Goal: Task Accomplishment & Management: Use online tool/utility

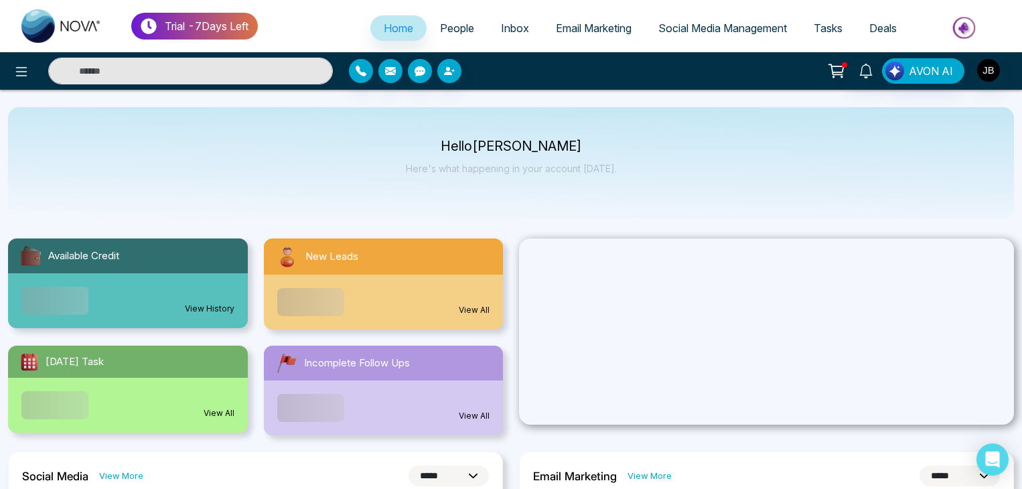
select select "*"
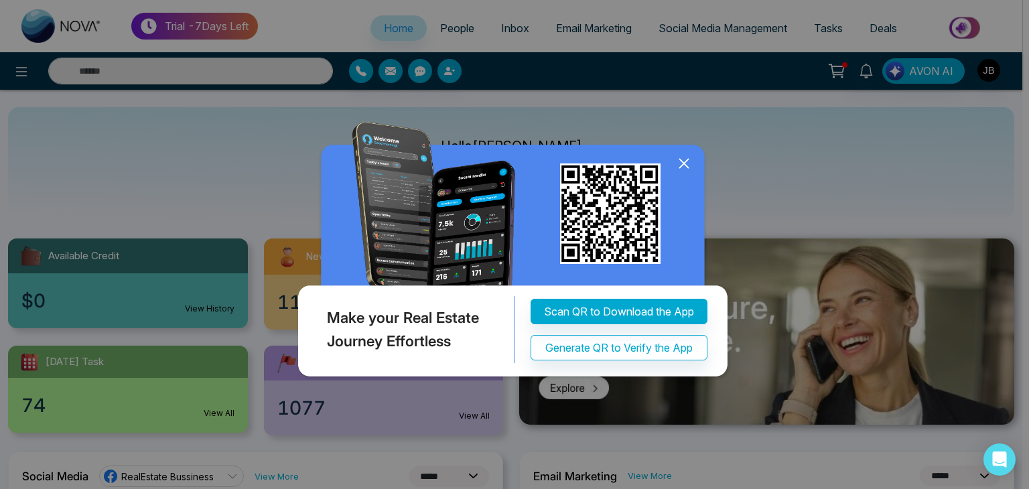
click at [840, 141] on div "Make your Real Estate Journey Effortless Scan QR to Download the App Generate Q…" at bounding box center [514, 244] width 1029 height 489
click at [683, 163] on icon at bounding box center [683, 163] width 9 height 9
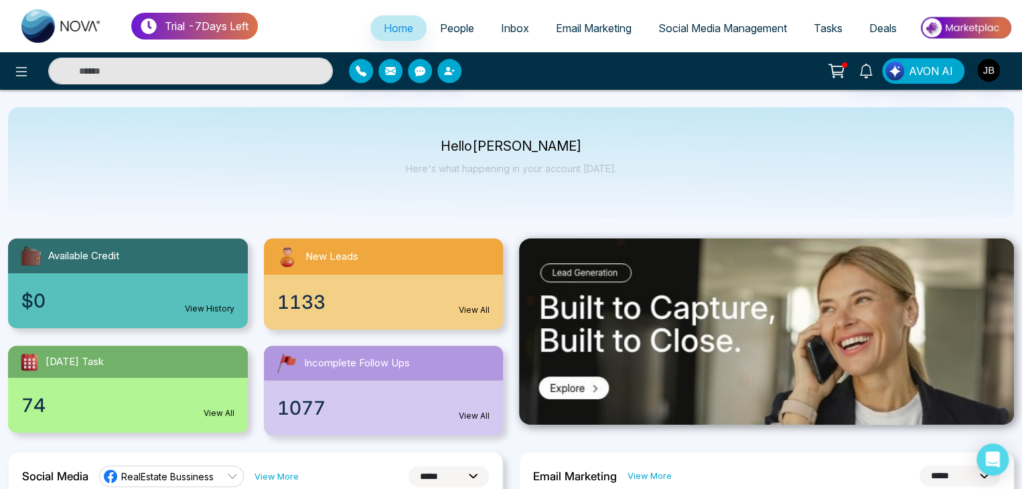
click at [704, 23] on span "Social Media Management" at bounding box center [723, 27] width 129 height 13
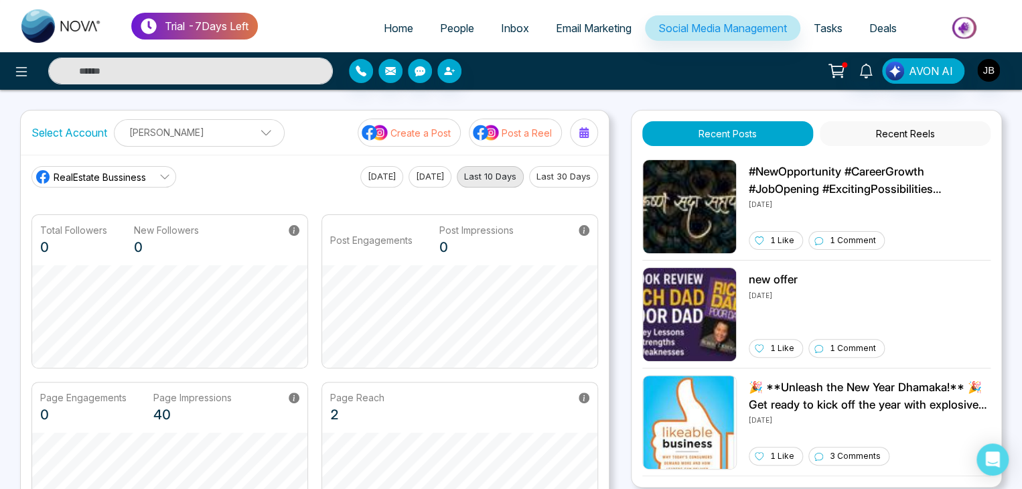
click at [907, 134] on button "Recent Reels" at bounding box center [905, 133] width 171 height 25
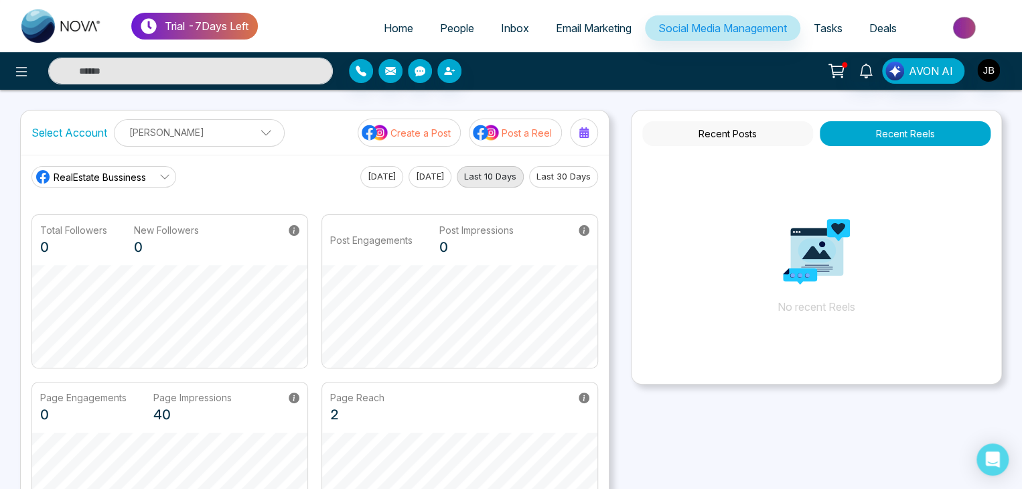
click at [393, 25] on span "Home" at bounding box center [398, 27] width 29 height 13
select select "*"
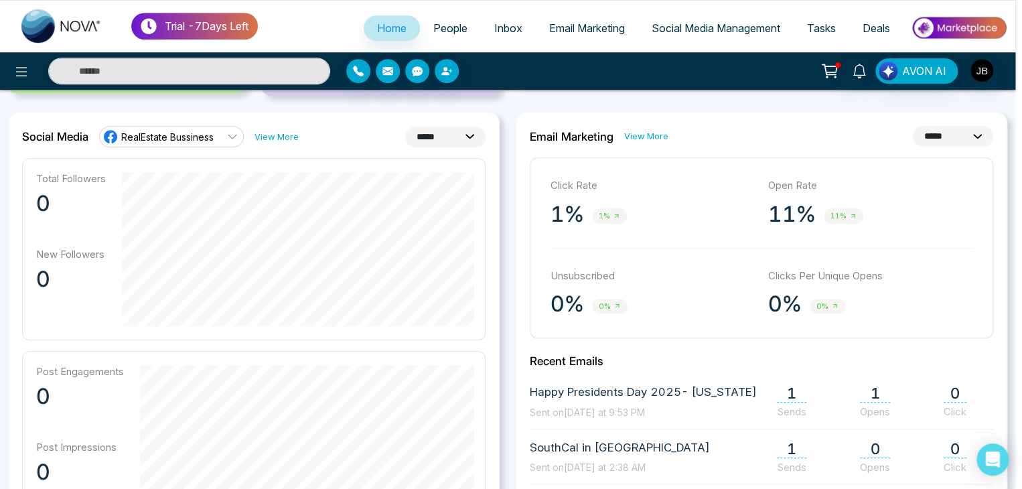
scroll to position [358, 0]
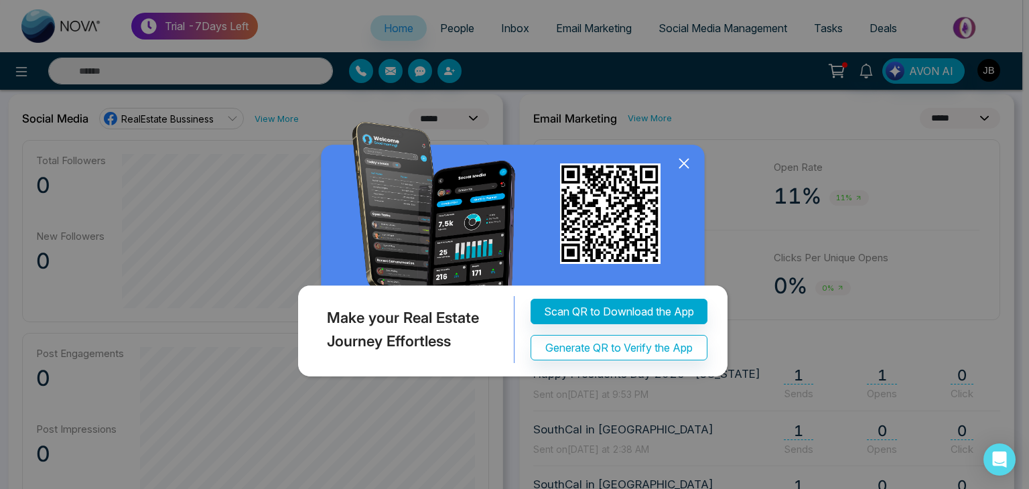
drag, startPoint x: 1029, startPoint y: 121, endPoint x: 1029, endPoint y: 282, distance: 160.8
click at [681, 165] on icon at bounding box center [683, 163] width 9 height 9
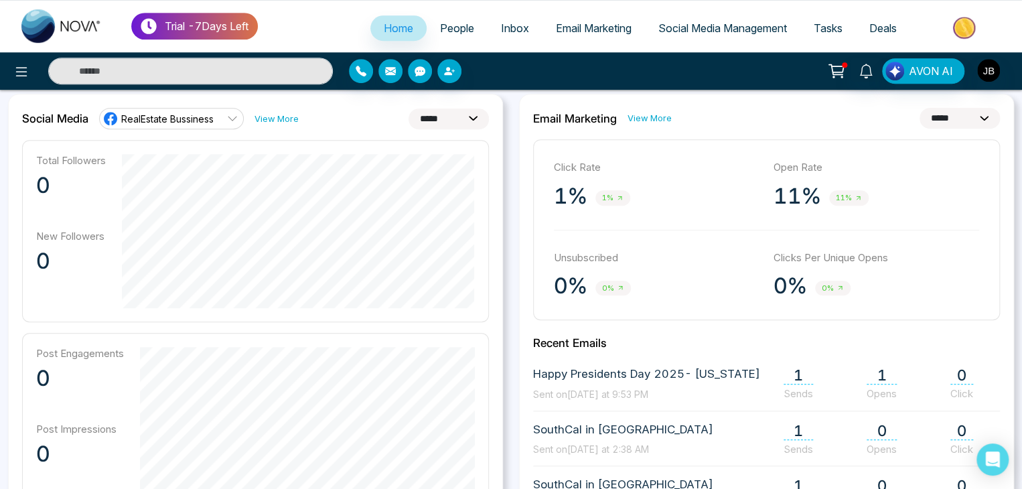
click at [470, 119] on select "**********" at bounding box center [449, 119] width 80 height 21
select select "*"
click at [409, 109] on select "**********" at bounding box center [449, 119] width 80 height 21
click at [263, 116] on link "View More" at bounding box center [277, 119] width 44 height 13
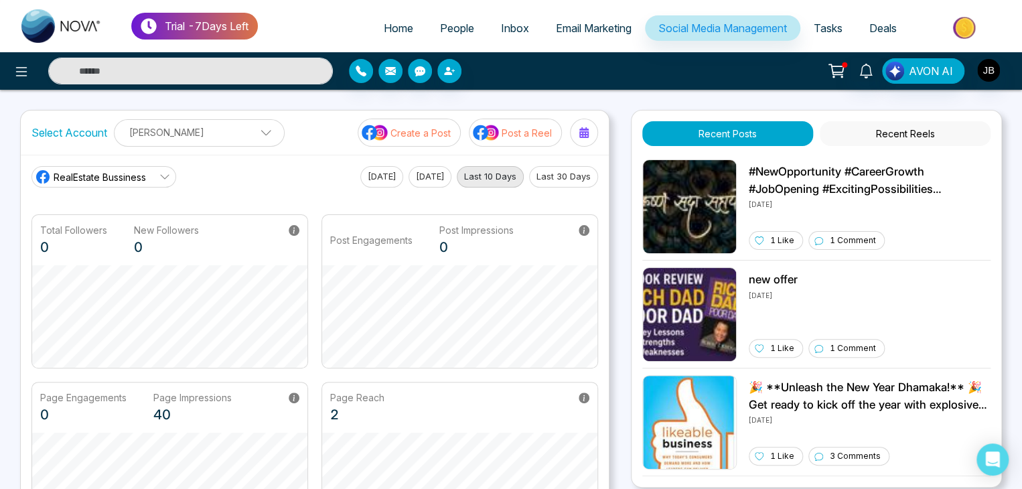
click at [178, 135] on p "[PERSON_NAME]" at bounding box center [199, 132] width 153 height 22
click at [45, 125] on label "Select Account" at bounding box center [69, 133] width 76 height 16
click at [381, 175] on button "[DATE]" at bounding box center [381, 176] width 43 height 21
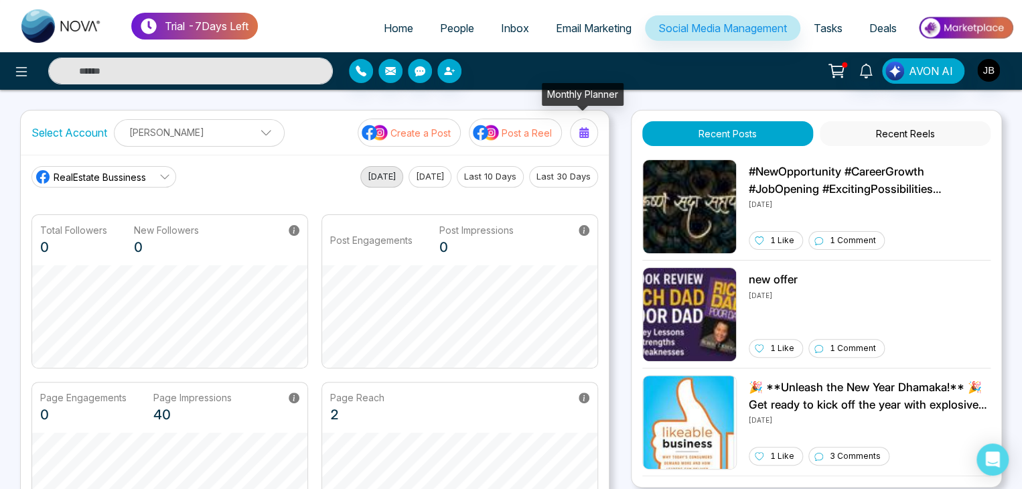
click at [584, 132] on icon at bounding box center [584, 132] width 11 height 11
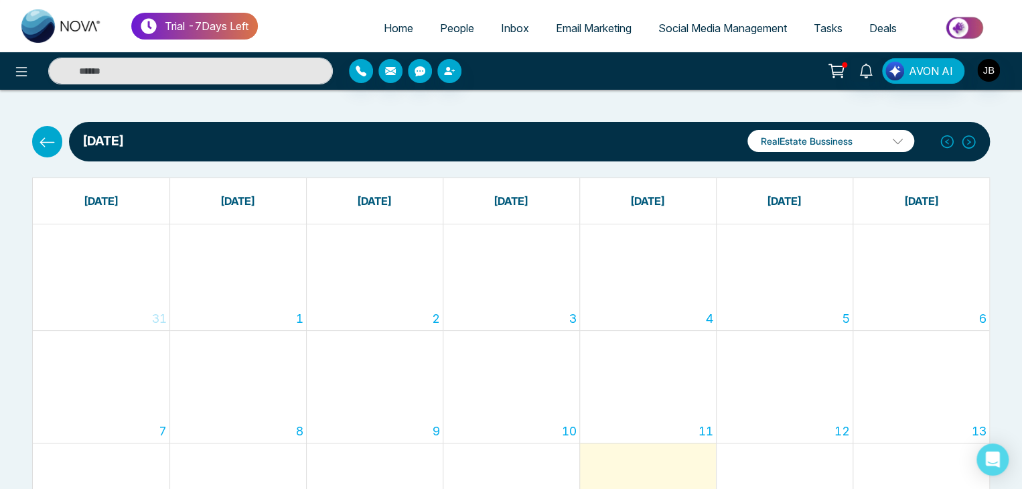
click at [35, 139] on button at bounding box center [47, 141] width 30 height 31
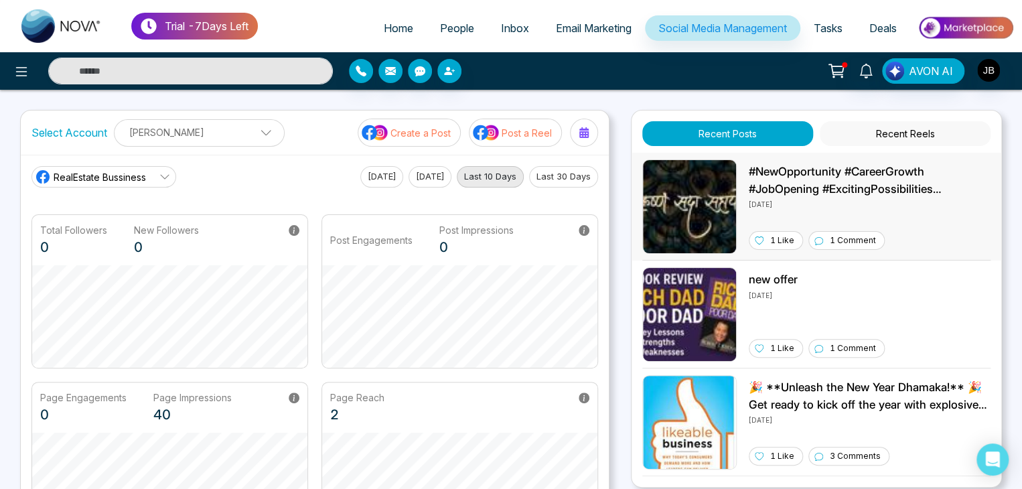
click at [669, 220] on img at bounding box center [690, 206] width 94 height 94
click at [410, 129] on p "Create a Post" at bounding box center [421, 133] width 60 height 14
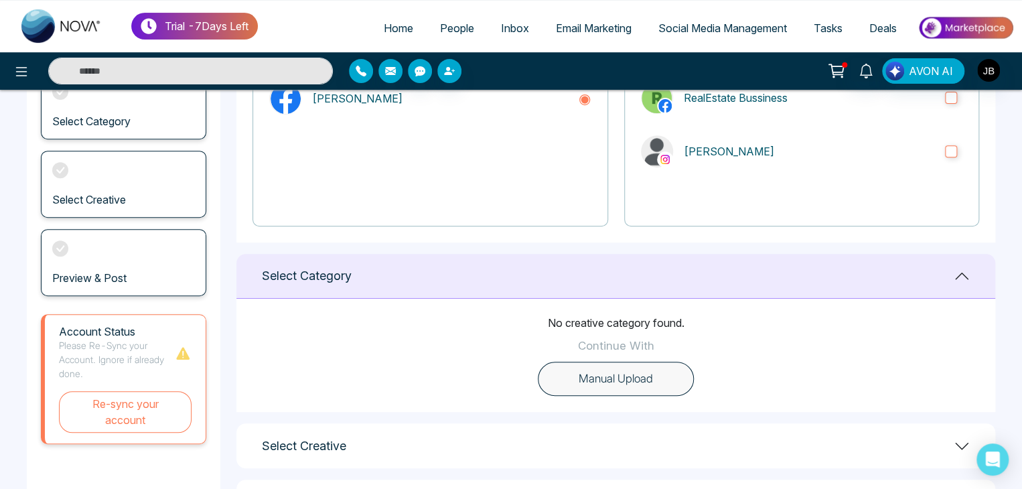
scroll to position [198, 0]
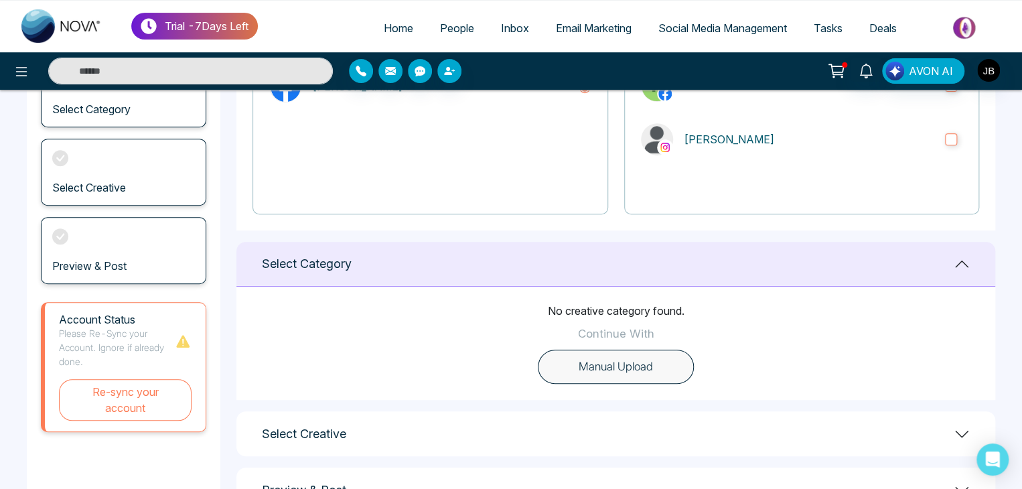
click at [657, 360] on button "Manual Upload" at bounding box center [616, 367] width 156 height 35
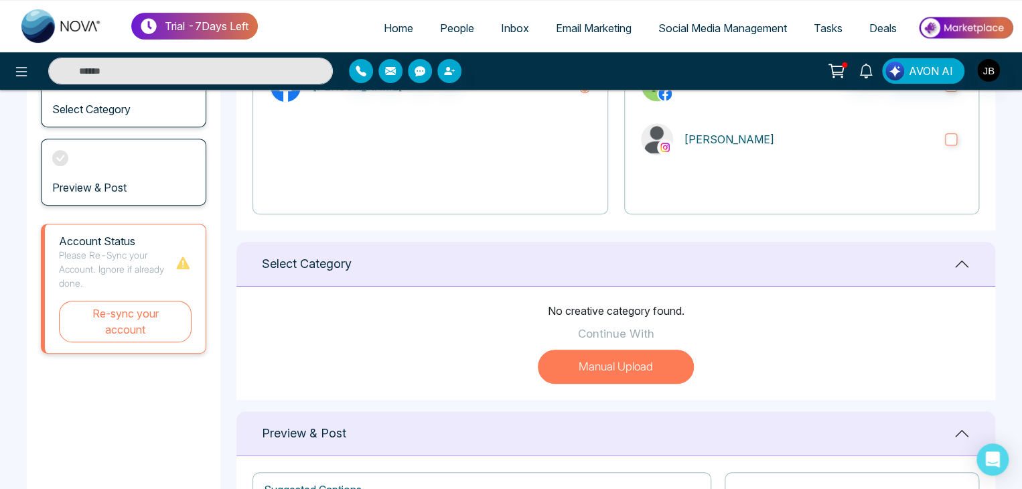
click at [657, 360] on button "Manual Upload" at bounding box center [616, 367] width 156 height 35
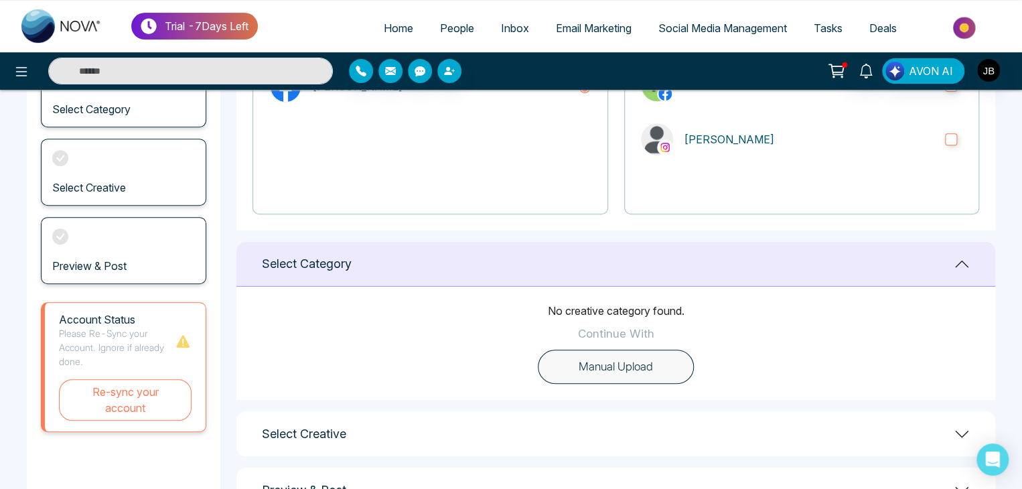
click at [657, 360] on button "Manual Upload" at bounding box center [616, 367] width 156 height 35
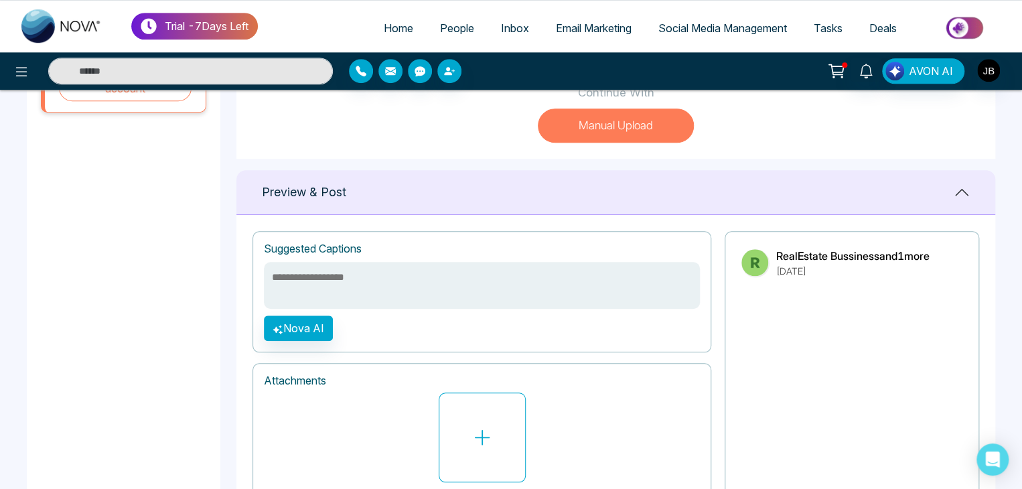
scroll to position [456, 0]
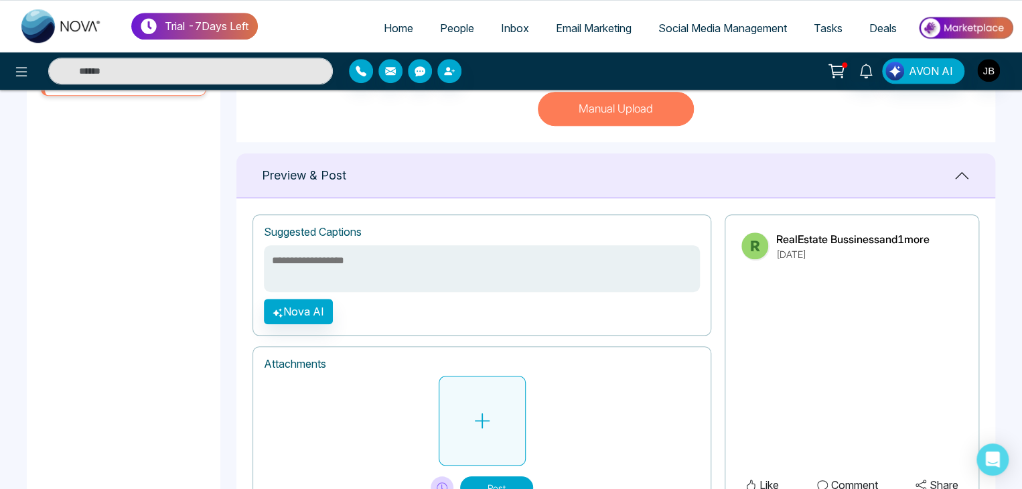
click at [497, 447] on button at bounding box center [482, 421] width 87 height 90
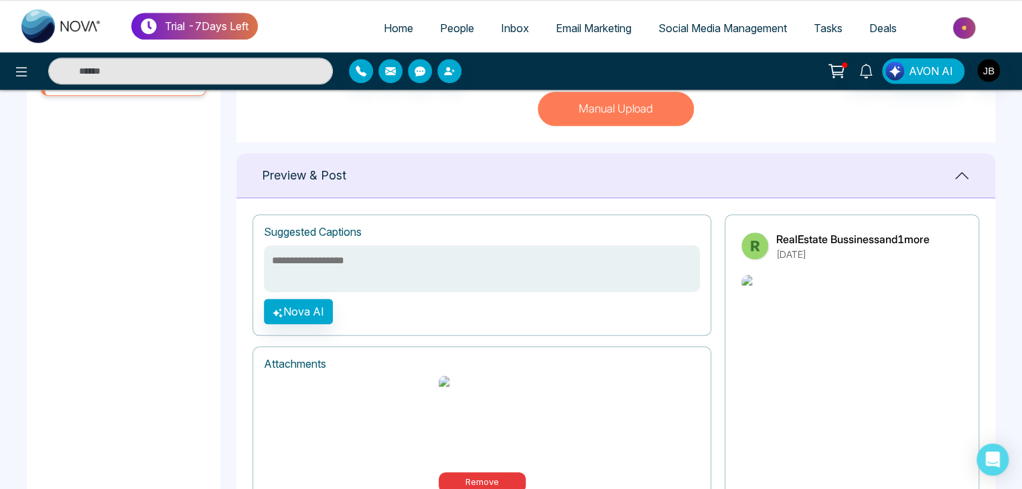
drag, startPoint x: 1018, startPoint y: 281, endPoint x: 1012, endPoint y: 377, distance: 96.1
click at [1012, 377] on main "**********" at bounding box center [511, 107] width 1022 height 946
click at [355, 251] on textarea at bounding box center [482, 268] width 436 height 47
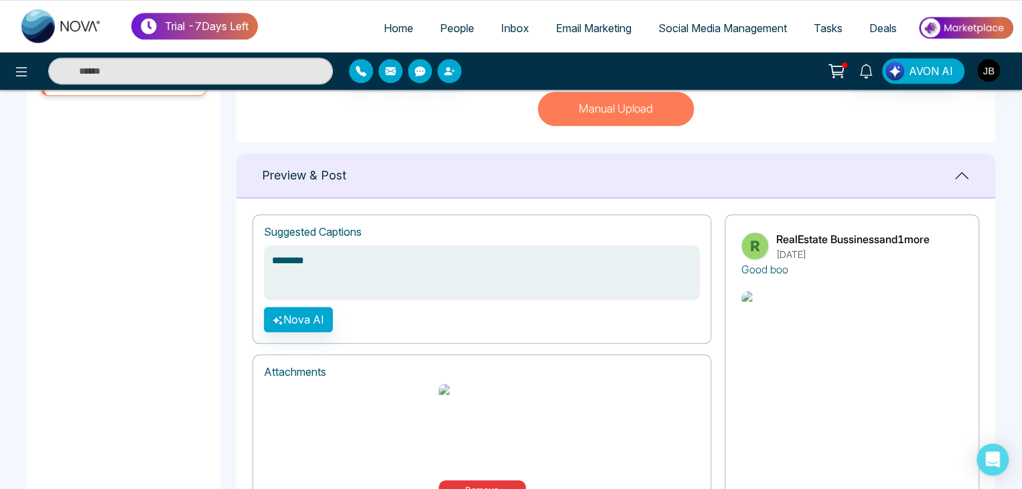
type textarea "*********"
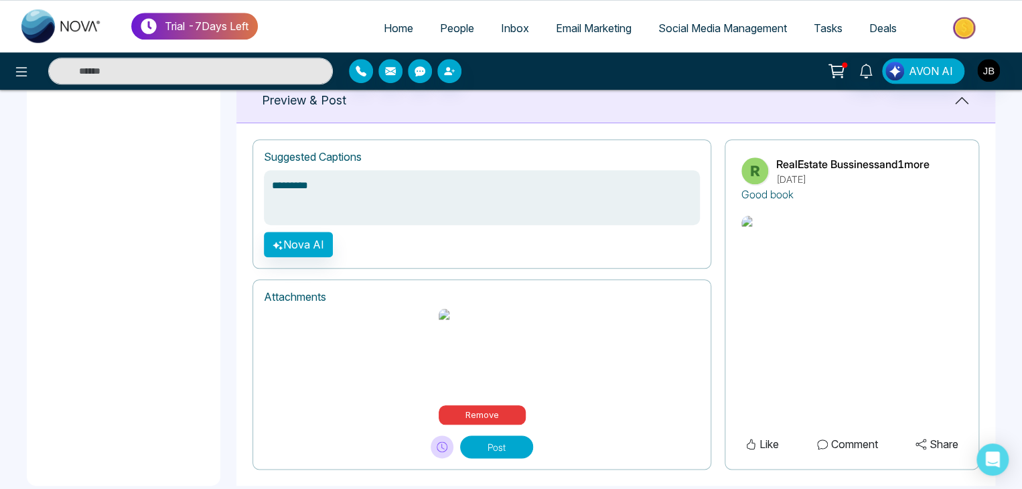
scroll to position [550, 0]
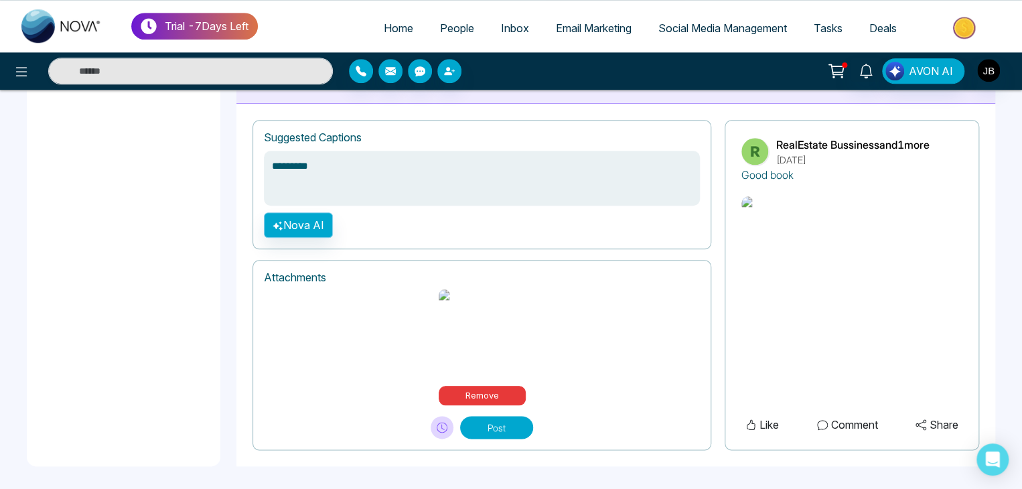
type textarea "*********"
click at [301, 214] on button "Nova AI" at bounding box center [298, 224] width 69 height 25
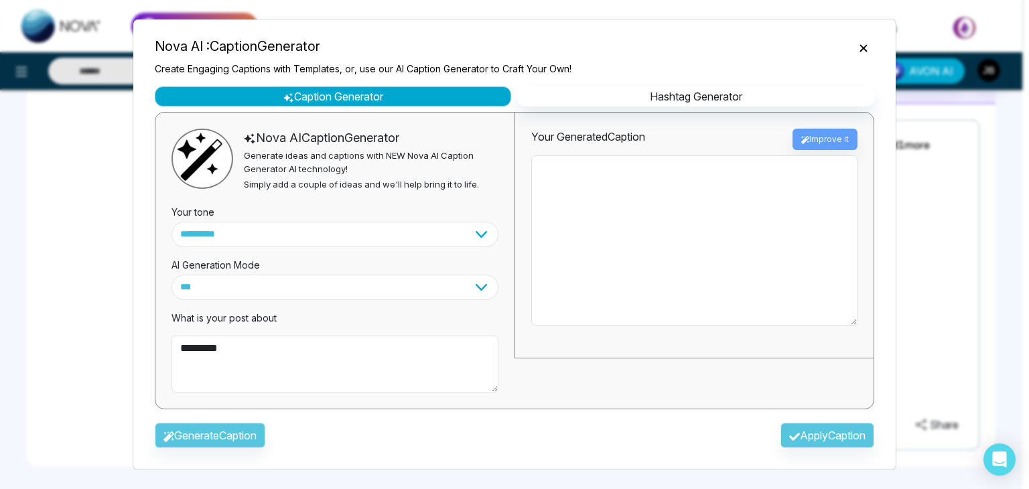
click at [459, 103] on button "Caption Generator" at bounding box center [333, 96] width 356 height 20
click at [210, 431] on div "Generate Caption Apply Caption" at bounding box center [514, 439] width 741 height 39
click at [830, 143] on div "Your Generated Caption Improve it" at bounding box center [694, 139] width 326 height 21
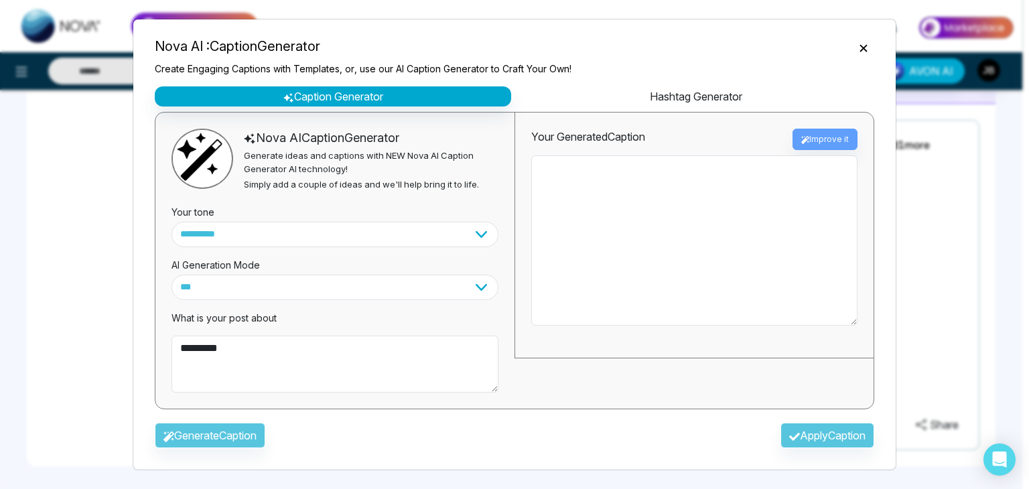
click at [723, 93] on button "Hashtag Generator" at bounding box center [696, 96] width 356 height 20
select select "********"
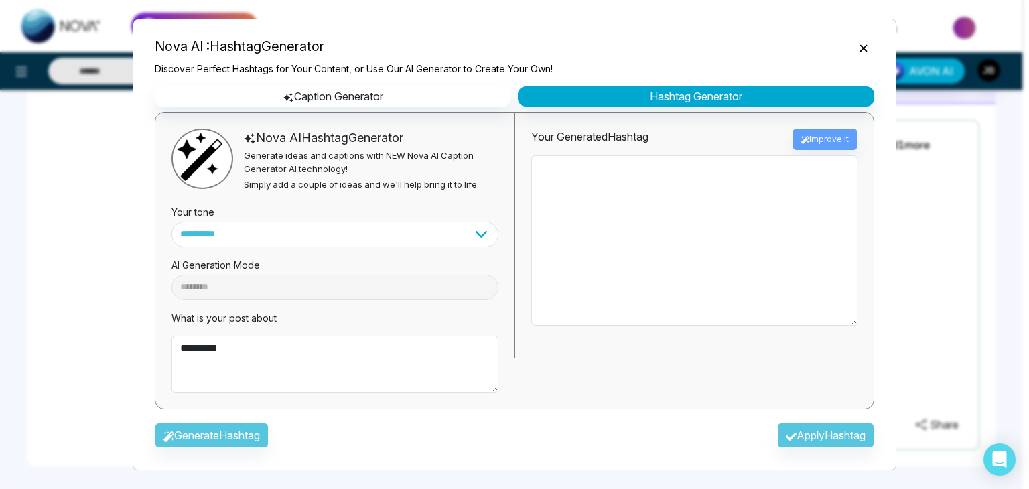
click at [238, 435] on div "Generate Hashtag Apply Hashtag" at bounding box center [514, 439] width 741 height 39
click at [249, 230] on select "**********" at bounding box center [335, 234] width 327 height 25
select select "********"
click at [172, 222] on select "**********" at bounding box center [335, 234] width 327 height 25
click at [214, 433] on div "Generate Hashtag Apply Hashtag" at bounding box center [514, 439] width 741 height 39
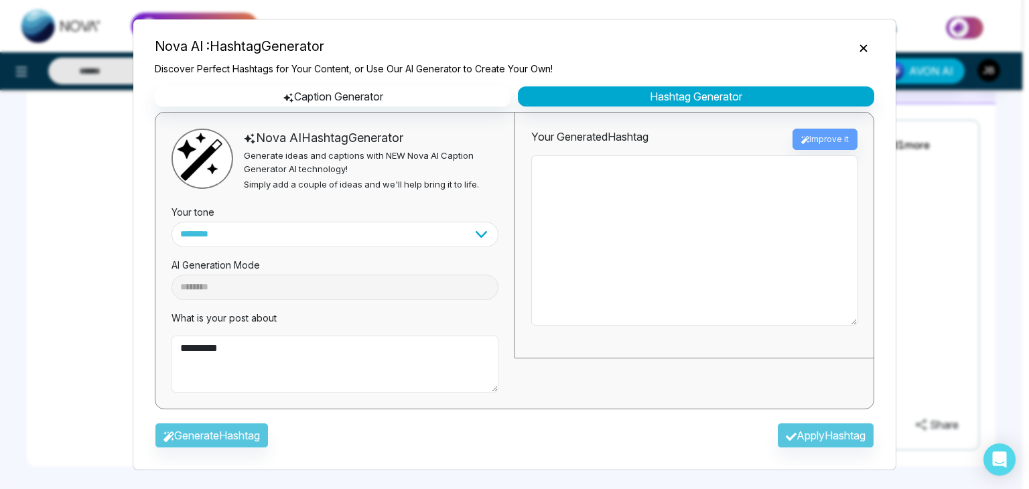
click at [251, 342] on textarea "*********" at bounding box center [335, 365] width 327 height 58
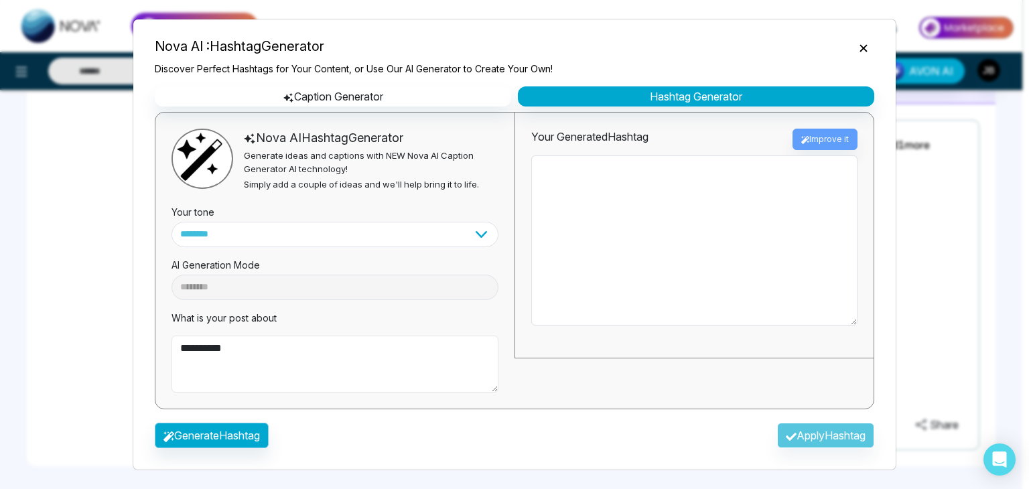
type textarea "*********"
click at [212, 438] on button "Generate Hashtag" at bounding box center [212, 435] width 114 height 25
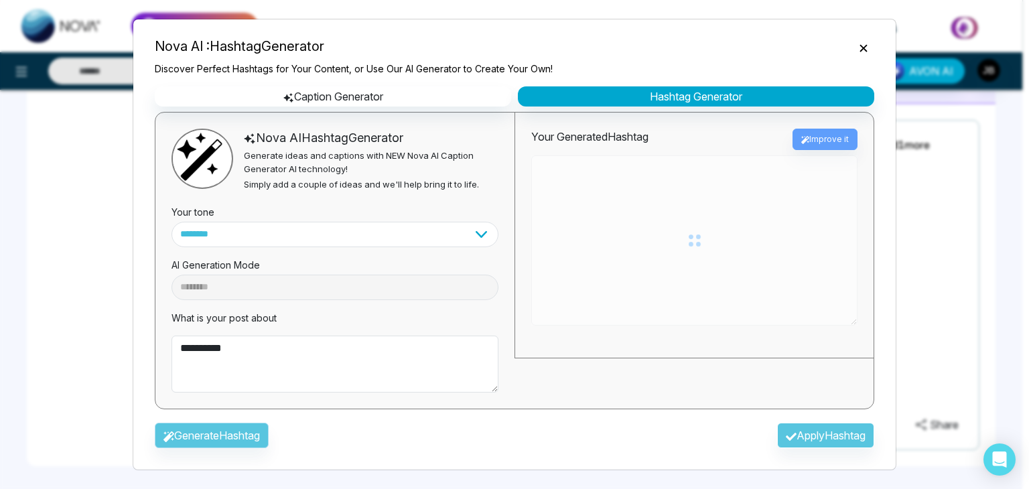
type textarea "**********"
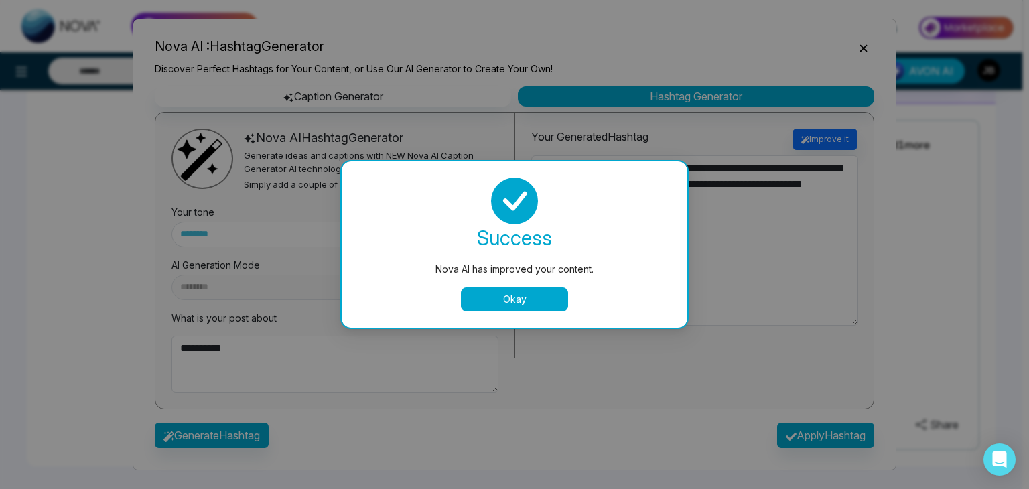
click at [529, 297] on button "Okay" at bounding box center [514, 299] width 107 height 24
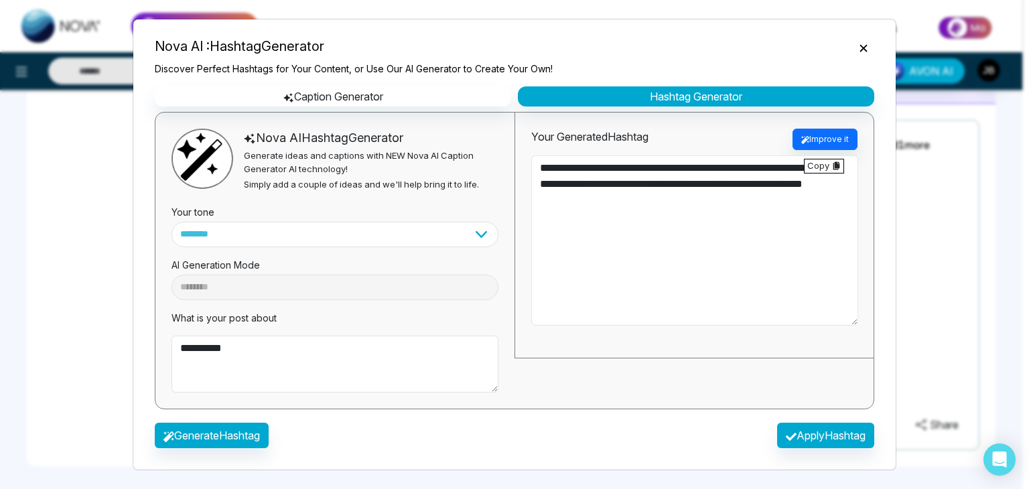
click at [577, 231] on textarea "**********" at bounding box center [694, 240] width 327 height 170
click at [822, 435] on button "Apply Hashtag" at bounding box center [825, 435] width 97 height 25
type textarea "**********"
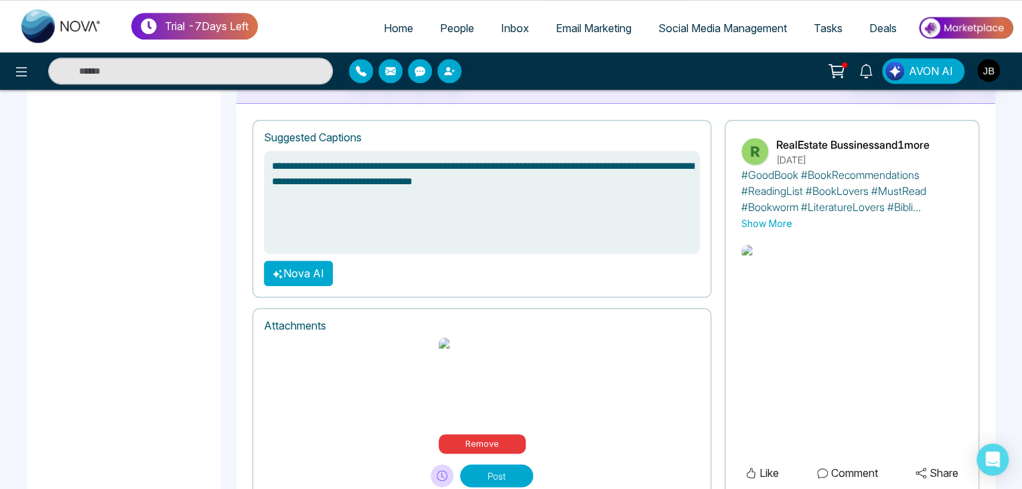
scroll to position [598, 0]
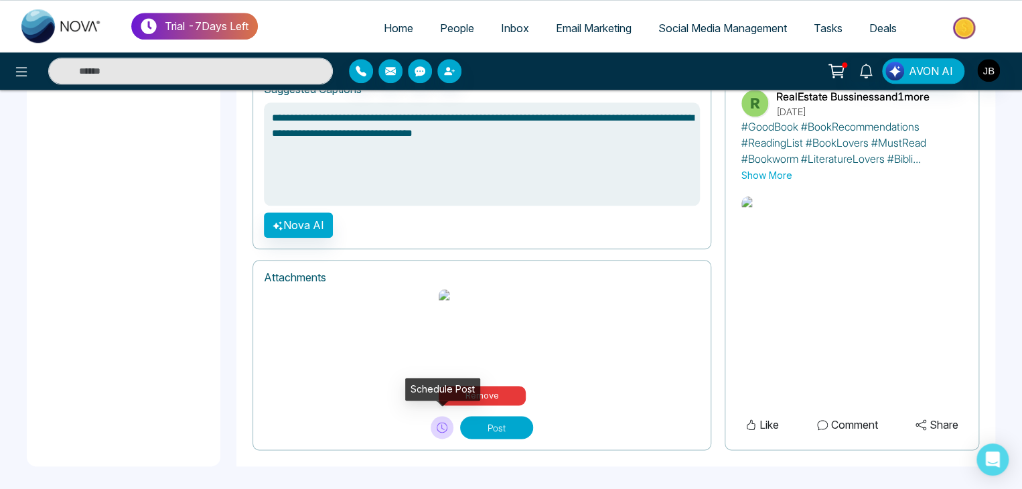
click at [443, 425] on icon at bounding box center [443, 426] width 3 height 5
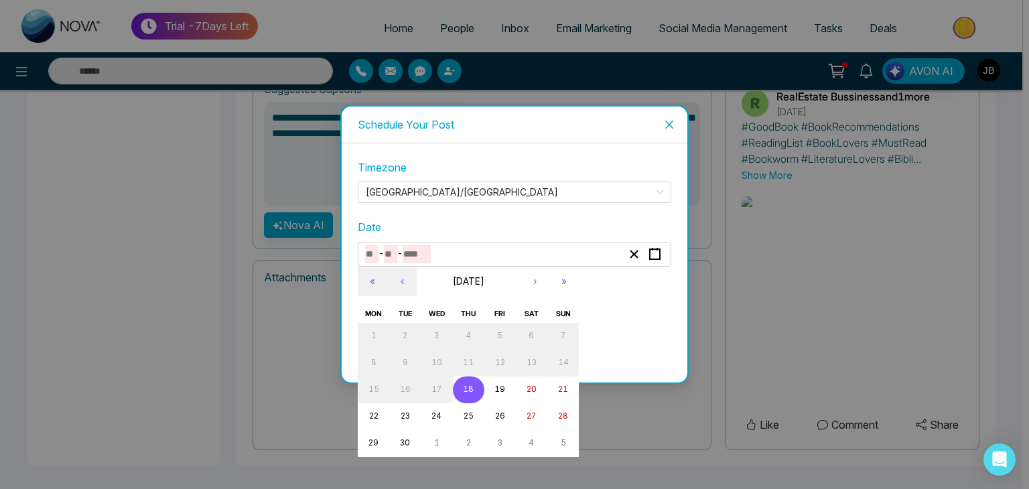
click at [407, 258] on input "number" at bounding box center [417, 254] width 28 height 18
click at [466, 389] on abbr "18" at bounding box center [468, 389] width 11 height 9
type input "*"
type input "**"
type input "****"
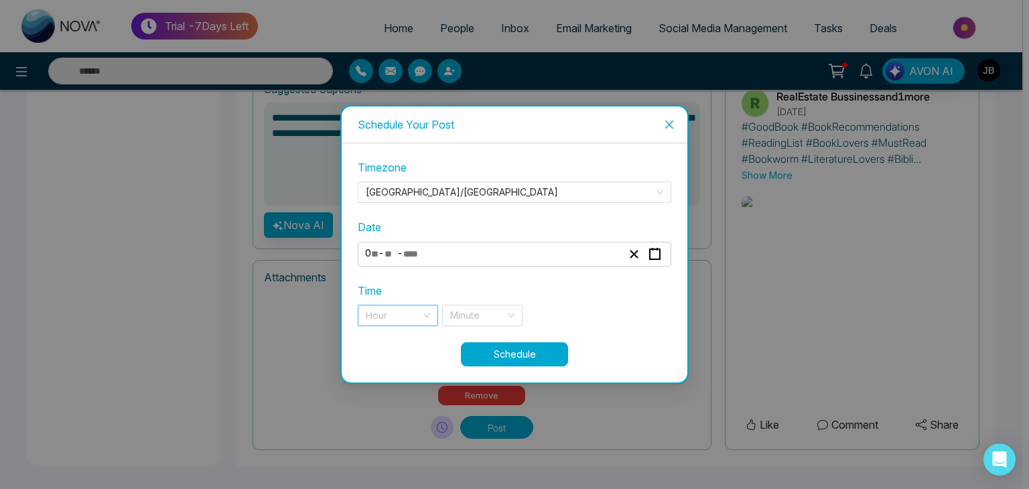
click at [394, 316] on input "search" at bounding box center [393, 316] width 55 height 20
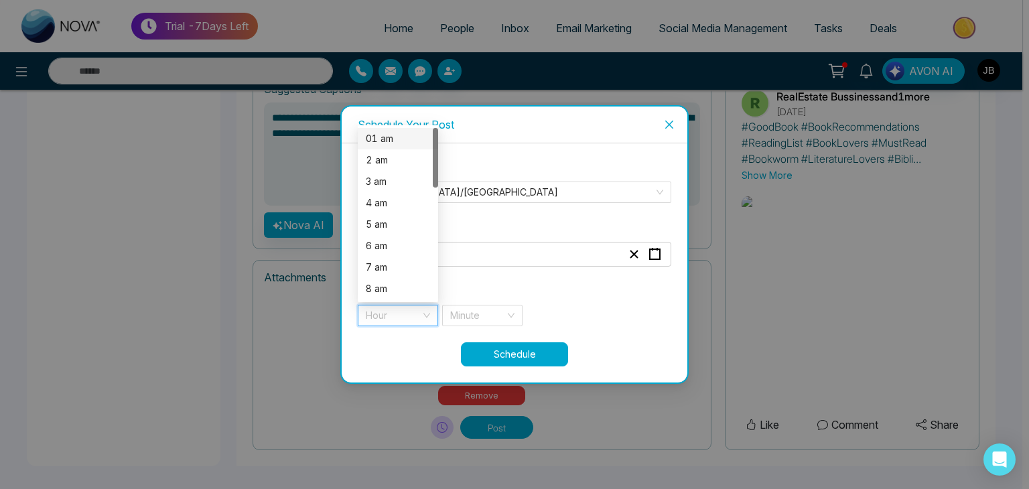
click at [387, 141] on div "01 am" at bounding box center [398, 138] width 64 height 15
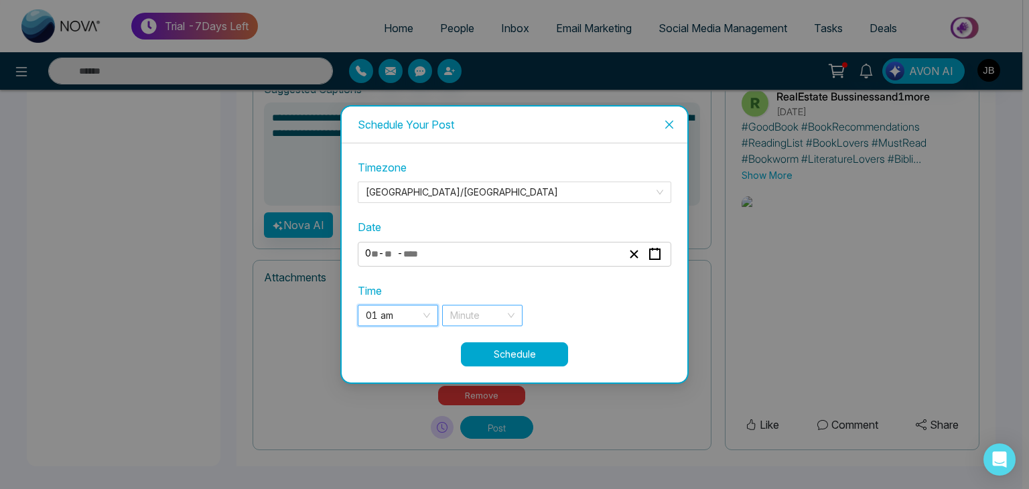
click at [486, 308] on input "search" at bounding box center [477, 316] width 55 height 20
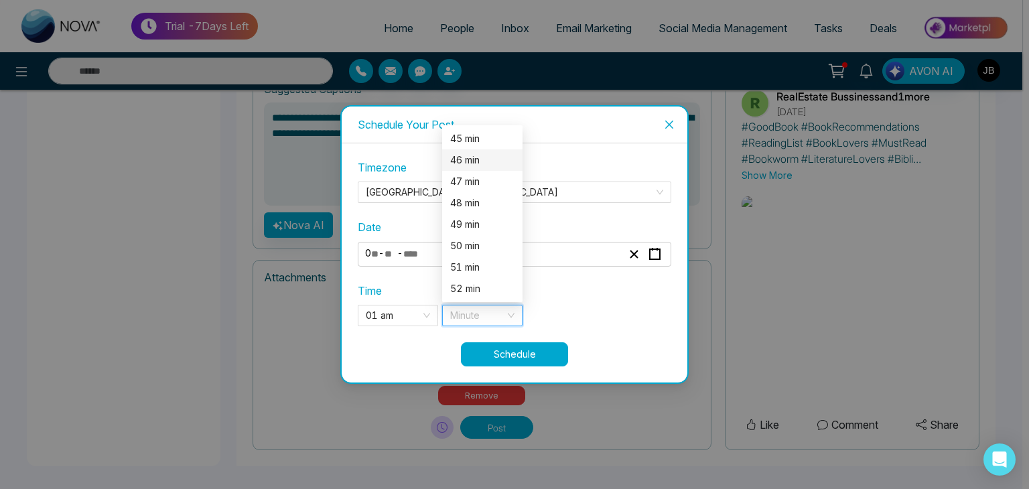
click at [474, 159] on div "46 min" at bounding box center [482, 160] width 64 height 15
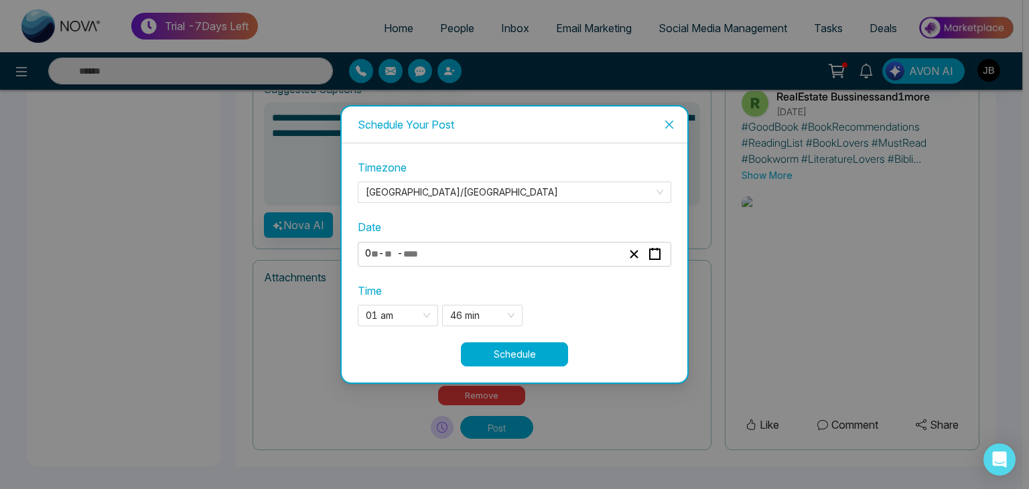
click at [521, 356] on button "Schedule" at bounding box center [514, 354] width 107 height 24
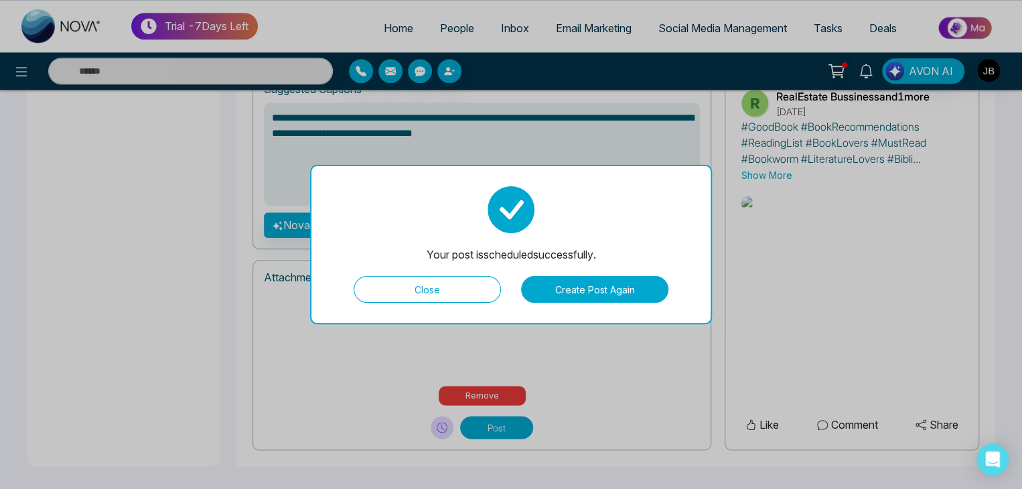
click at [578, 294] on button "Create Post Again" at bounding box center [594, 289] width 147 height 27
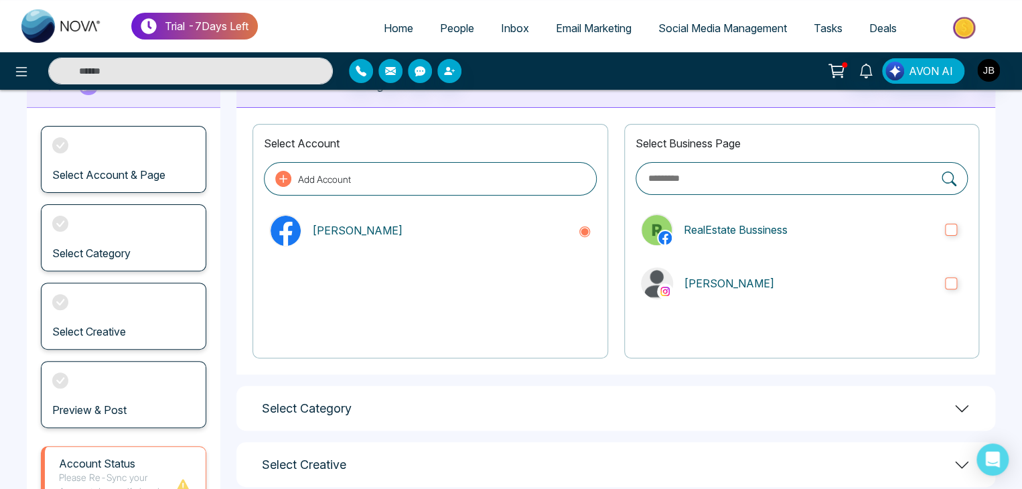
scroll to position [31, 0]
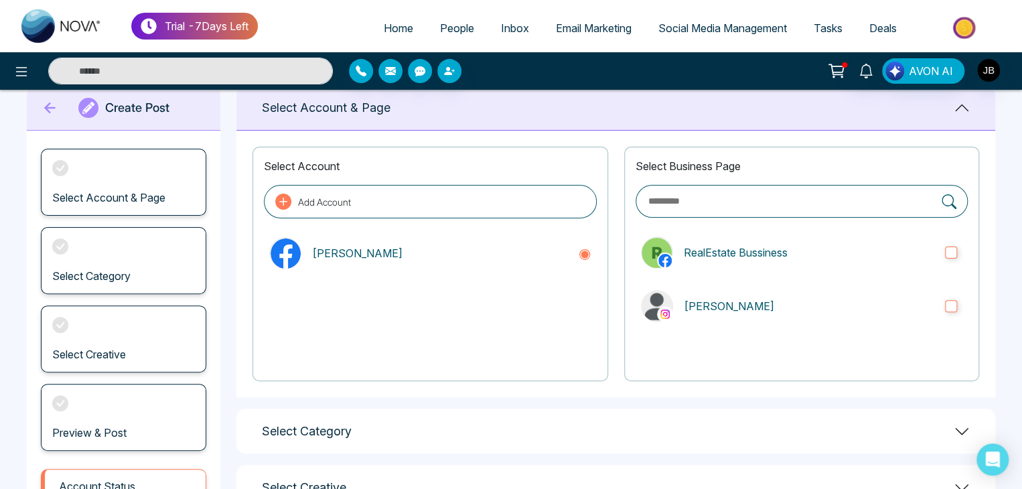
click at [400, 30] on span "Home" at bounding box center [398, 27] width 29 height 13
select select "*"
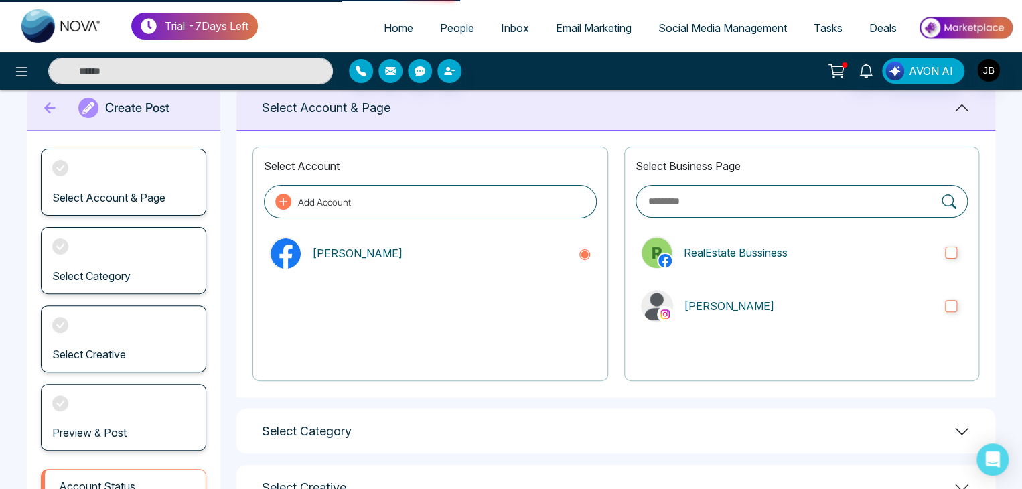
select select "*"
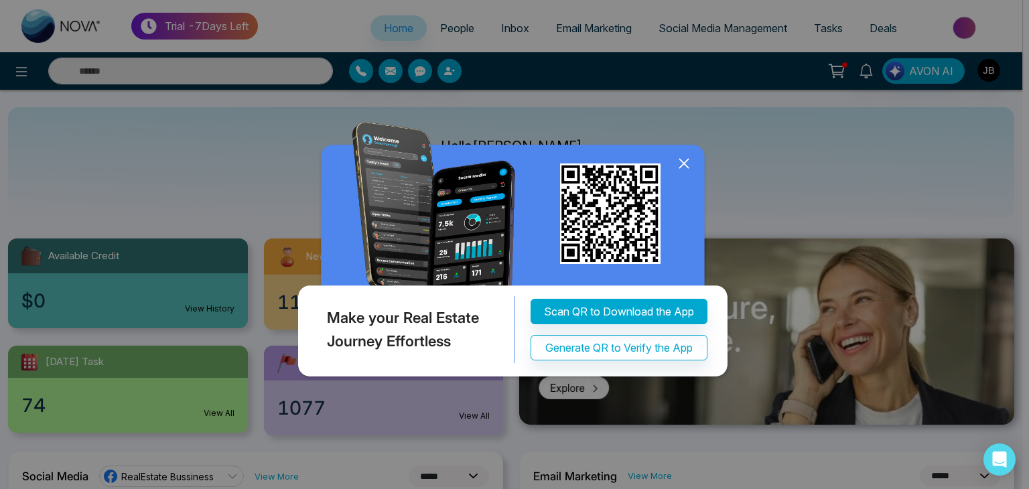
click at [687, 165] on icon at bounding box center [684, 163] width 20 height 20
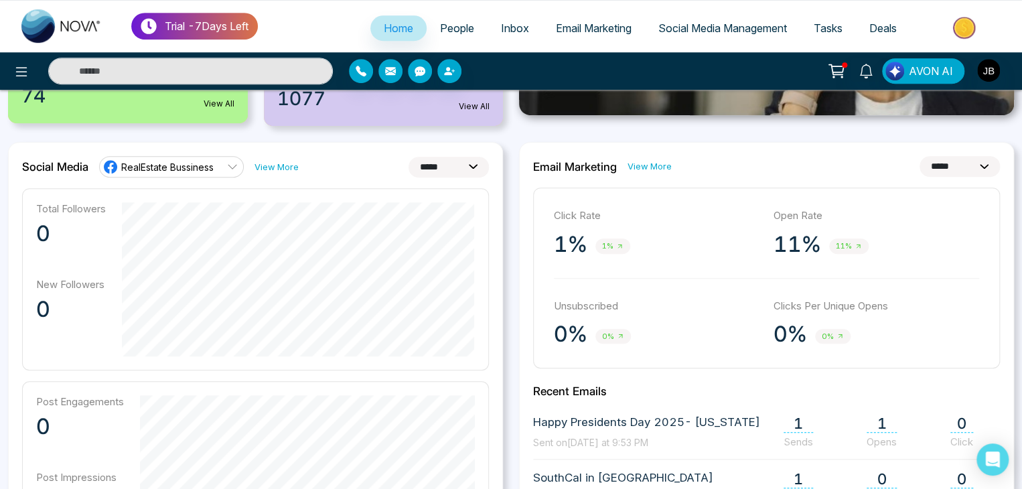
scroll to position [289, 0]
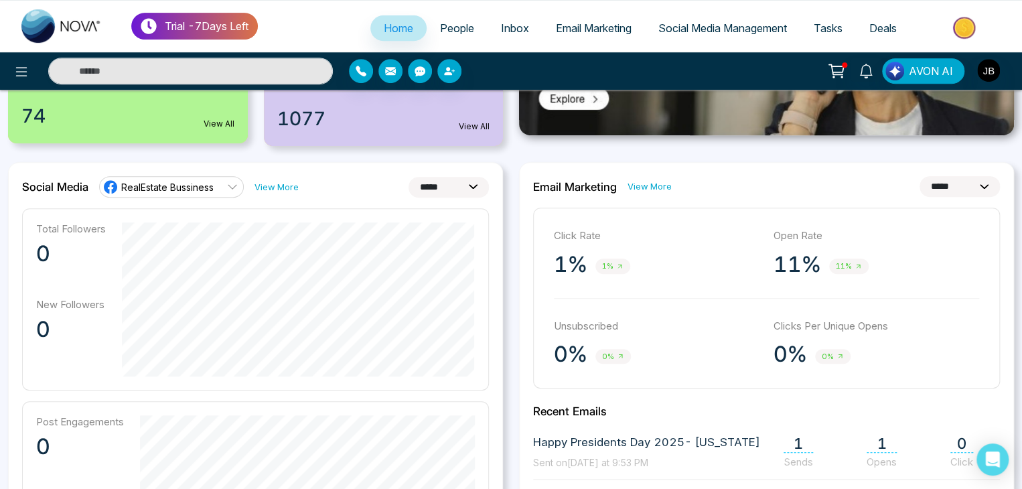
click at [485, 186] on select "**********" at bounding box center [449, 187] width 80 height 21
click at [409, 177] on select "**********" at bounding box center [449, 187] width 80 height 21
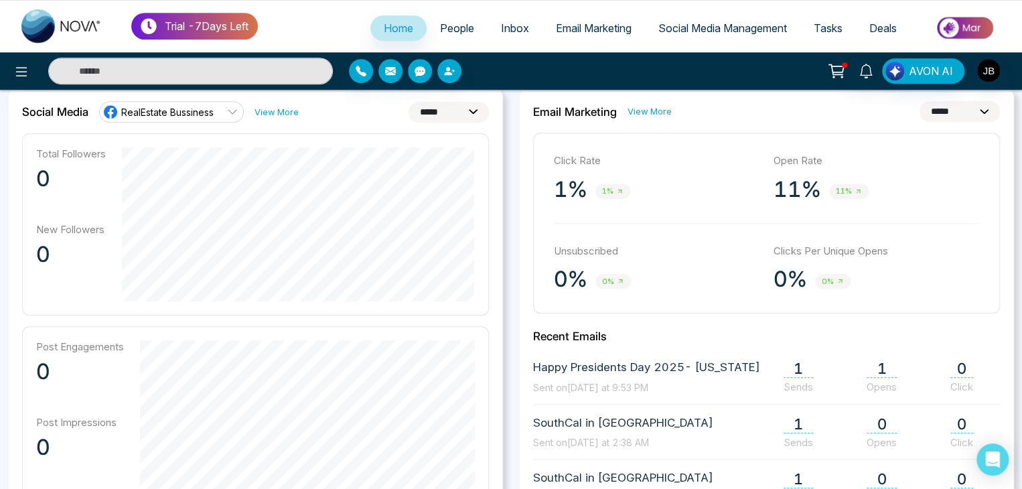
scroll to position [338, 0]
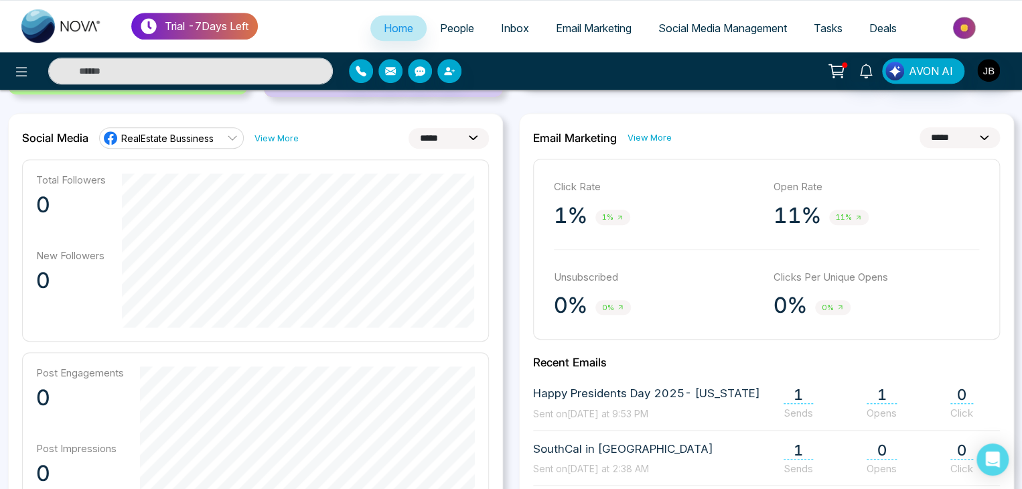
click at [474, 139] on select "**********" at bounding box center [449, 138] width 80 height 21
select select "*"
click at [409, 128] on select "**********" at bounding box center [449, 138] width 80 height 21
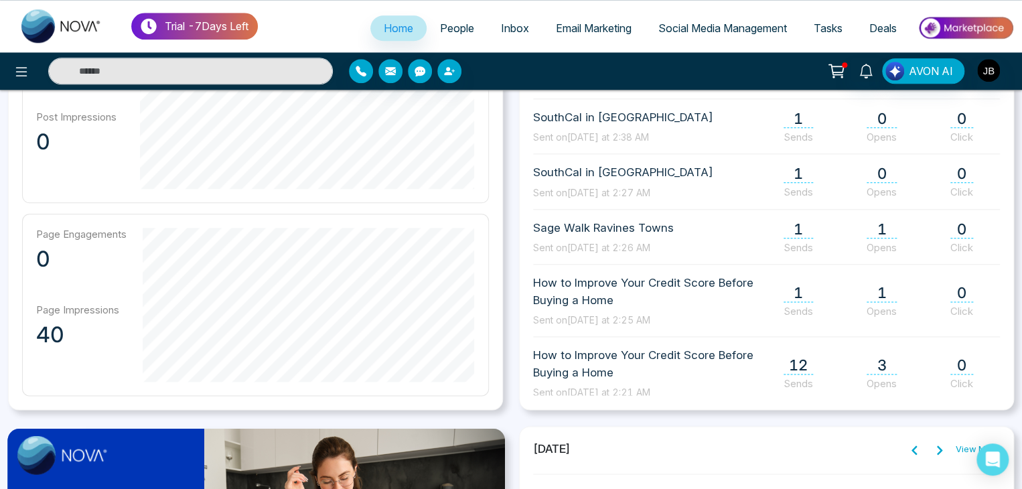
scroll to position [699, 0]
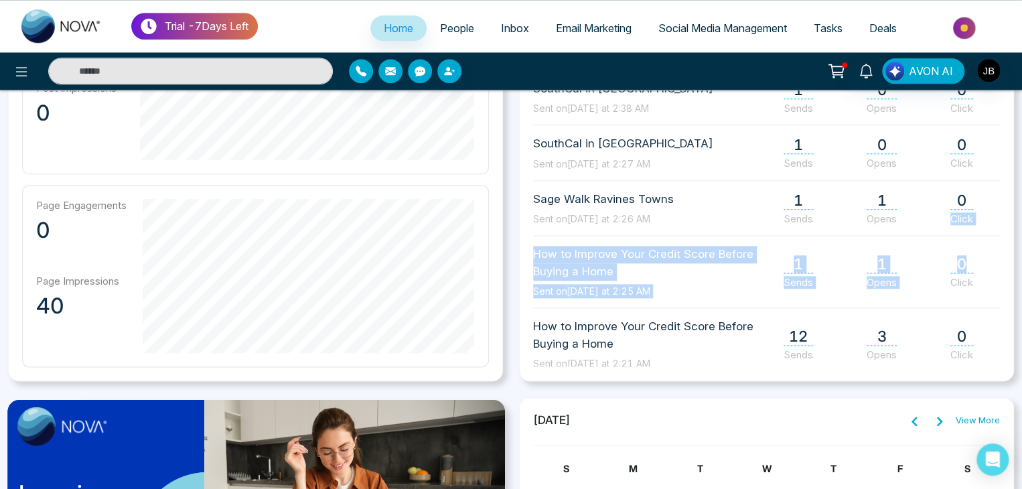
drag, startPoint x: 1021, startPoint y: 247, endPoint x: 1027, endPoint y: 202, distance: 45.9
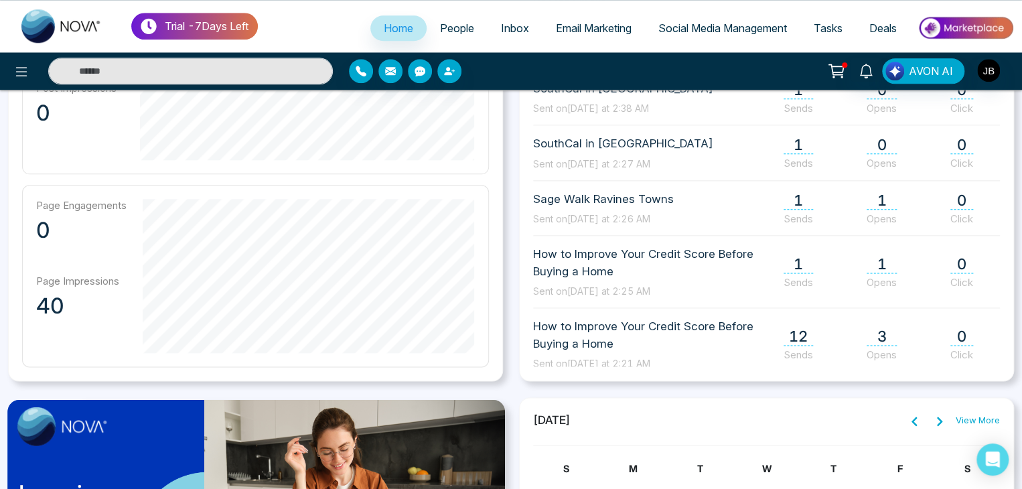
click at [414, 169] on div "Post Engagements 0 Post Impressions 0" at bounding box center [255, 83] width 467 height 182
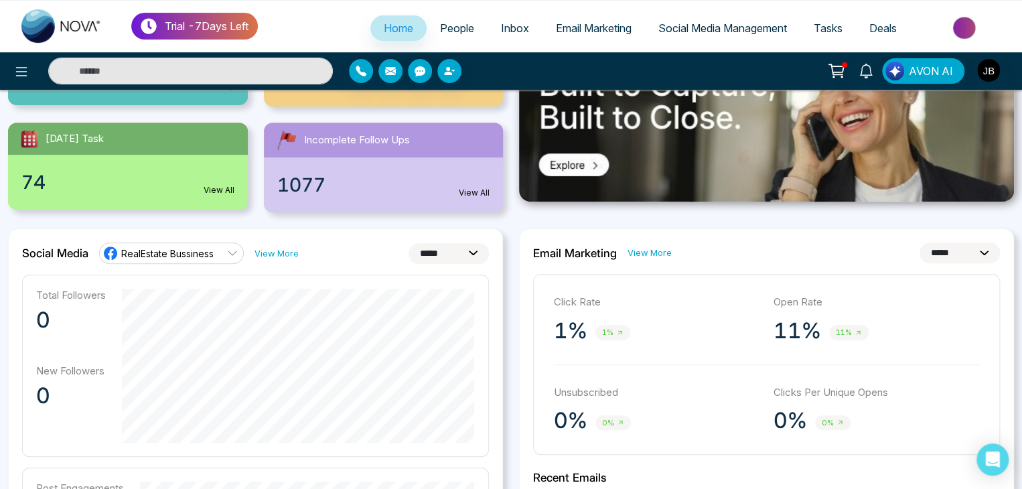
scroll to position [216, 0]
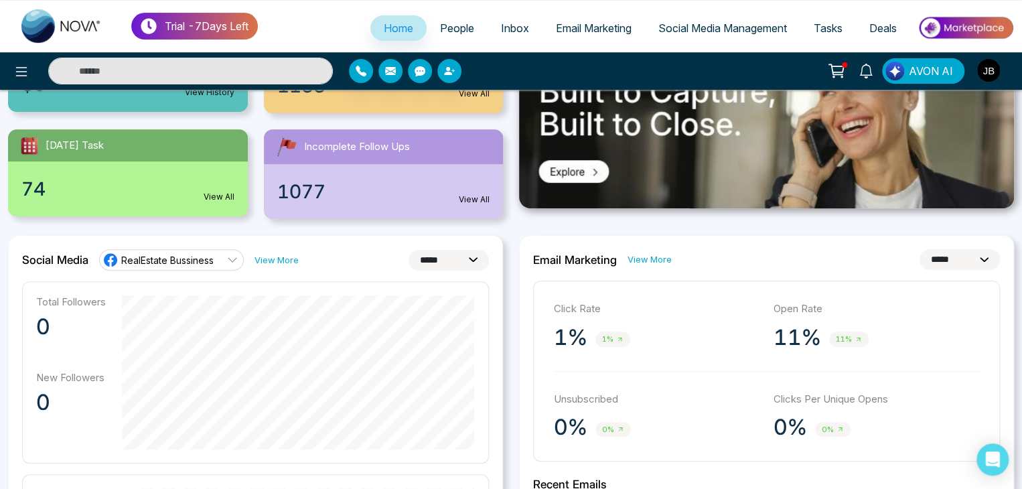
click at [702, 17] on link "Social Media Management" at bounding box center [722, 27] width 155 height 25
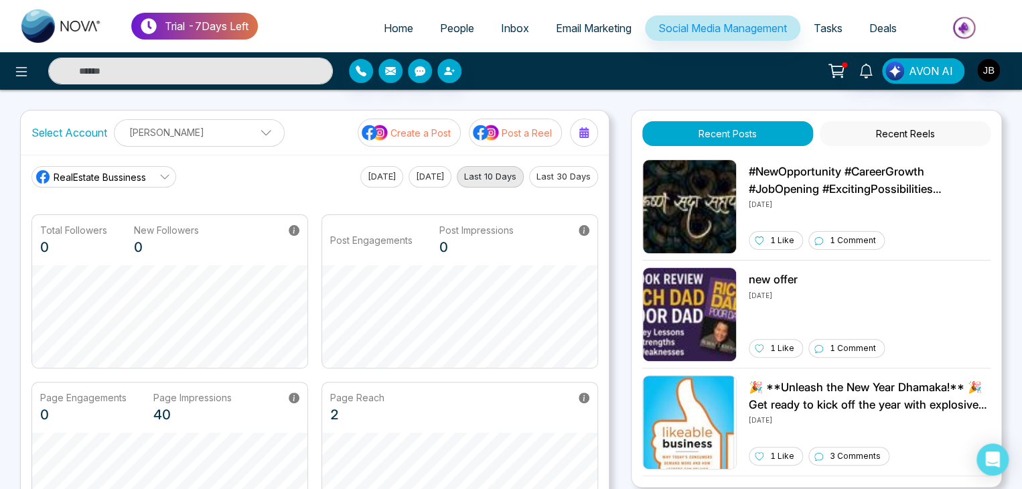
click at [584, 140] on div at bounding box center [584, 132] width 21 height 21
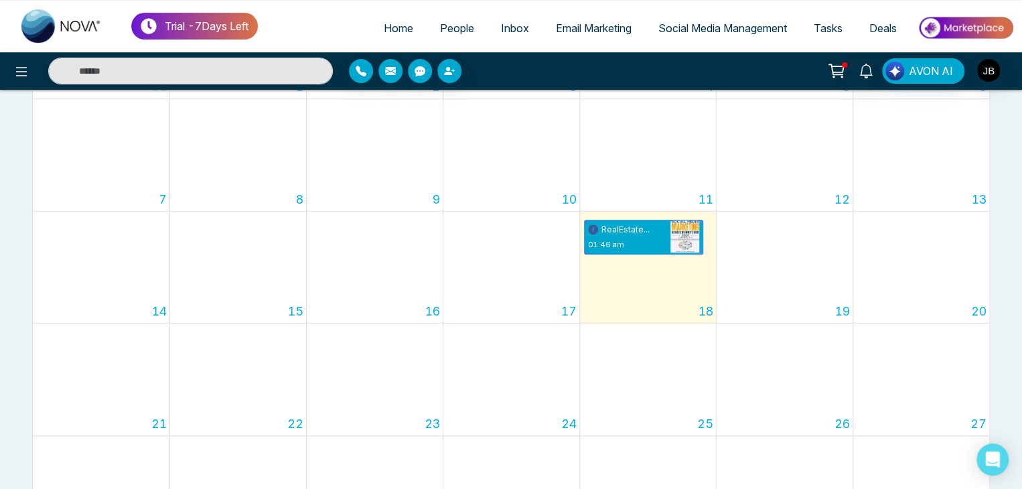
scroll to position [220, 0]
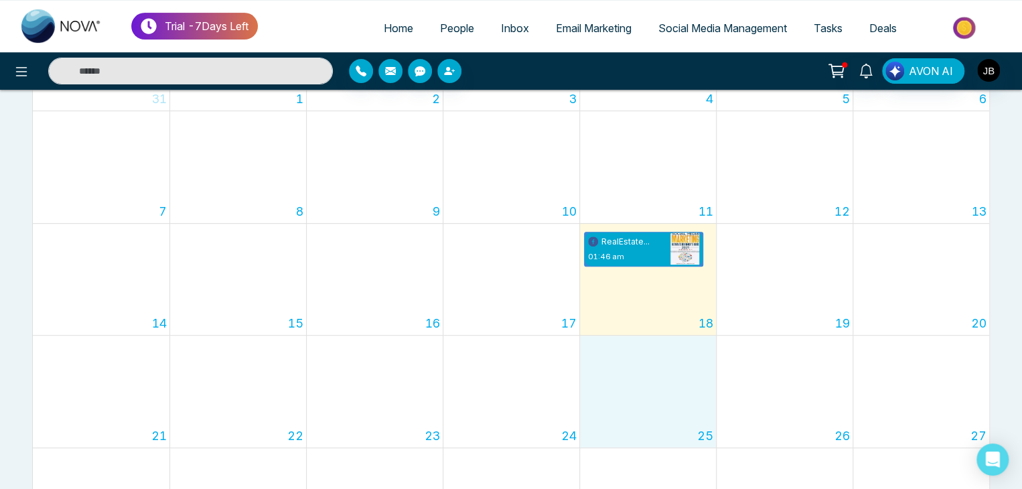
click at [668, 336] on div "25" at bounding box center [648, 392] width 136 height 112
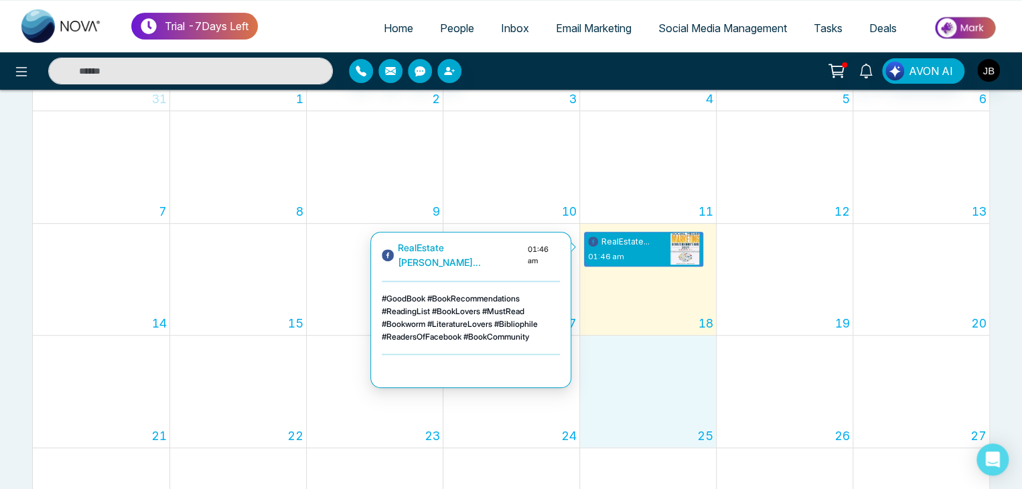
click at [515, 276] on div "RealEstate [PERSON_NAME]... 01:46 am #GoodBook #BookRecommendations #ReadingLis…" at bounding box center [471, 310] width 178 height 139
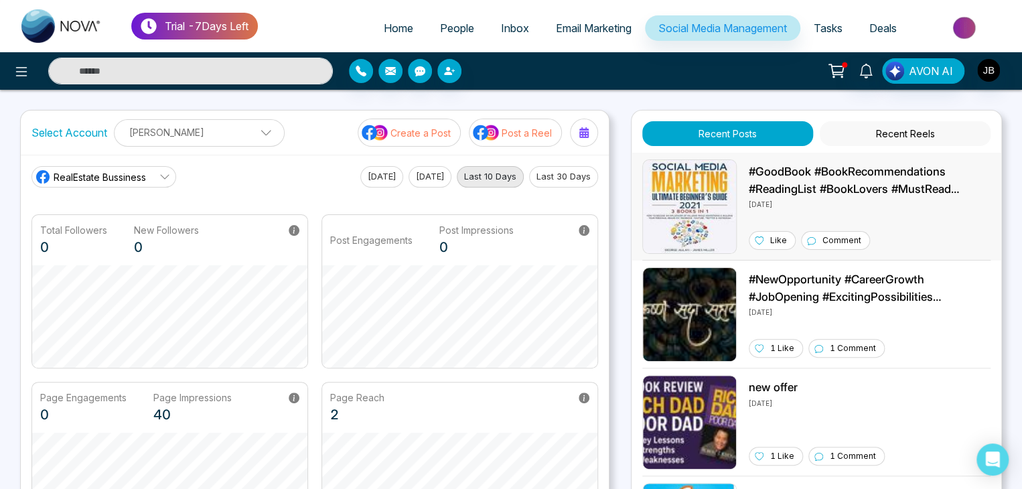
click at [765, 239] on div "Like" at bounding box center [772, 240] width 47 height 19
click at [150, 172] on link "RealEstate Bussiness" at bounding box center [103, 176] width 145 height 21
click at [96, 216] on span "RealEstate Bussiness" at bounding box center [114, 213] width 108 height 15
click at [413, 129] on p "Create a Post" at bounding box center [421, 133] width 60 height 14
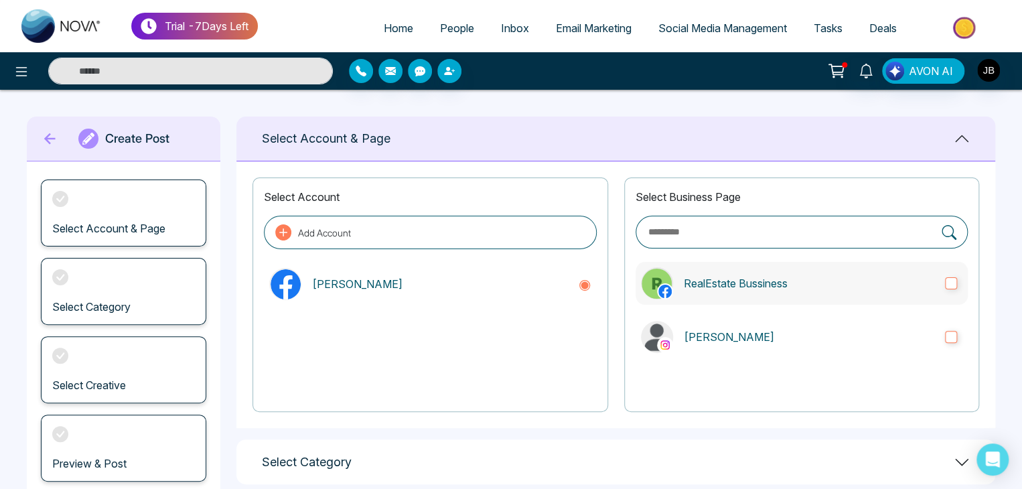
click at [840, 283] on p "RealEstate Bussiness" at bounding box center [809, 283] width 251 height 16
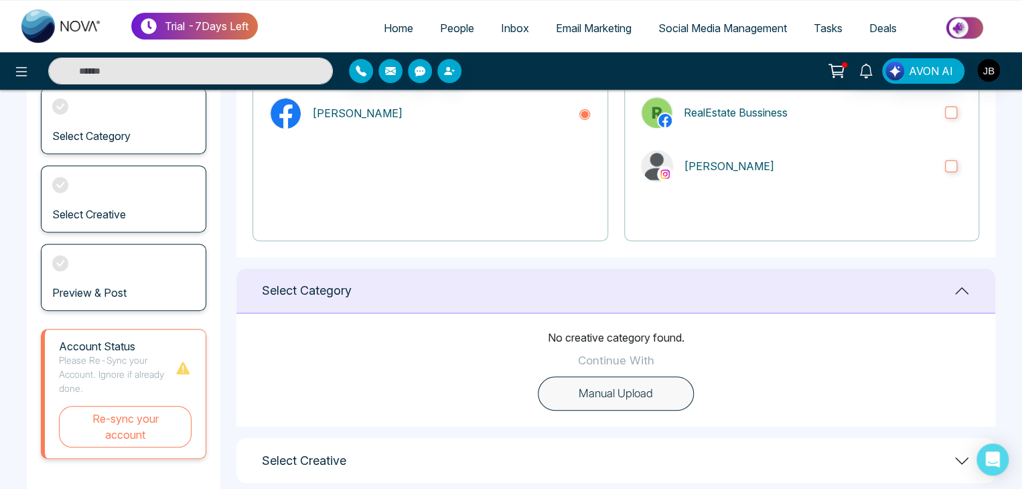
scroll to position [174, 0]
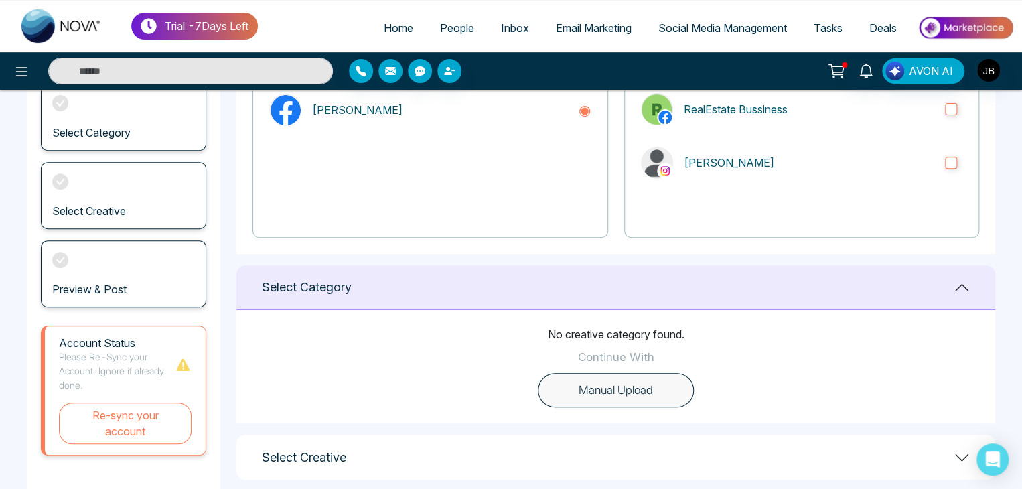
click at [589, 382] on button "Manual Upload" at bounding box center [616, 390] width 156 height 35
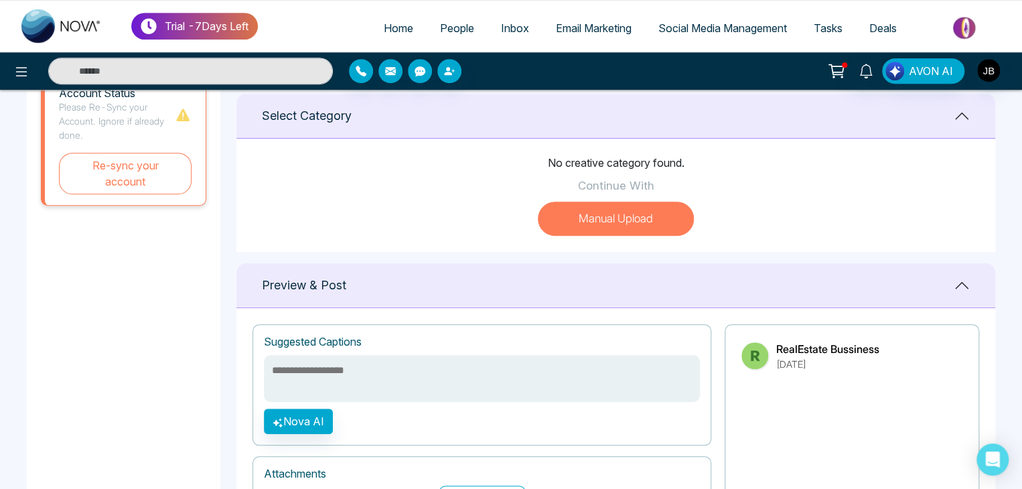
scroll to position [348, 0]
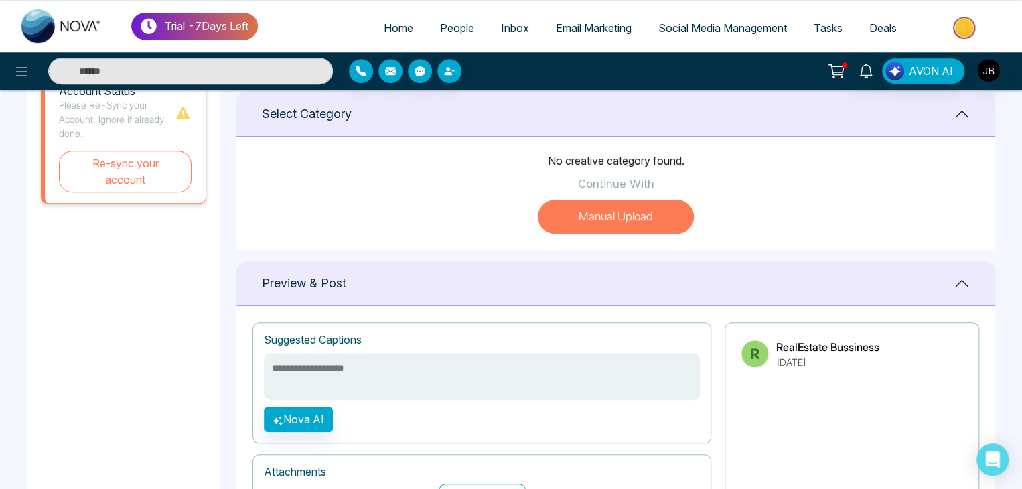
click at [613, 208] on button "Manual Upload" at bounding box center [616, 217] width 156 height 35
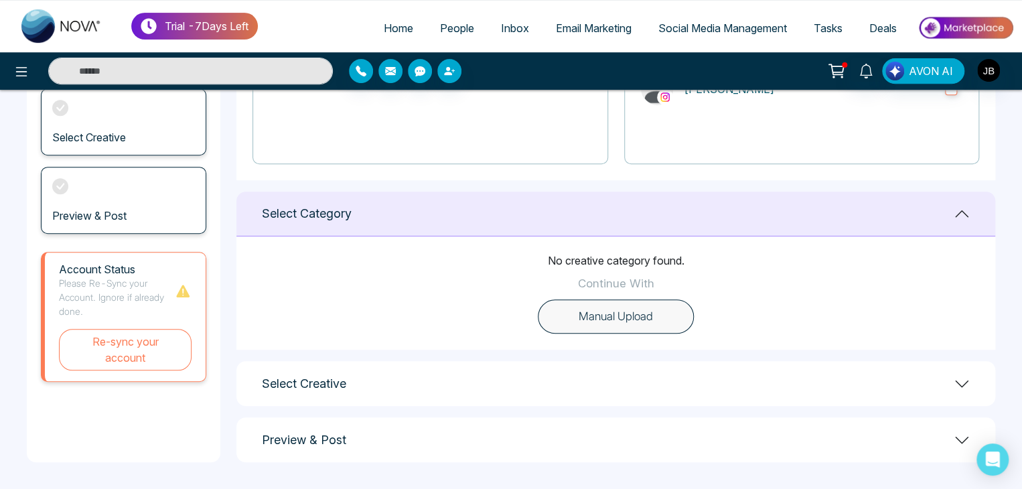
click at [604, 282] on p "Continue With" at bounding box center [616, 283] width 76 height 17
click at [606, 312] on button "Manual Upload" at bounding box center [616, 317] width 156 height 35
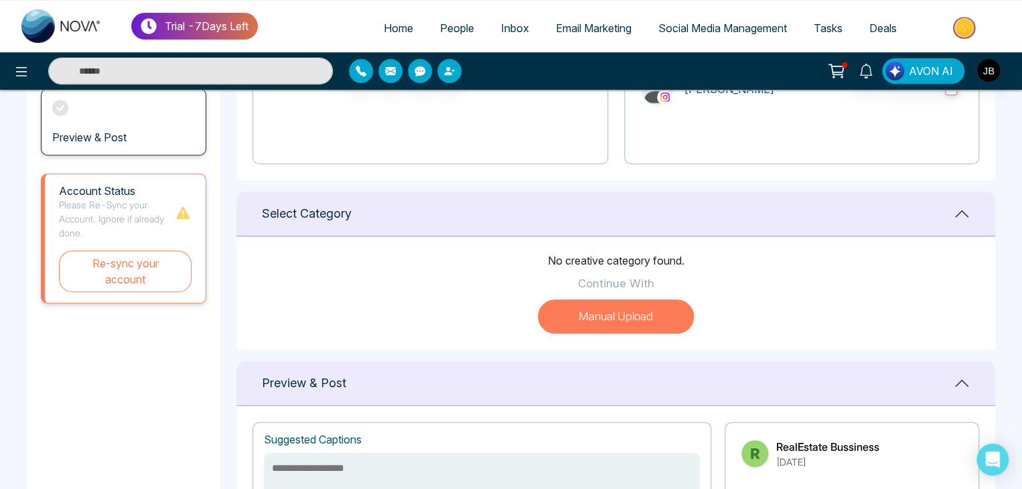
click at [606, 312] on button "Manual Upload" at bounding box center [616, 317] width 156 height 35
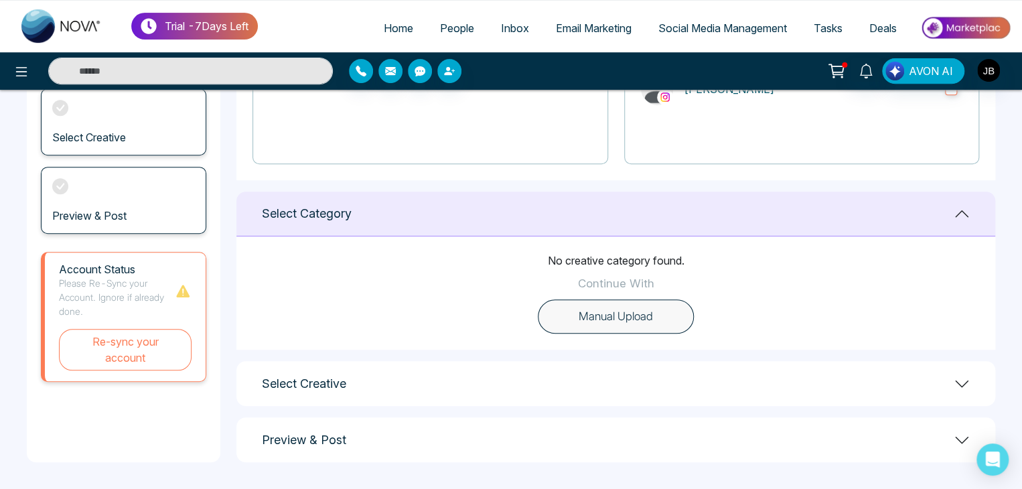
click at [960, 215] on icon at bounding box center [962, 214] width 16 height 16
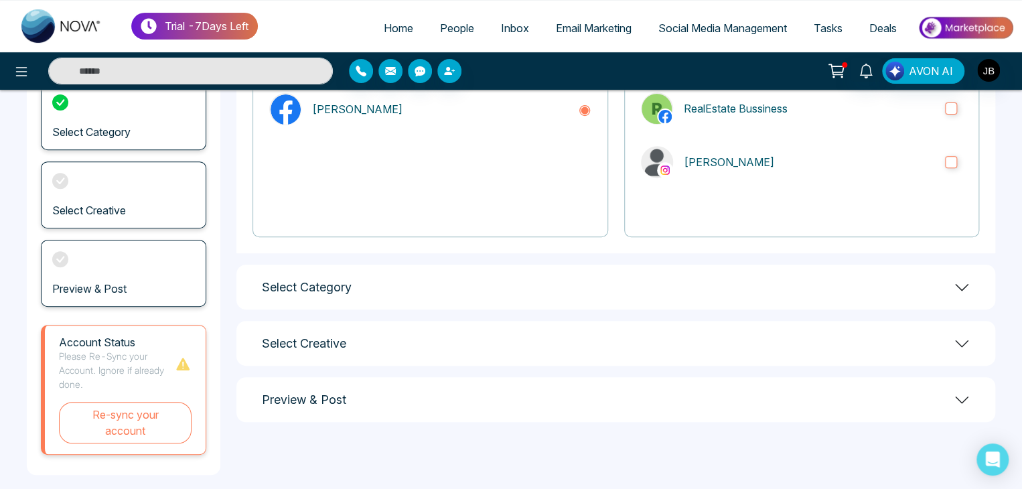
scroll to position [168, 0]
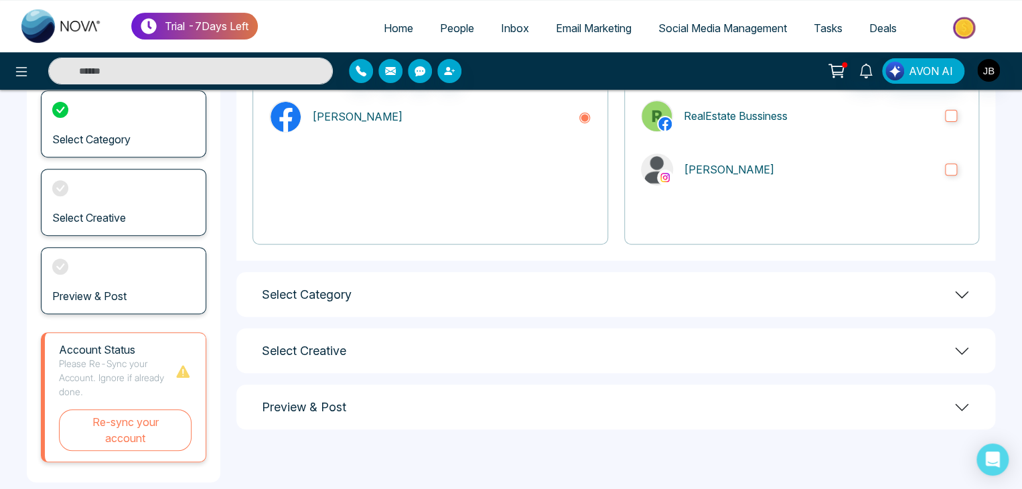
click at [970, 292] on div "Select Category" at bounding box center [616, 294] width 759 height 45
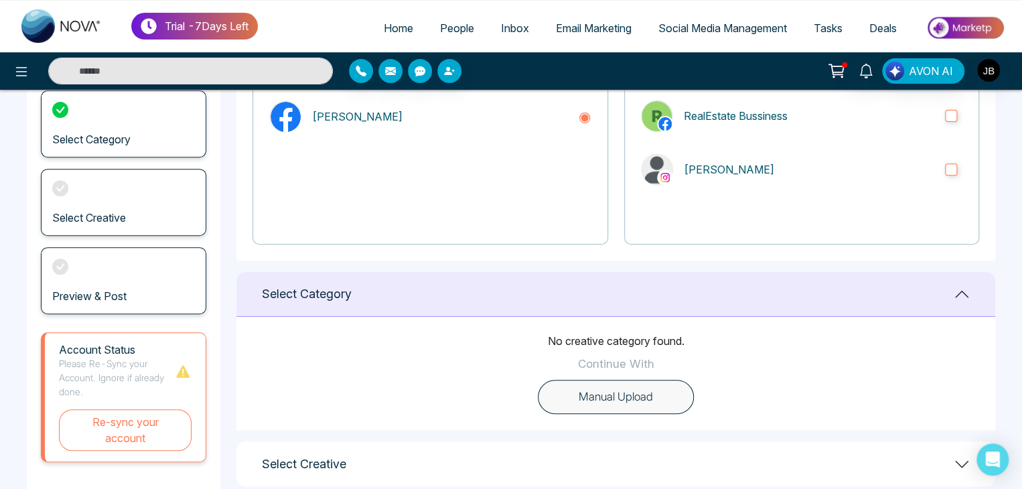
click at [622, 403] on button "Manual Upload" at bounding box center [616, 397] width 156 height 35
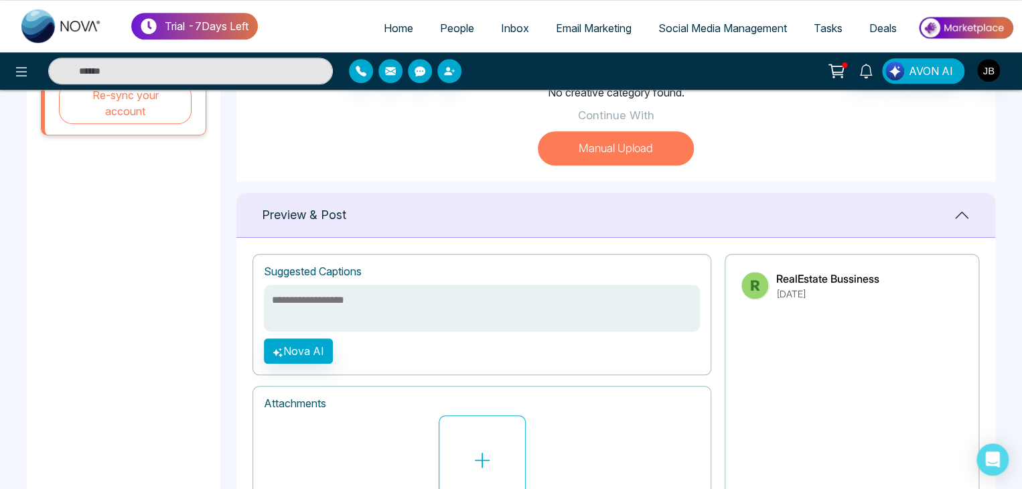
scroll to position [424, 0]
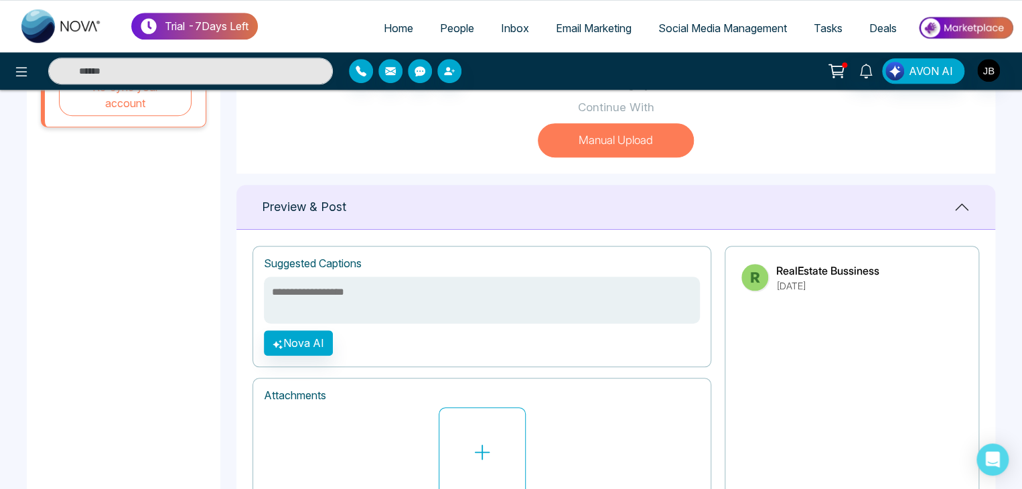
click at [361, 275] on div "**********" at bounding box center [482, 306] width 459 height 121
click at [355, 292] on textarea at bounding box center [482, 300] width 436 height 47
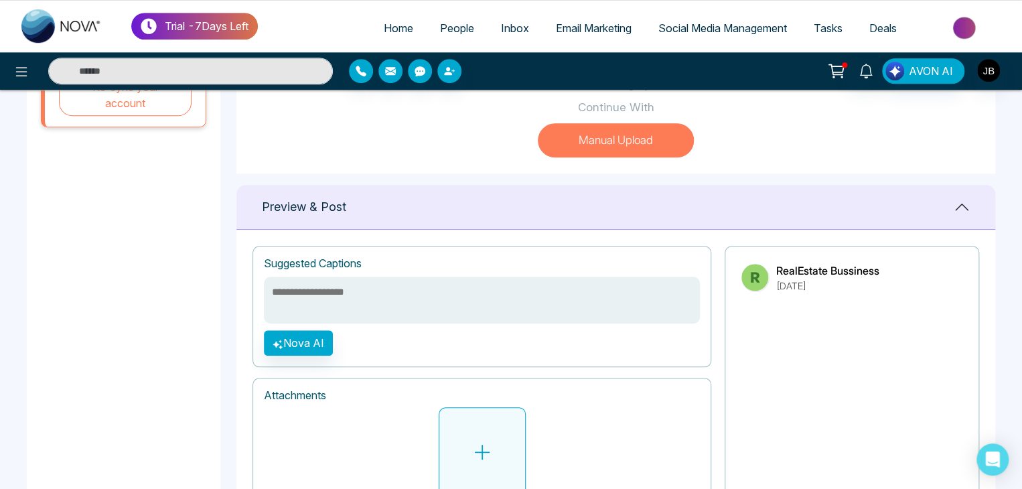
click at [470, 462] on button at bounding box center [482, 452] width 87 height 90
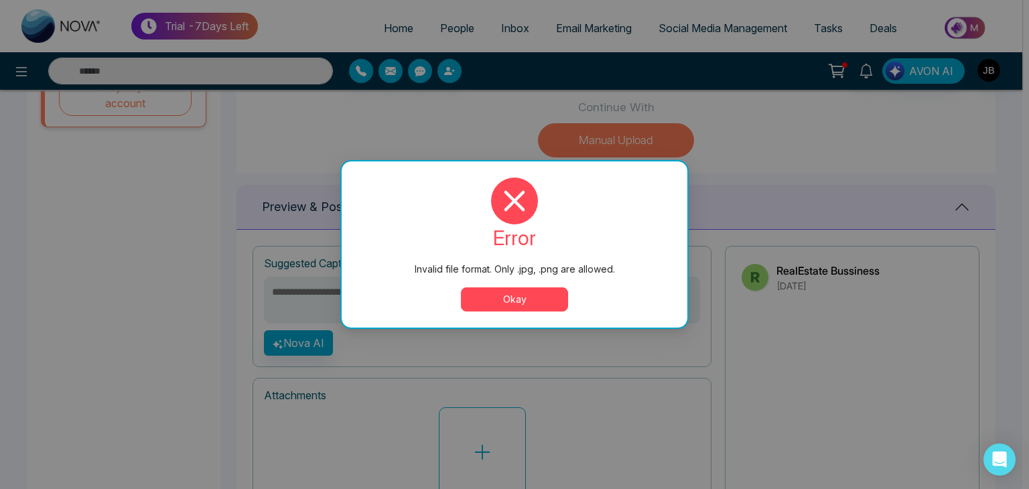
click at [495, 294] on button "Okay" at bounding box center [514, 299] width 107 height 24
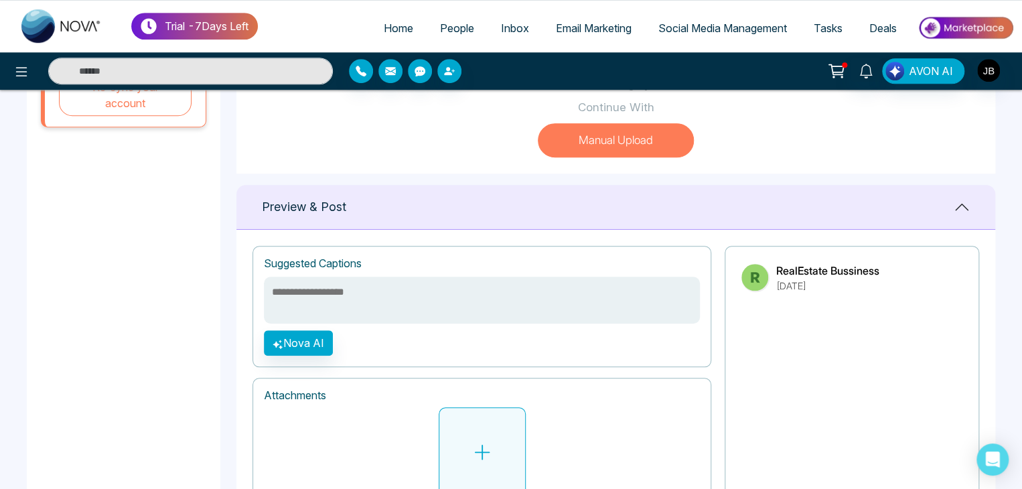
click at [480, 431] on button at bounding box center [482, 452] width 87 height 90
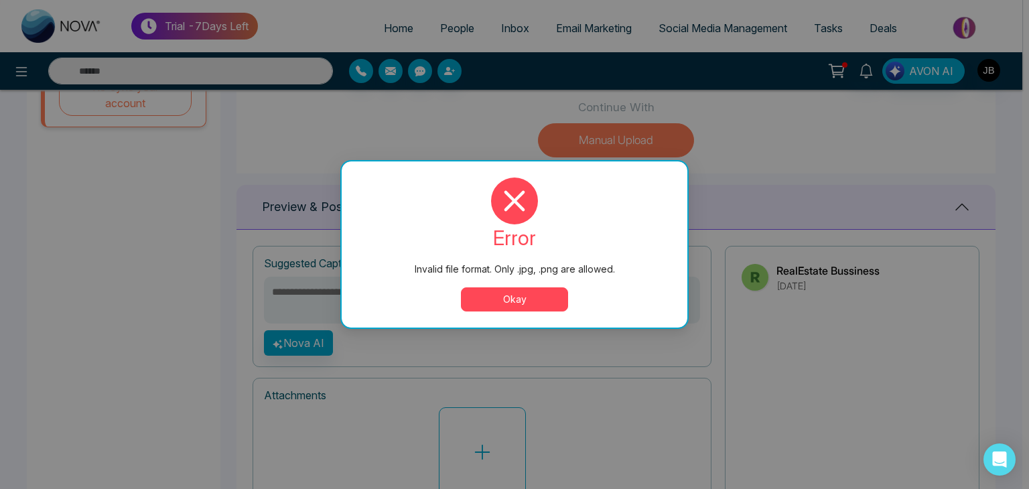
click at [499, 304] on button "Okay" at bounding box center [514, 299] width 107 height 24
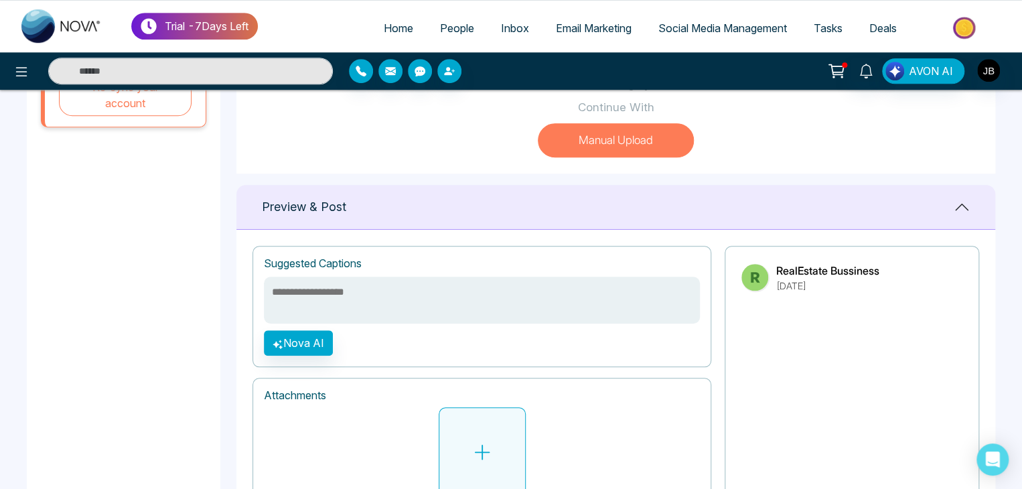
click at [502, 431] on button at bounding box center [482, 452] width 87 height 90
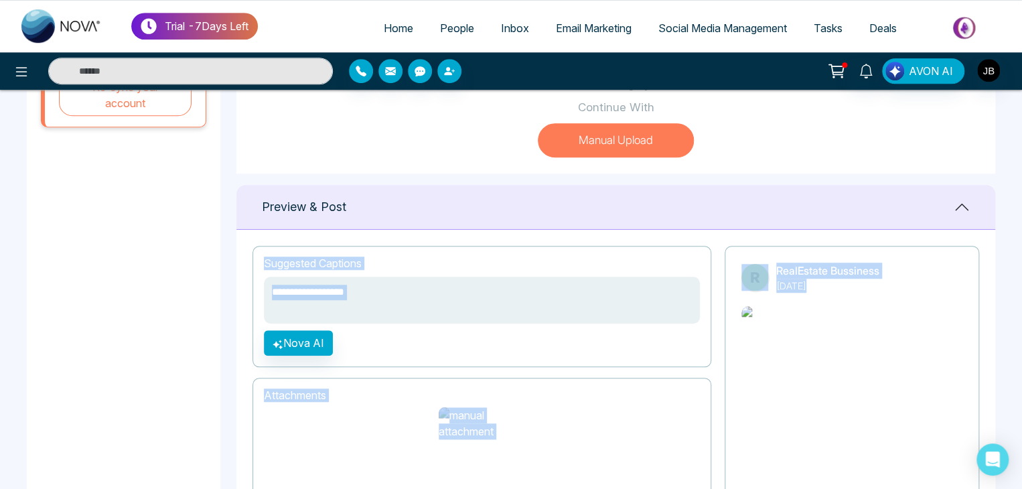
drag, startPoint x: 1020, startPoint y: 226, endPoint x: 1029, endPoint y: 304, distance: 77.5
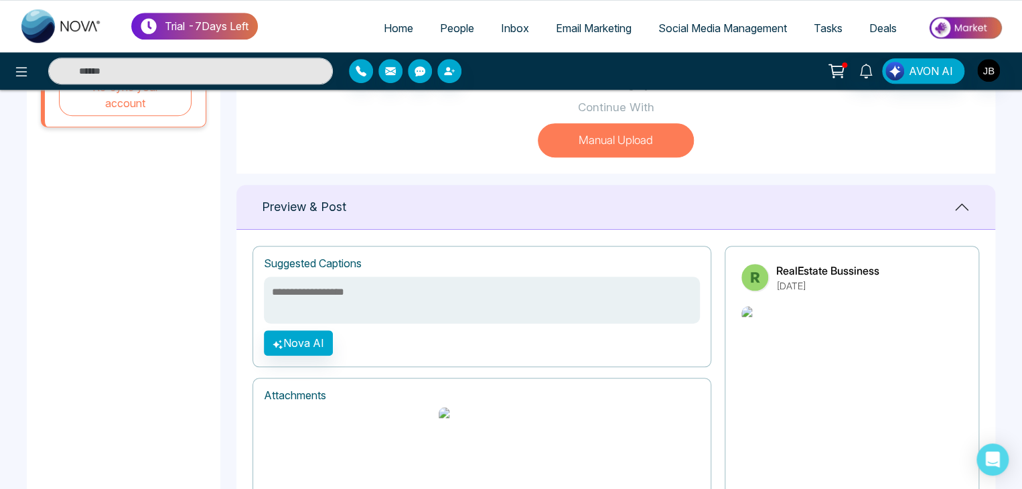
click at [902, 121] on div "No creative category found. Continue With Manual Upload" at bounding box center [616, 116] width 759 height 113
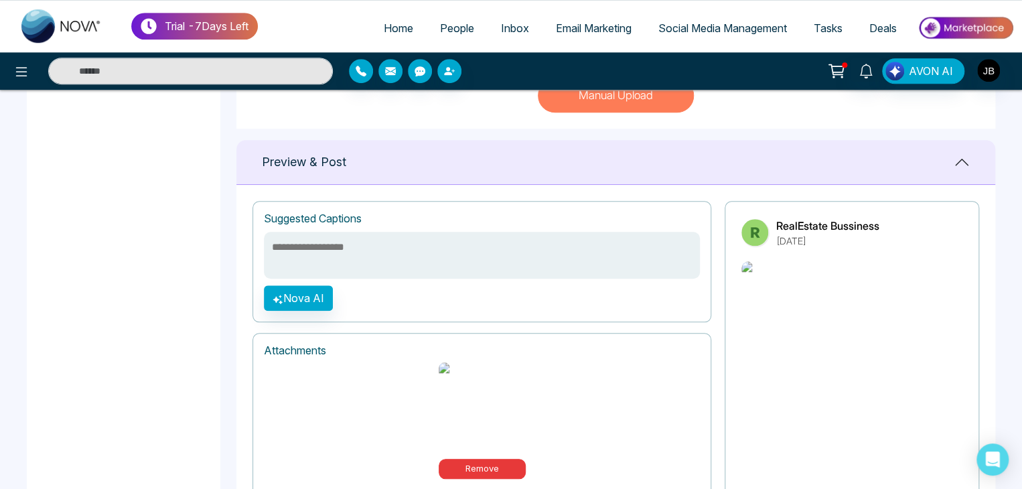
scroll to position [543, 0]
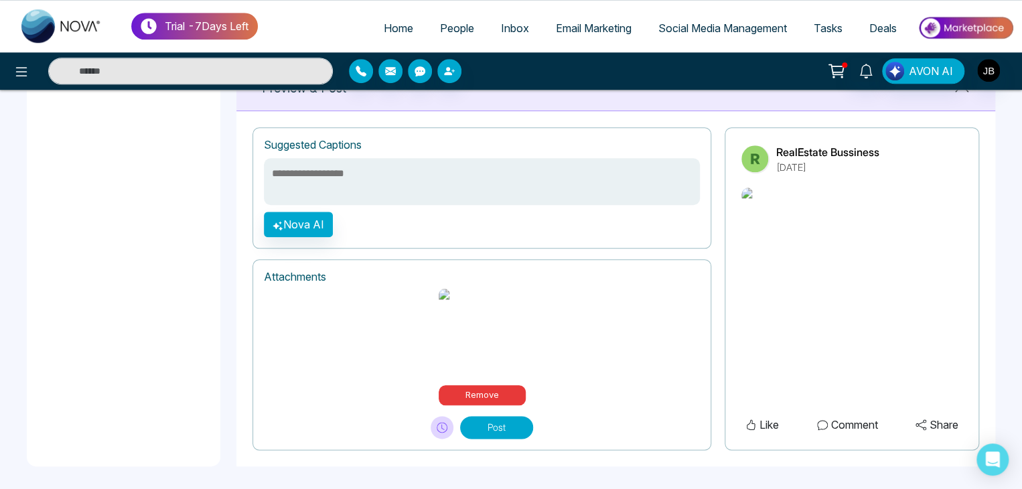
click at [292, 178] on textarea at bounding box center [482, 181] width 436 height 47
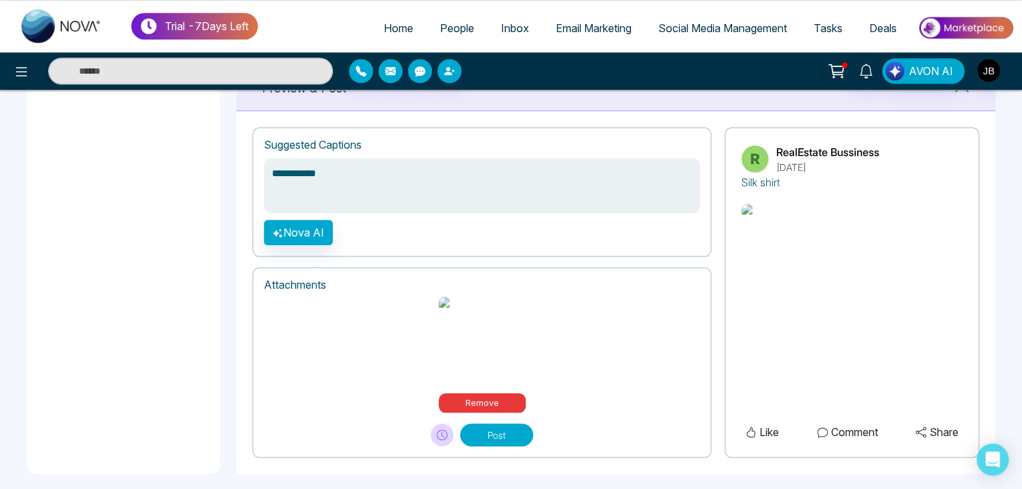
type textarea "**********"
click at [302, 229] on button "Nova AI" at bounding box center [298, 232] width 69 height 25
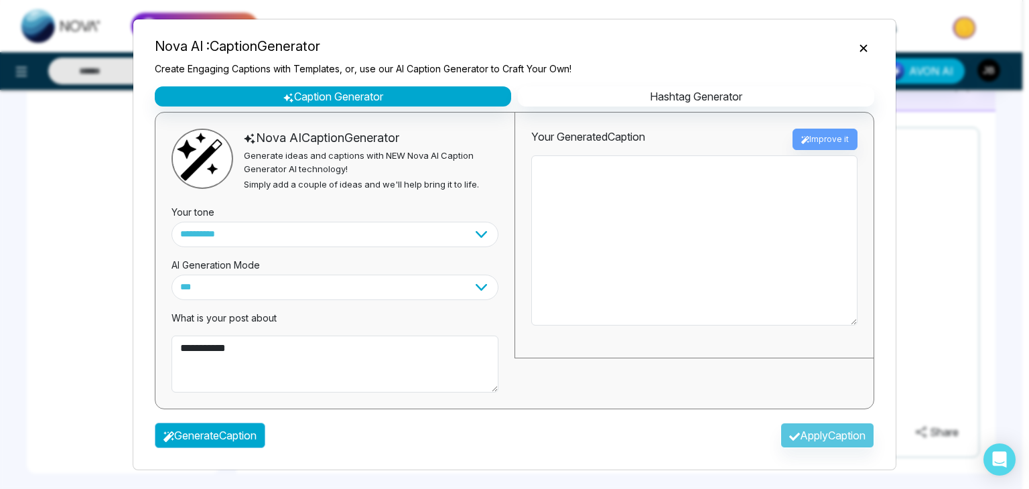
click at [230, 434] on button "Generate Caption" at bounding box center [210, 435] width 111 height 25
type textarea "**********"
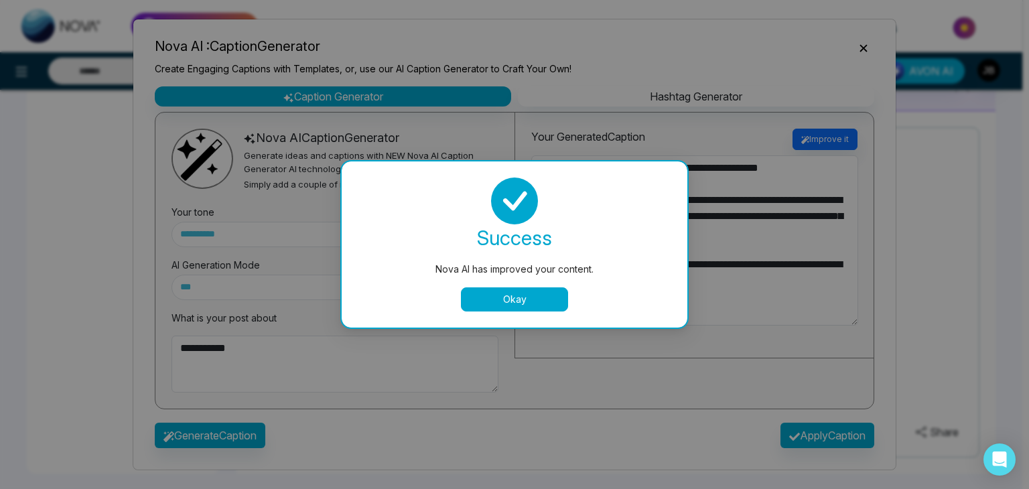
click at [520, 297] on button "Okay" at bounding box center [514, 299] width 107 height 24
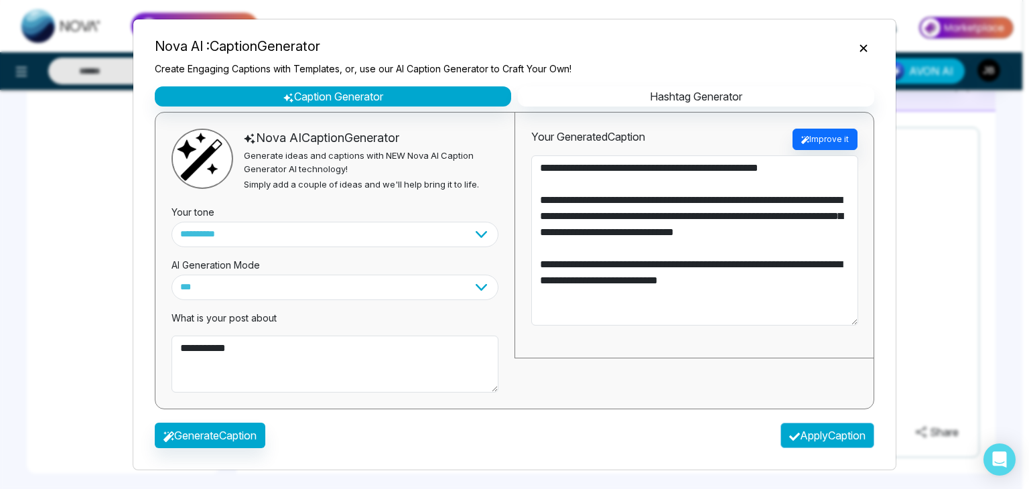
click at [812, 428] on button "Apply Caption" at bounding box center [828, 435] width 94 height 25
type textarea "**********"
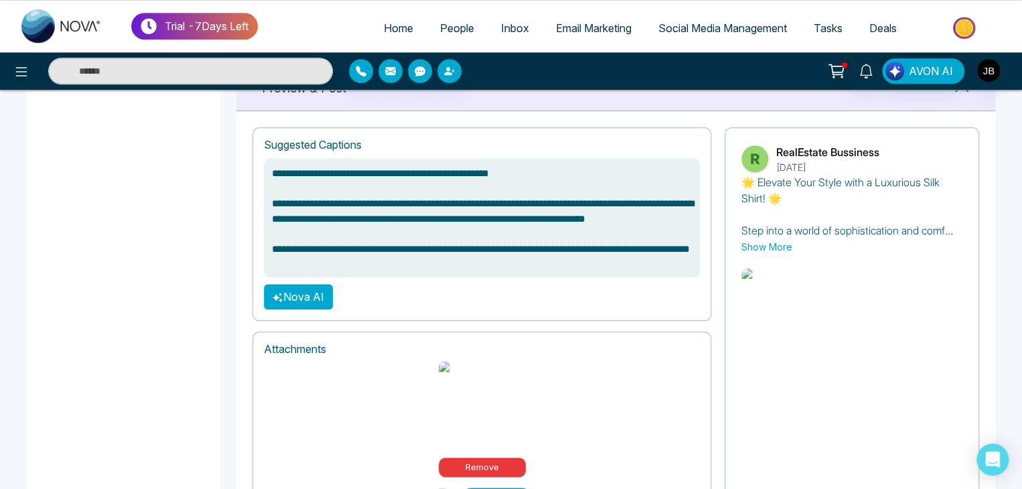
scroll to position [614, 0]
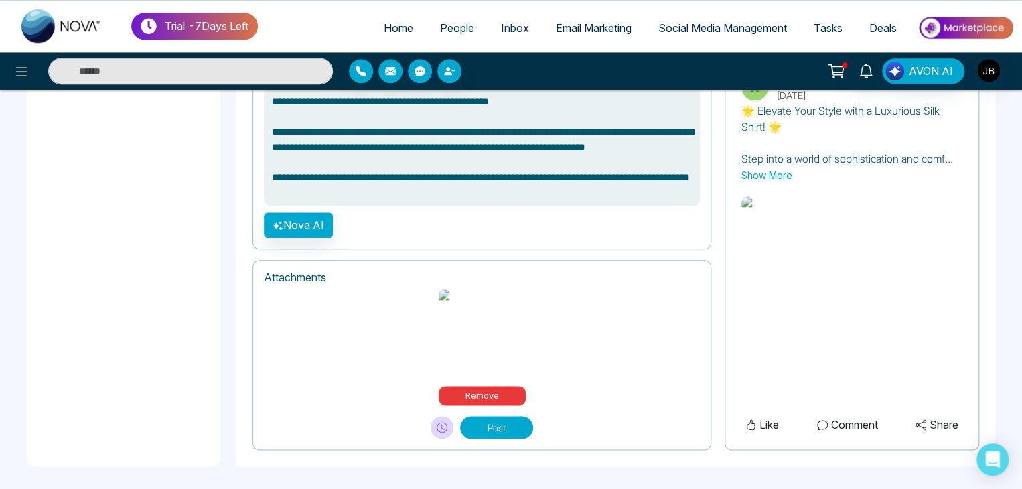
click at [484, 419] on button "Post" at bounding box center [496, 427] width 73 height 23
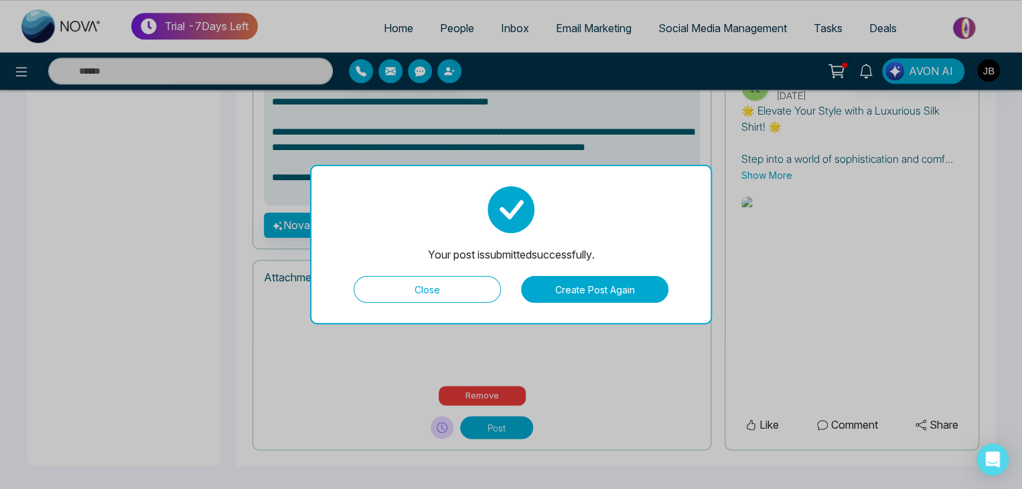
click at [586, 290] on button "Create Post Again" at bounding box center [594, 289] width 147 height 27
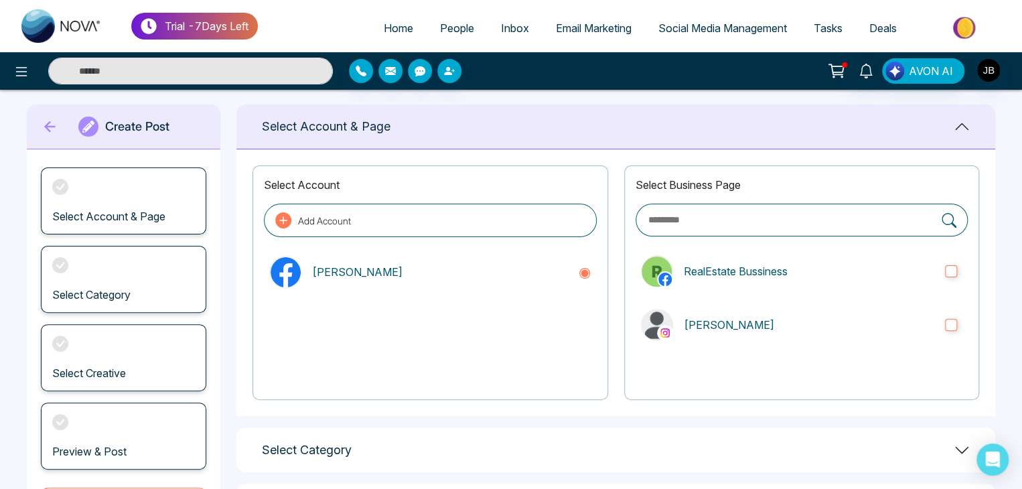
scroll to position [0, 0]
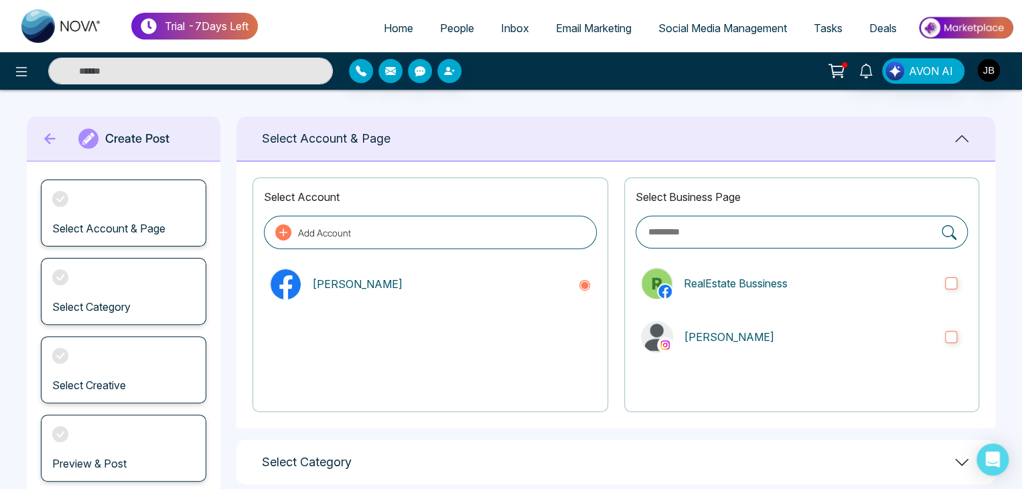
click at [717, 31] on span "Social Media Management" at bounding box center [723, 27] width 129 height 13
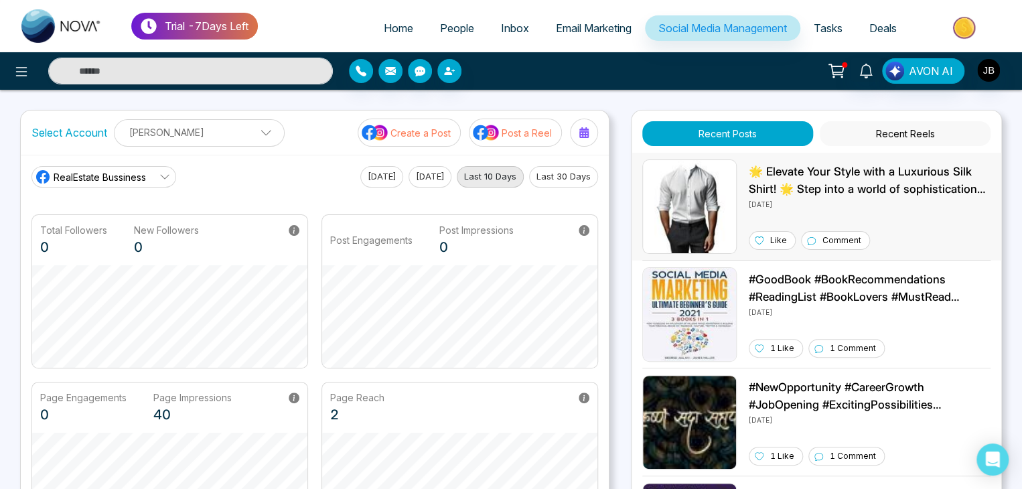
click at [769, 246] on div "Like" at bounding box center [772, 240] width 47 height 19
click at [166, 174] on icon at bounding box center [164, 177] width 11 height 11
click at [85, 232] on span "[PERSON_NAME]" at bounding box center [114, 236] width 108 height 15
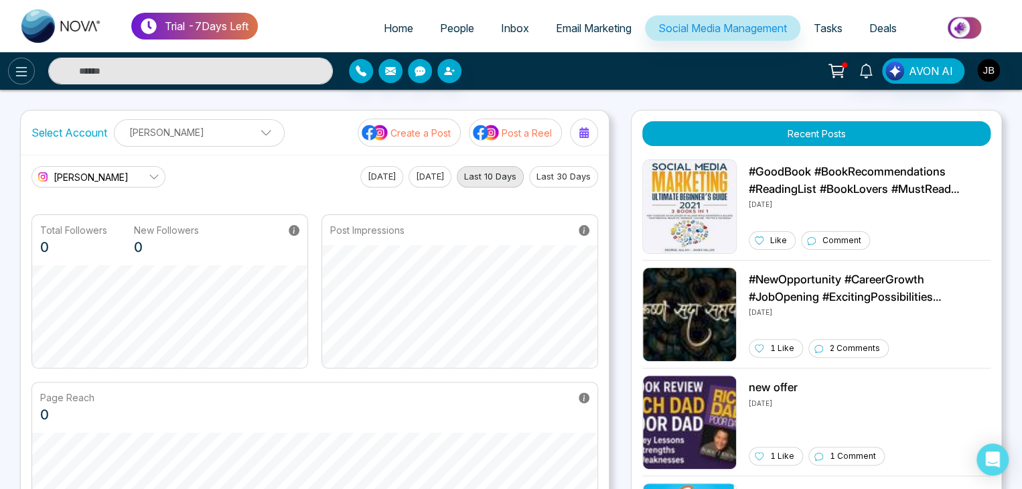
click at [26, 62] on button at bounding box center [21, 71] width 27 height 27
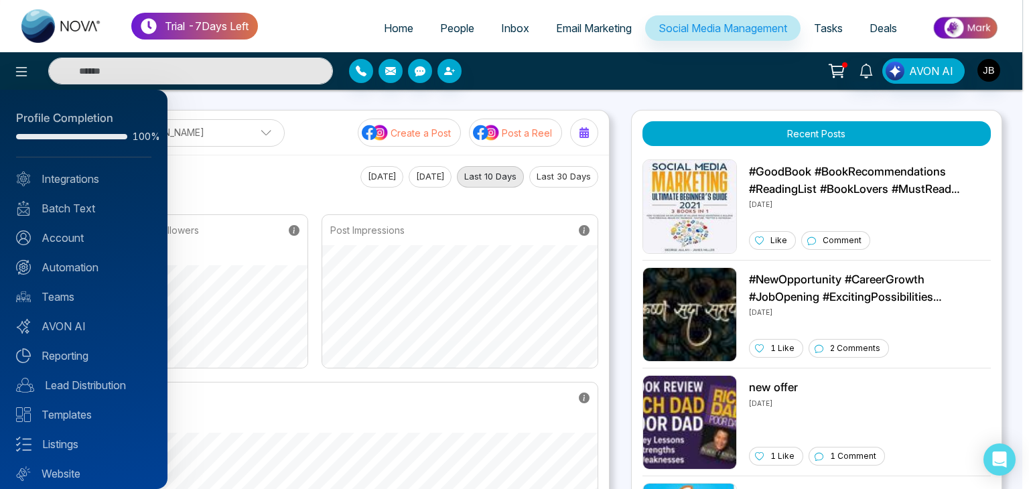
click at [444, 33] on div at bounding box center [514, 244] width 1029 height 489
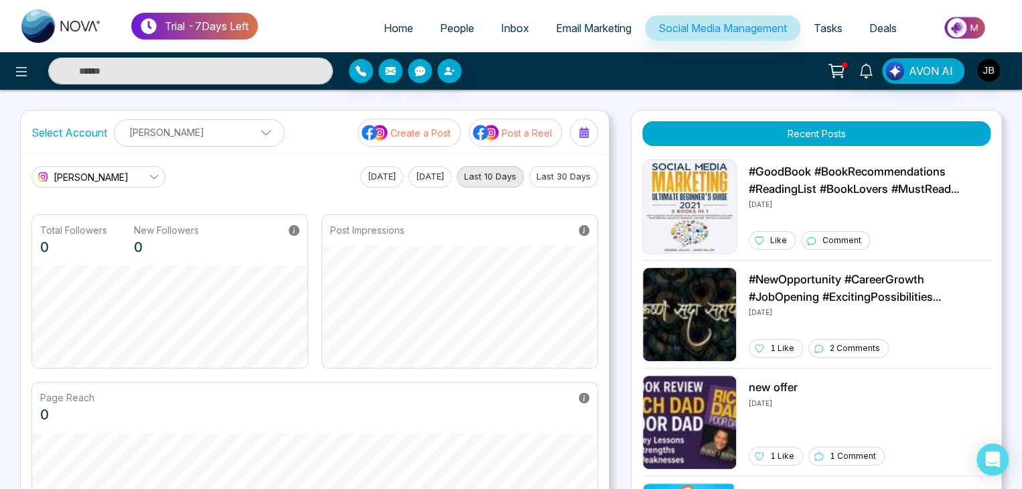
click at [442, 29] on span "People" at bounding box center [457, 27] width 34 height 13
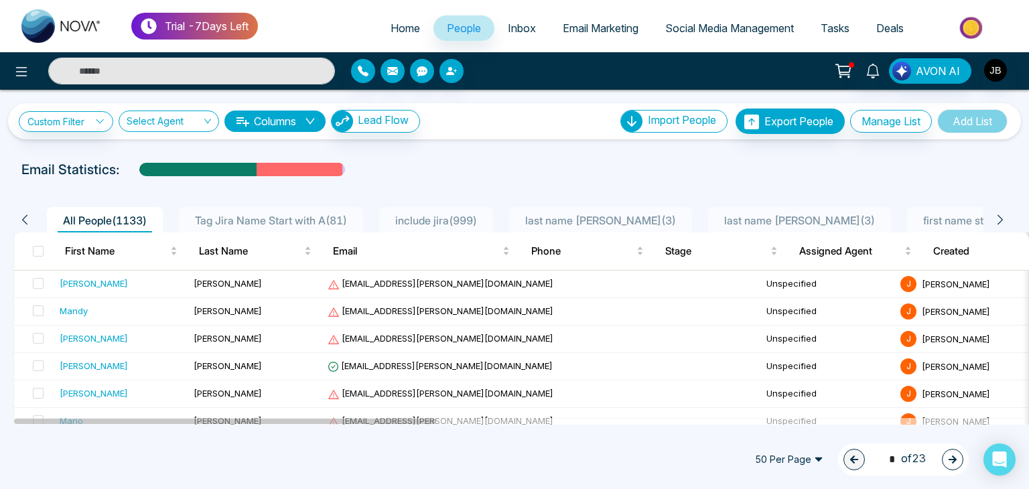
click at [426, 218] on span "include jira ( 999 )" at bounding box center [436, 220] width 92 height 13
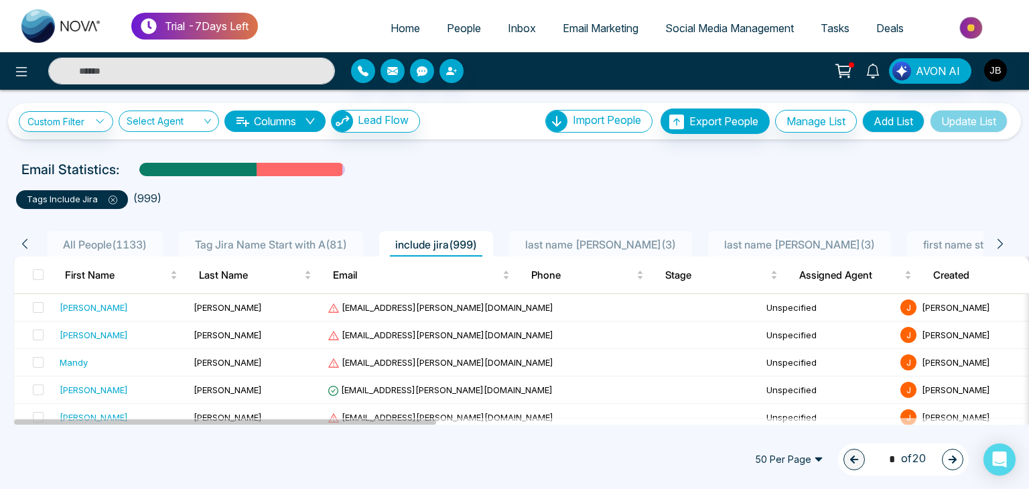
click at [614, 245] on span "last name [PERSON_NAME] ( 3 )" at bounding box center [600, 244] width 161 height 13
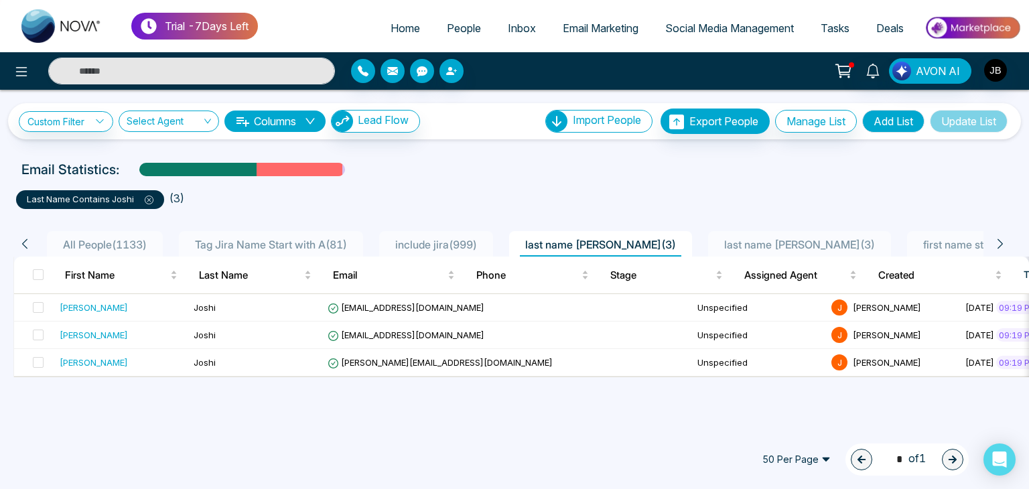
click at [279, 245] on span "Tag Jira Name Start with A ( 81 )" at bounding box center [271, 244] width 163 height 13
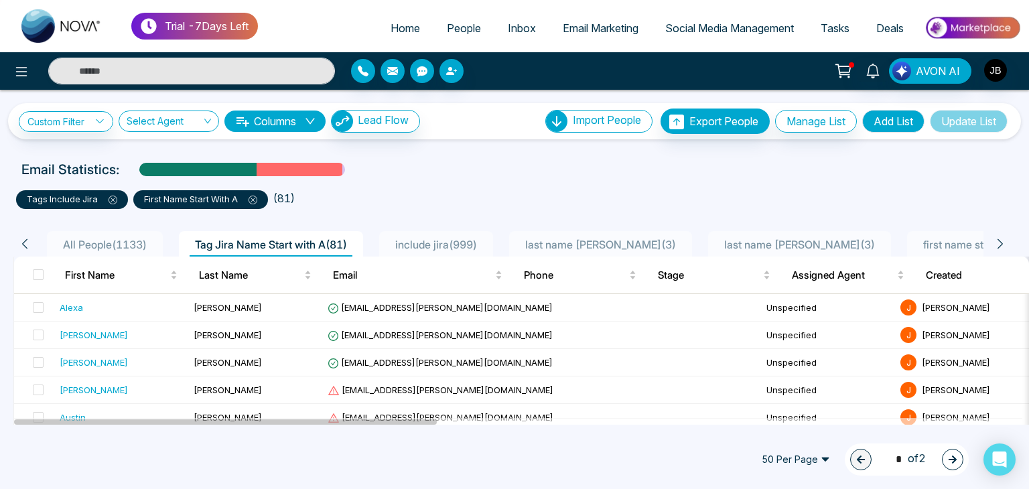
click at [255, 200] on icon at bounding box center [253, 200] width 9 height 9
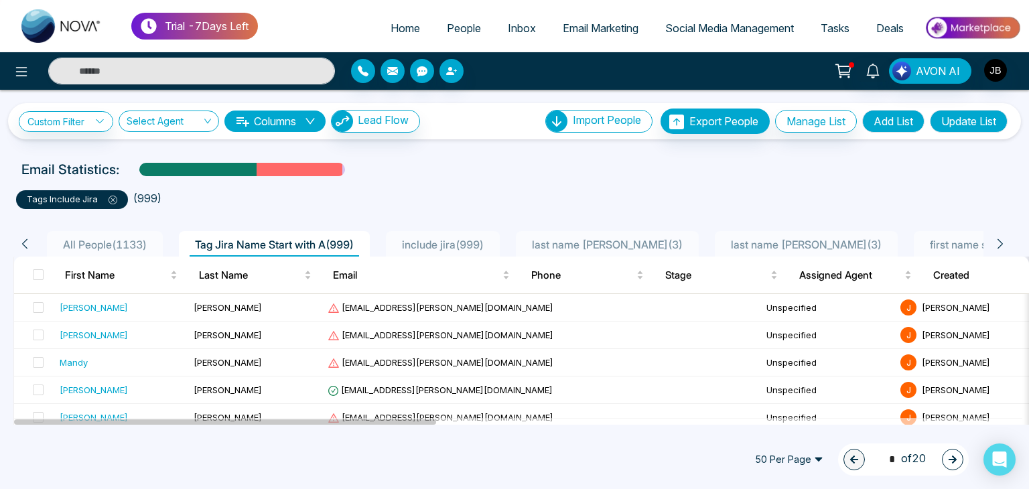
click at [753, 244] on span "last name [PERSON_NAME] ( 3 )" at bounding box center [806, 244] width 161 height 13
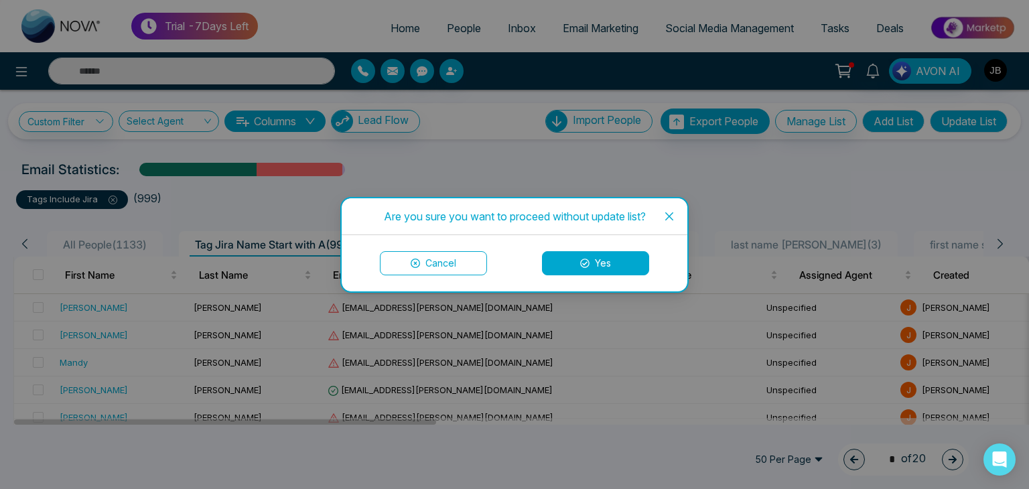
click at [667, 218] on icon "close" at bounding box center [669, 216] width 8 height 8
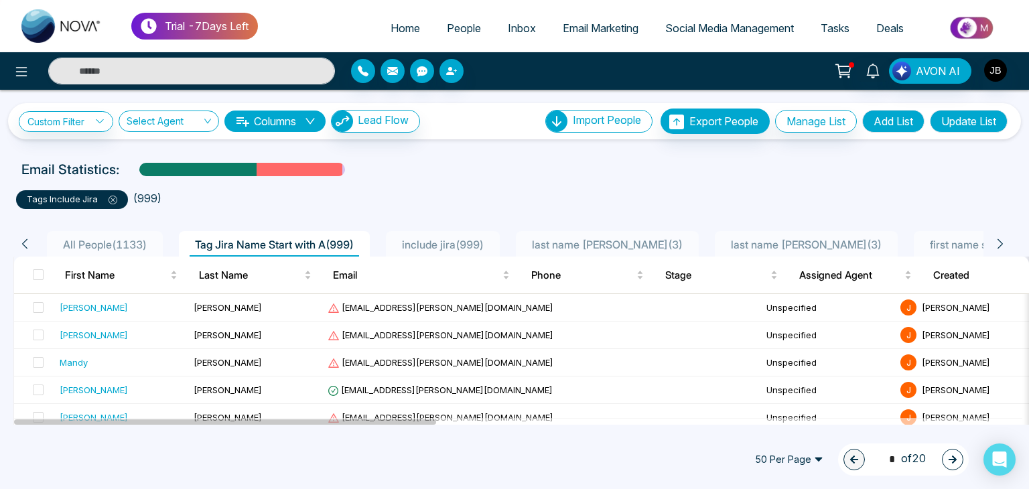
click at [609, 25] on span "Email Marketing" at bounding box center [601, 27] width 76 height 13
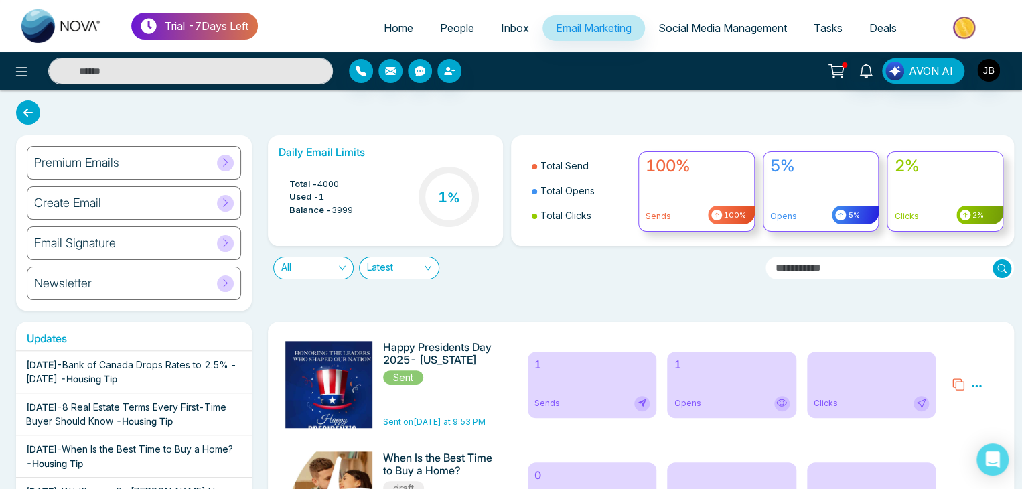
click at [440, 30] on span "People" at bounding box center [457, 27] width 34 height 13
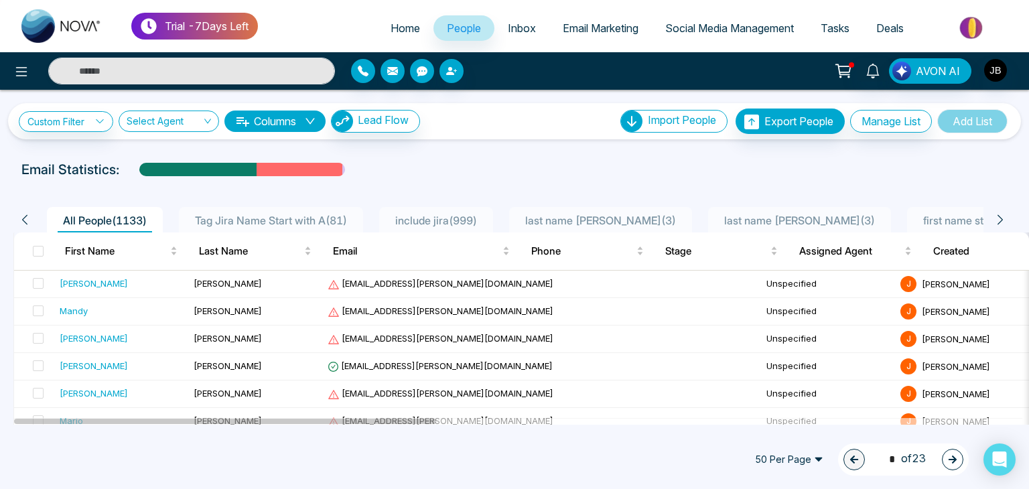
click at [385, 159] on div "Email Statistics:" at bounding box center [347, 169] width 652 height 20
click at [514, 30] on span "Inbox" at bounding box center [522, 27] width 28 height 13
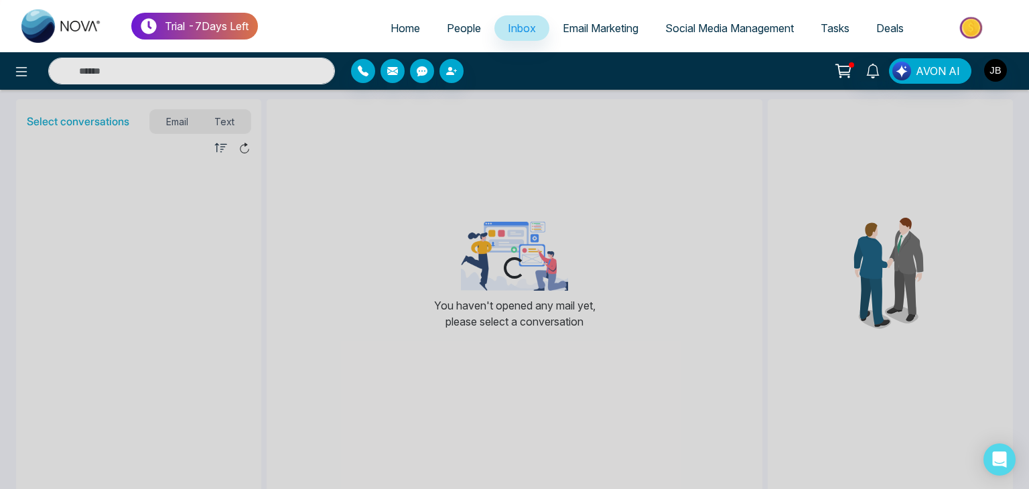
click at [454, 25] on span "People" at bounding box center [464, 27] width 34 height 13
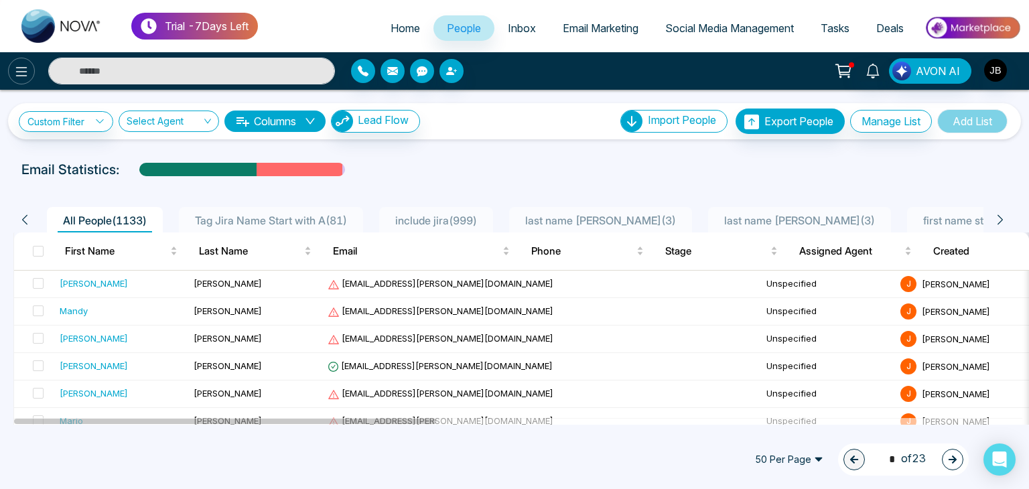
click at [19, 78] on icon at bounding box center [21, 72] width 16 height 16
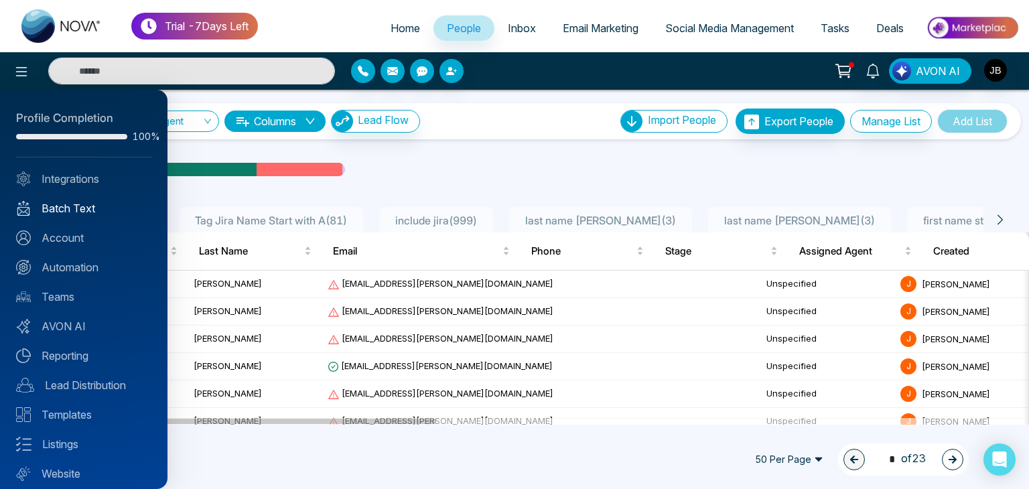
click at [79, 207] on link "Batch Text" at bounding box center [83, 208] width 135 height 16
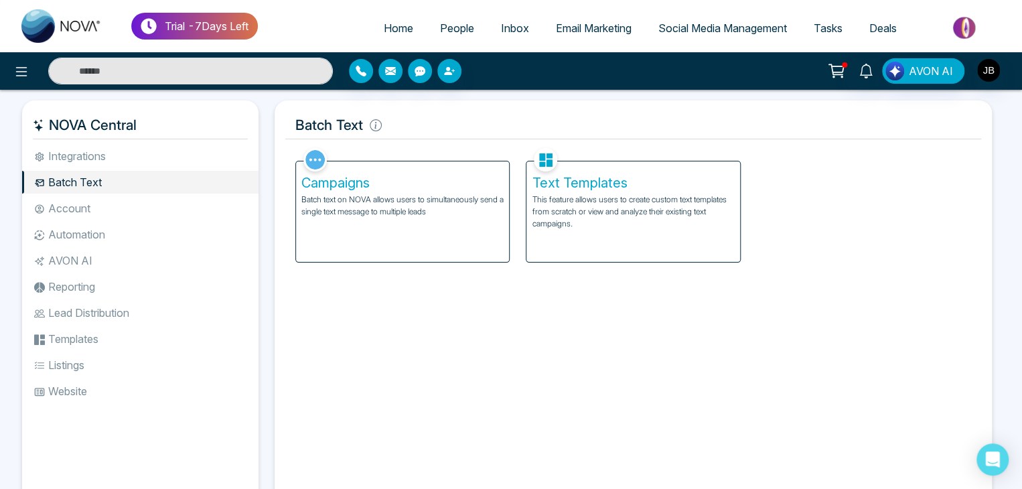
click at [618, 200] on p "This feature allows users to create custom text templates from scratch or view …" at bounding box center [633, 212] width 202 height 36
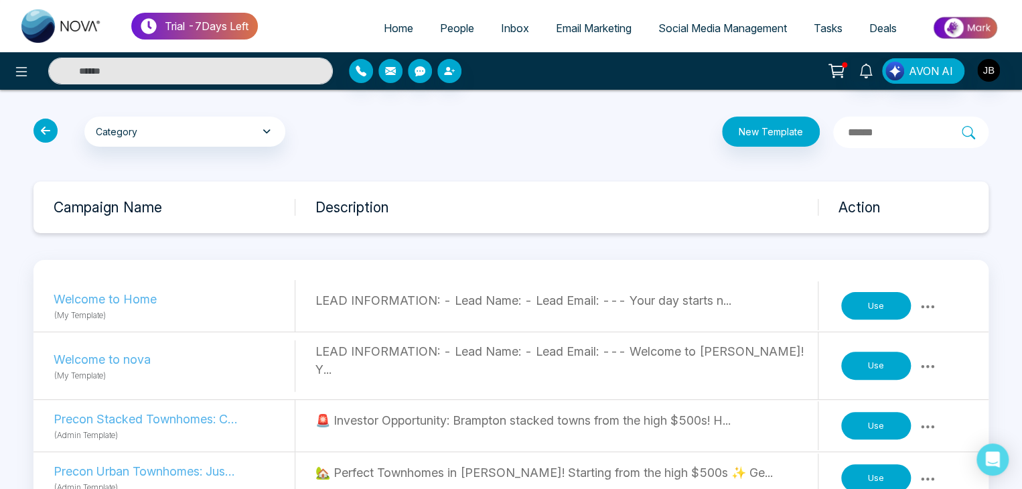
click at [858, 212] on h3 "Action" at bounding box center [914, 207] width 150 height 17
click at [868, 306] on button "Use" at bounding box center [877, 306] width 70 height 28
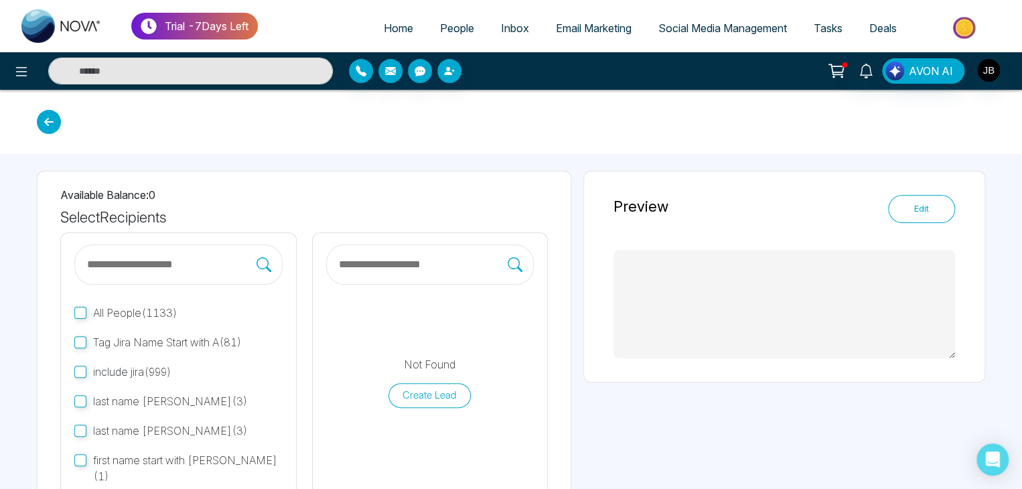
type textarea "**********"
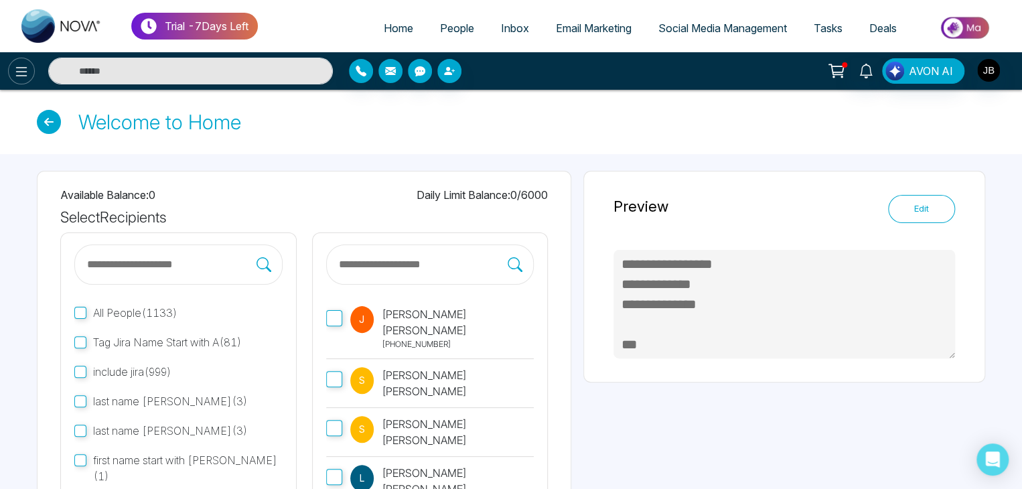
click at [16, 76] on icon at bounding box center [21, 72] width 16 height 16
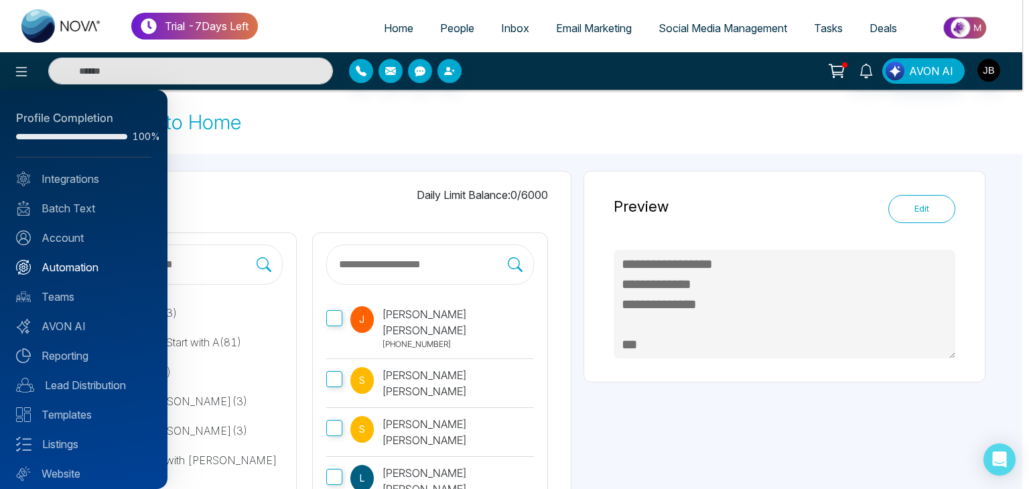
click at [90, 269] on link "Automation" at bounding box center [83, 267] width 135 height 16
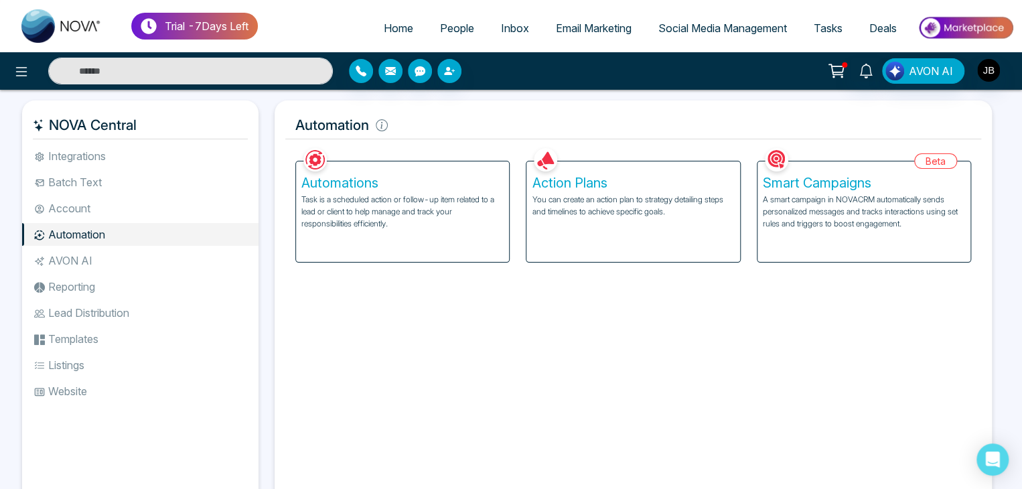
click at [552, 225] on div "Action Plans You can create an action plan to strategy detailing steps and time…" at bounding box center [633, 211] width 213 height 101
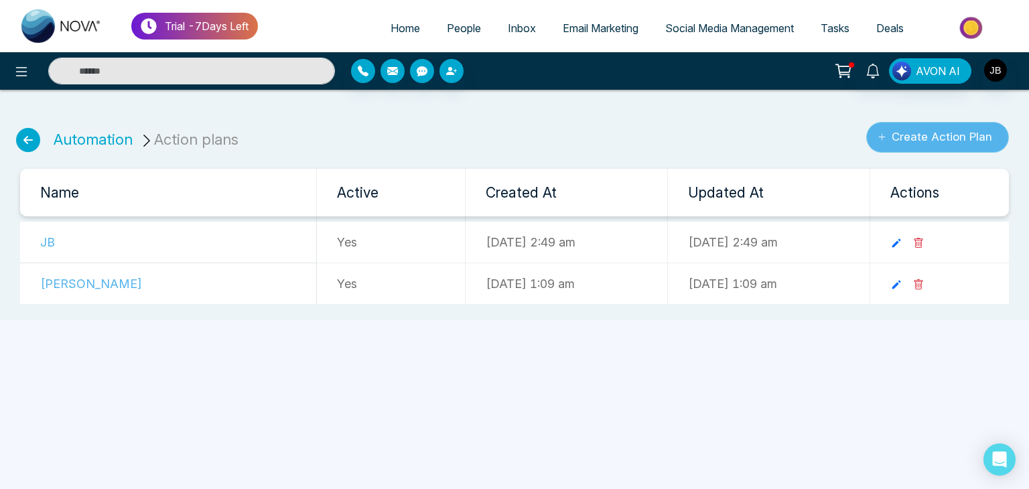
click at [914, 137] on button "Create Action Plan" at bounding box center [937, 137] width 143 height 31
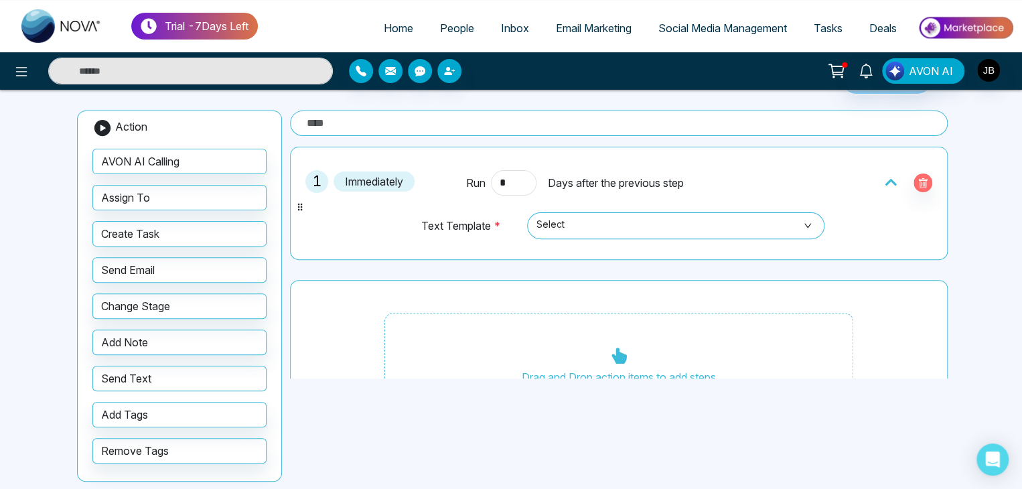
scroll to position [86, 0]
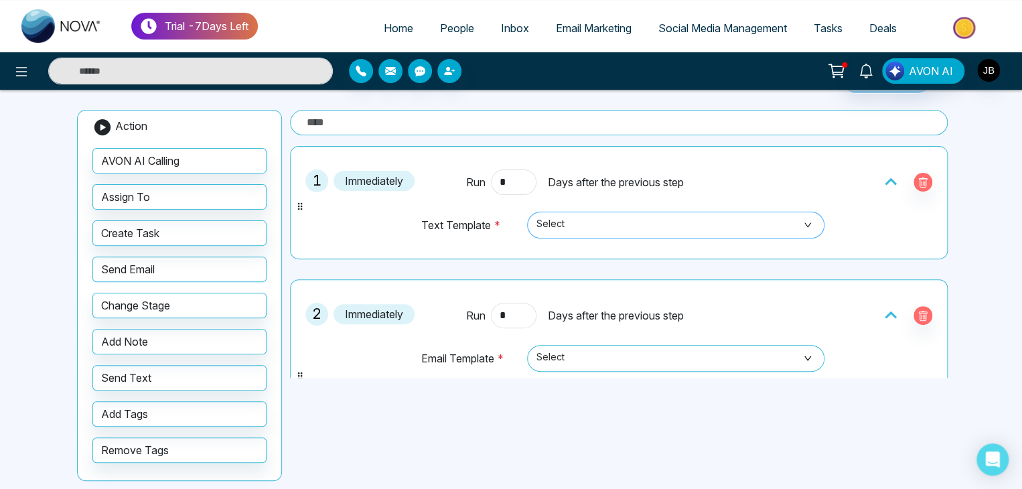
click at [588, 218] on span "Select" at bounding box center [676, 225] width 279 height 23
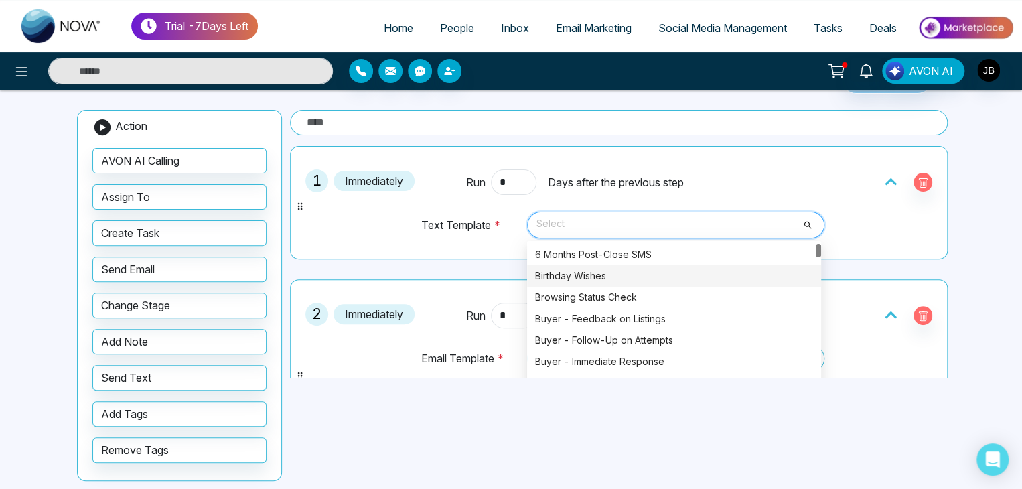
click at [571, 282] on div "Birthday Wishes" at bounding box center [674, 275] width 294 height 21
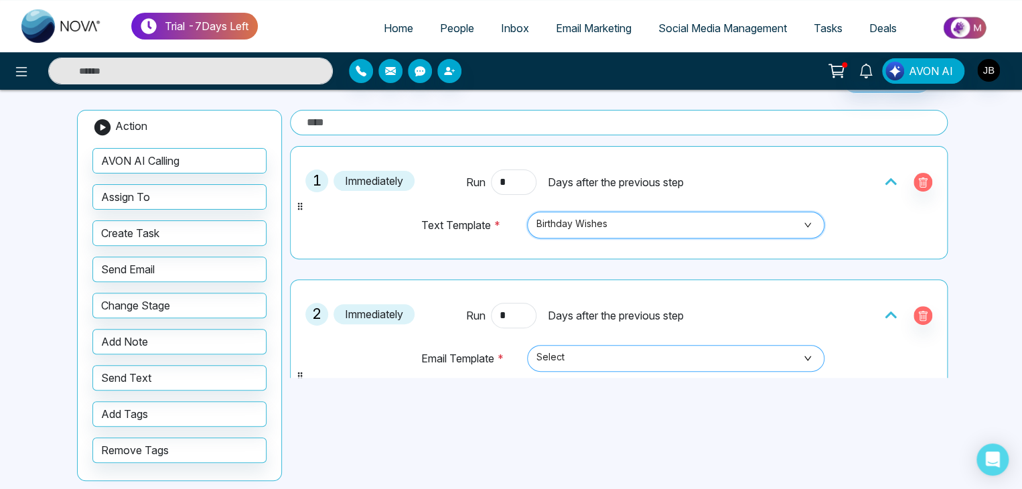
click at [565, 357] on span "Select" at bounding box center [676, 358] width 279 height 23
click at [683, 350] on span "Select" at bounding box center [676, 358] width 279 height 23
click at [673, 348] on span "Select" at bounding box center [676, 358] width 279 height 23
click at [603, 366] on span "Select" at bounding box center [676, 358] width 279 height 23
click at [601, 359] on span "Select" at bounding box center [676, 358] width 279 height 23
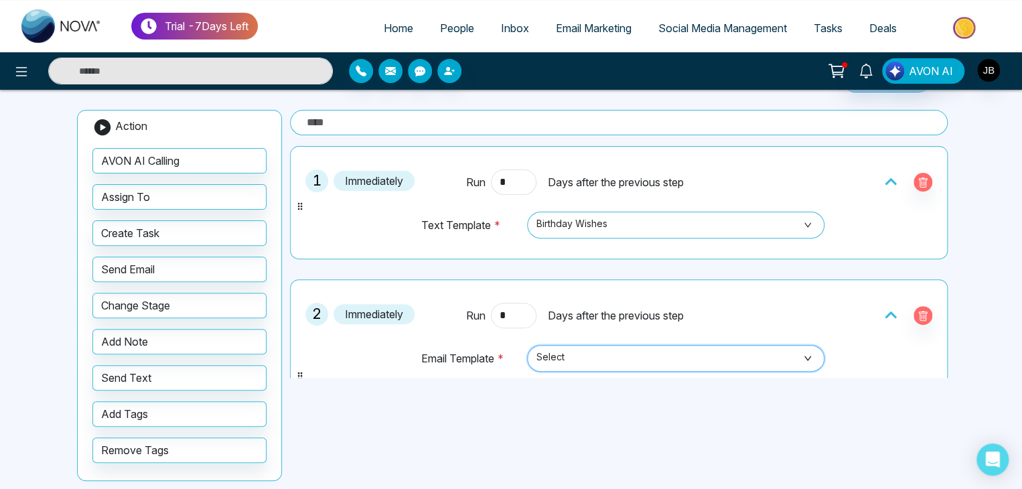
click at [595, 352] on span "Select" at bounding box center [676, 358] width 279 height 23
click at [744, 348] on span "Select" at bounding box center [676, 358] width 279 height 23
click at [573, 349] on input "*****" at bounding box center [671, 356] width 272 height 20
type input "*"
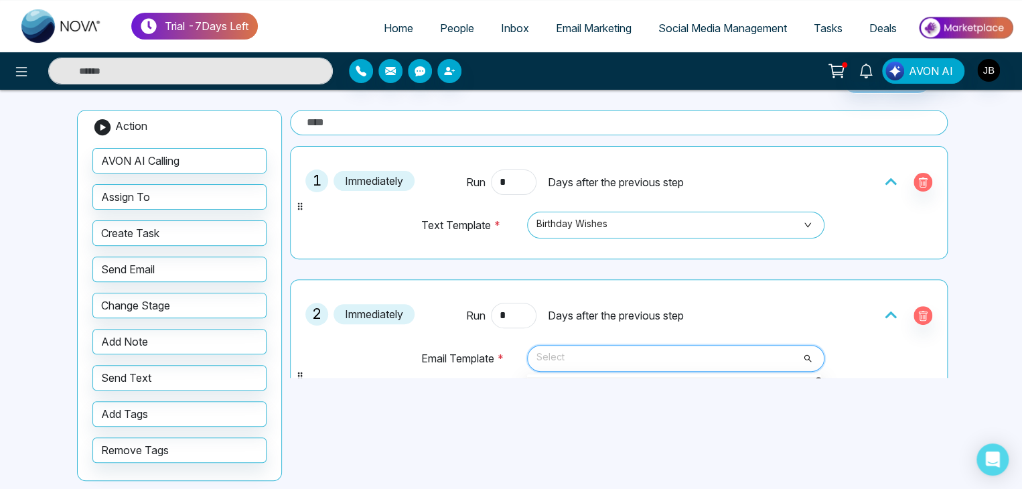
click at [808, 358] on span "Select" at bounding box center [676, 358] width 279 height 23
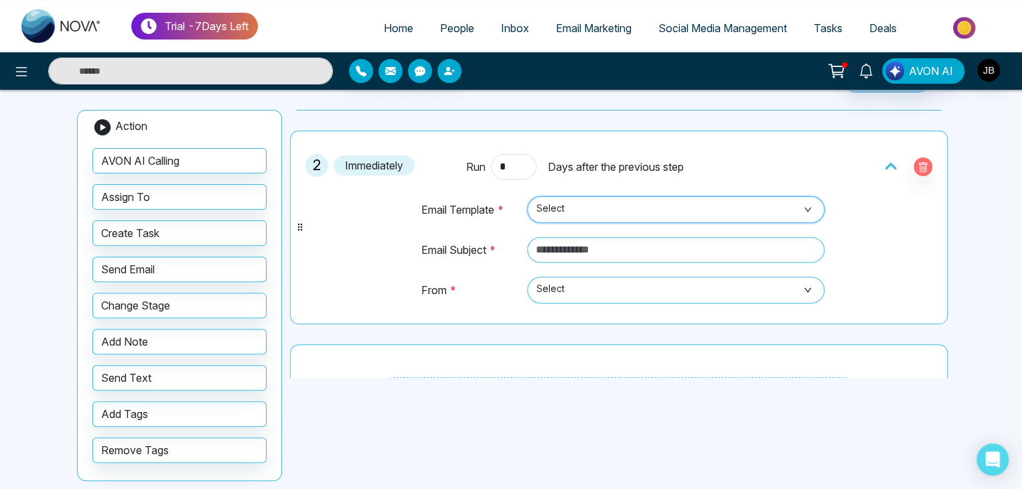
scroll to position [161, 0]
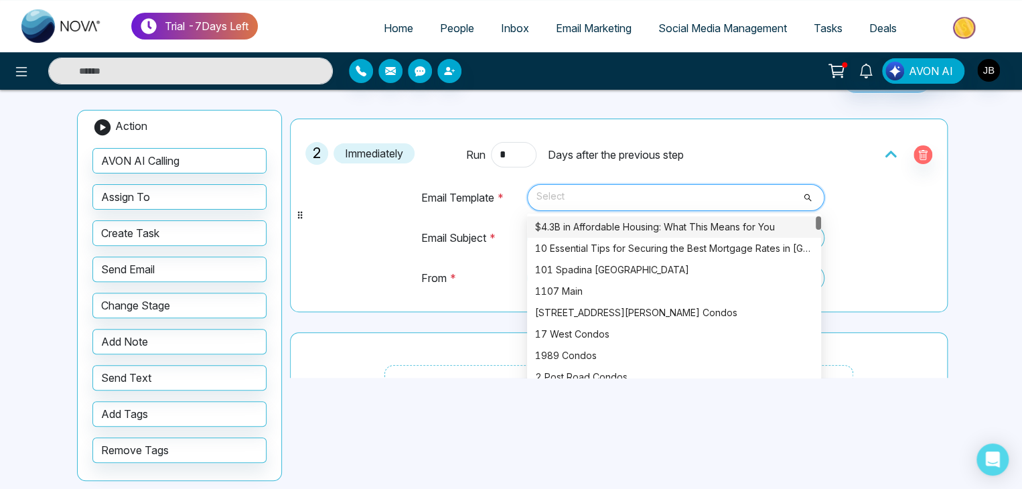
click at [803, 189] on span "Select" at bounding box center [676, 197] width 279 height 23
click at [573, 270] on div "101 Spadina Toronto" at bounding box center [674, 270] width 278 height 15
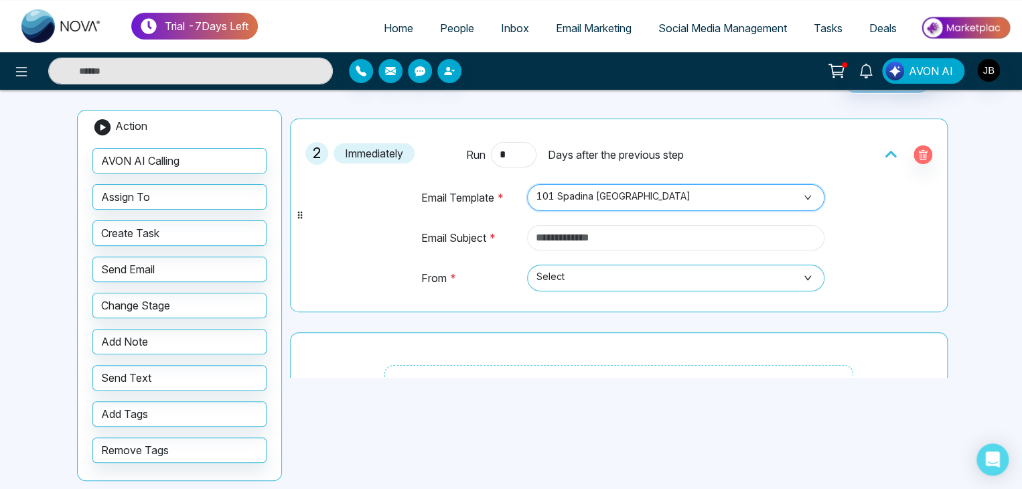
click at [563, 226] on input "text" at bounding box center [675, 237] width 297 height 25
click at [646, 232] on input "text" at bounding box center [675, 237] width 297 height 25
type input "*"
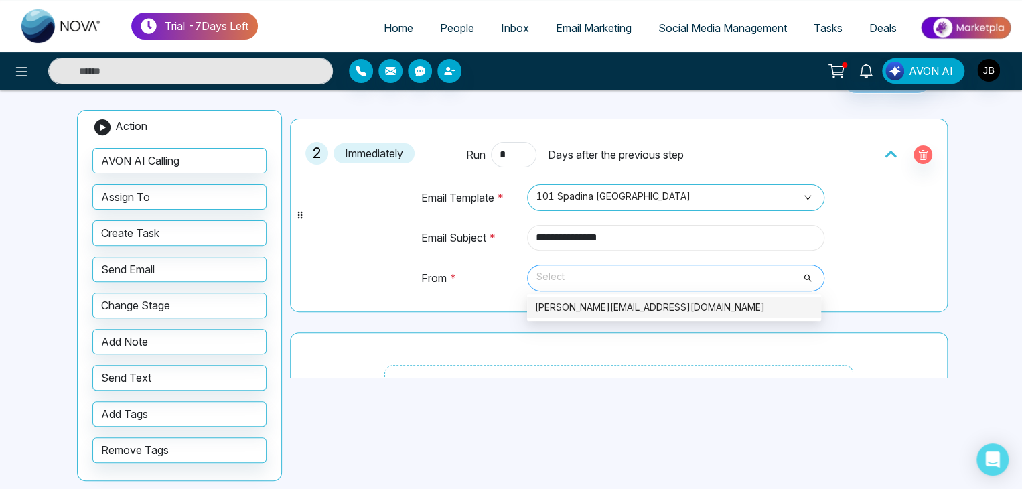
click at [553, 271] on span "Select" at bounding box center [676, 278] width 279 height 23
type input "**********"
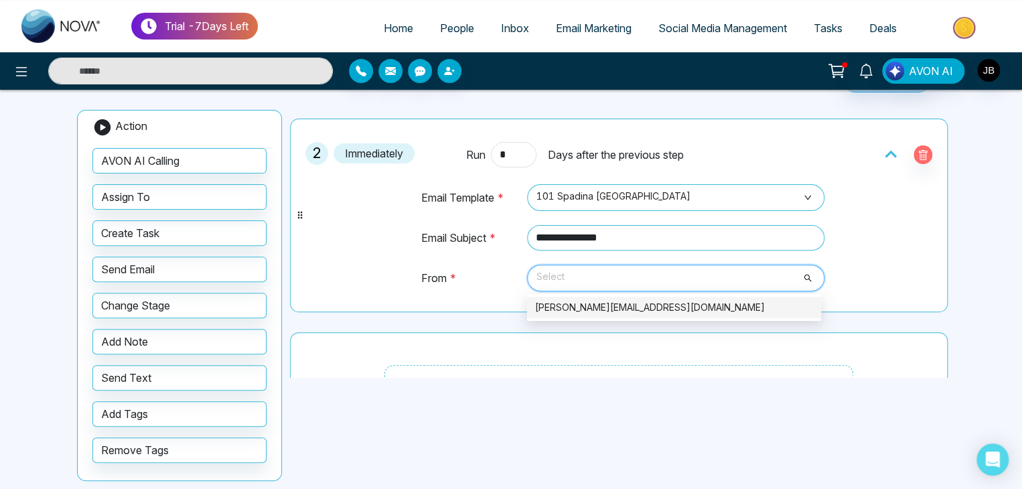
click at [572, 302] on div "Jayesh@mmnovatech.com" at bounding box center [674, 307] width 278 height 15
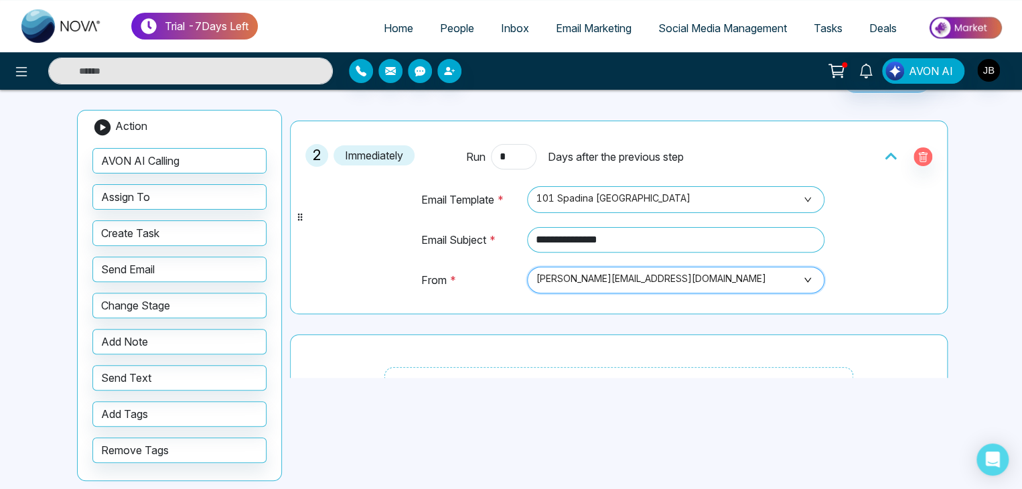
scroll to position [158, 0]
click at [566, 275] on span "Jayesh@mmnovatech.com" at bounding box center [676, 280] width 279 height 23
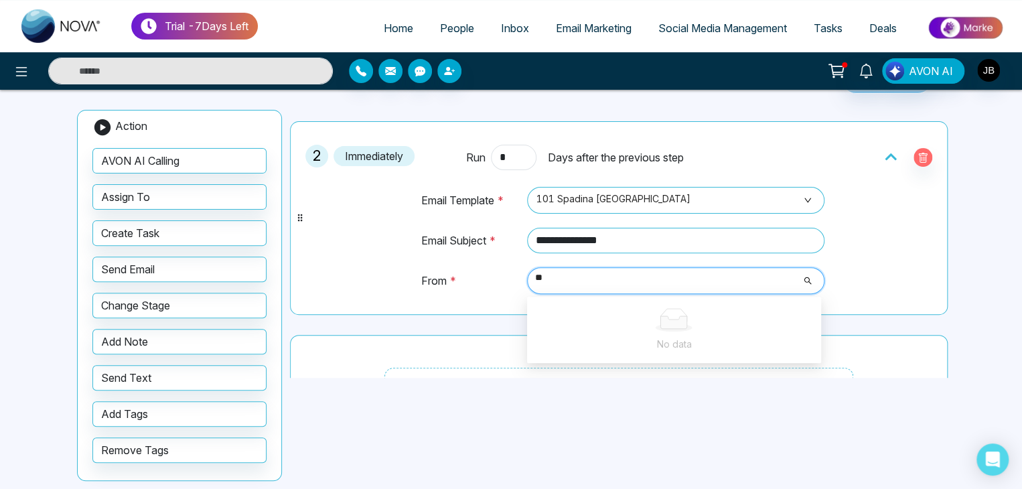
type input "*"
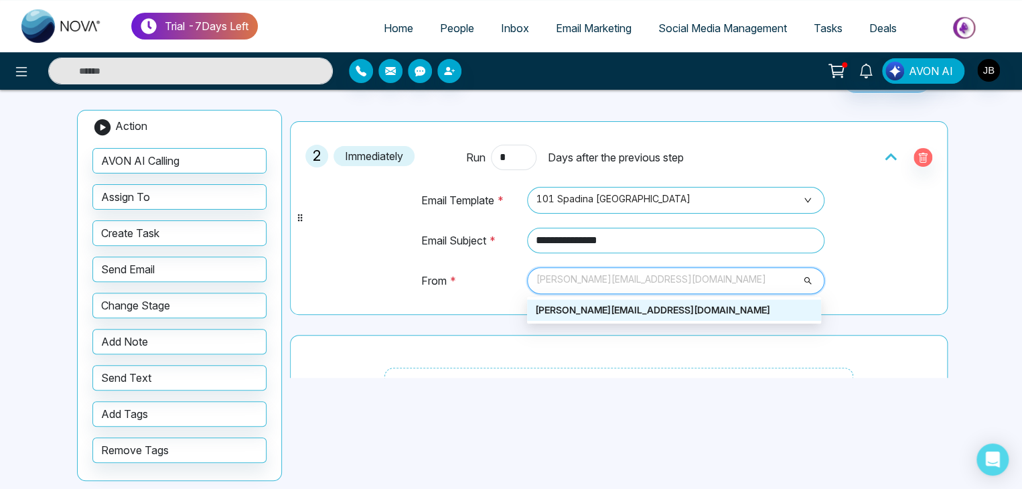
click at [622, 309] on div "Jayesh@mmnovatech.com" at bounding box center [674, 310] width 278 height 15
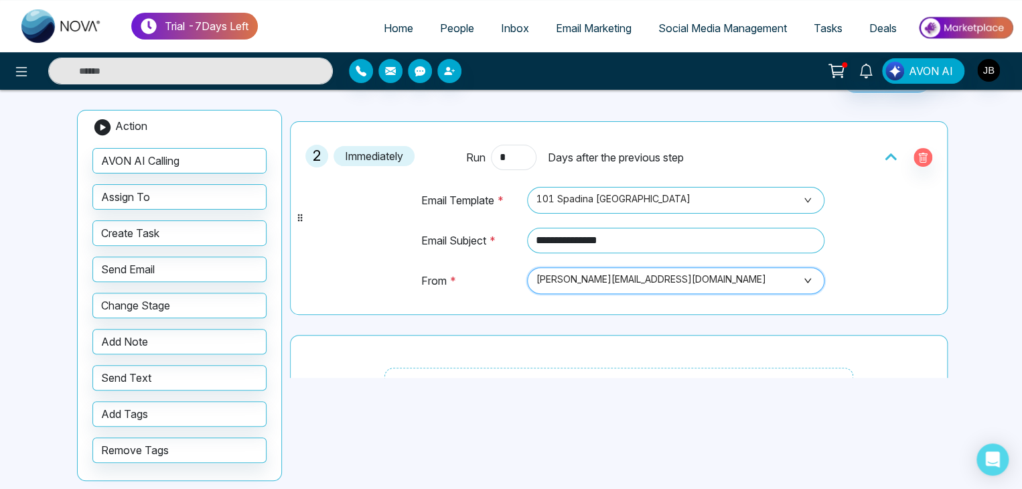
click at [675, 271] on span "Jayesh@mmnovatech.com" at bounding box center [676, 280] width 279 height 23
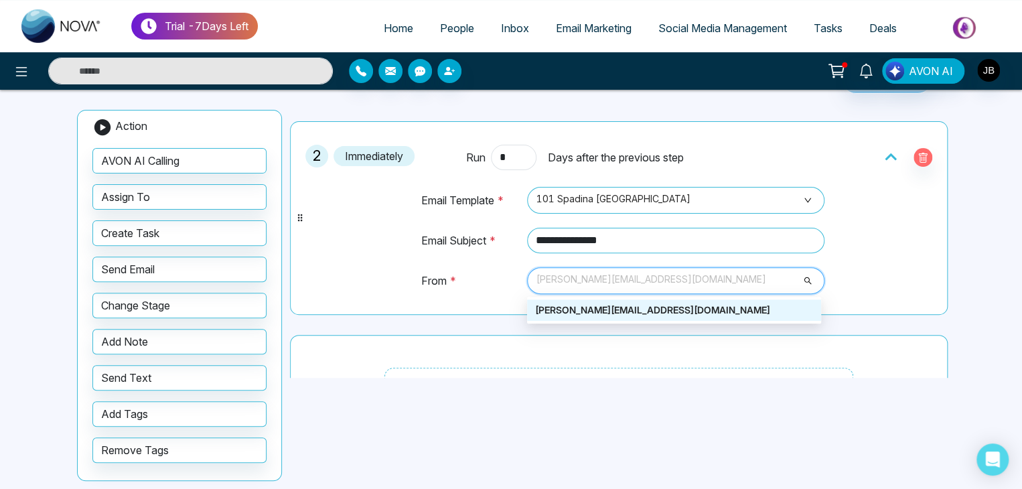
click at [619, 314] on div "Jayesh@mmnovatech.com" at bounding box center [674, 310] width 278 height 15
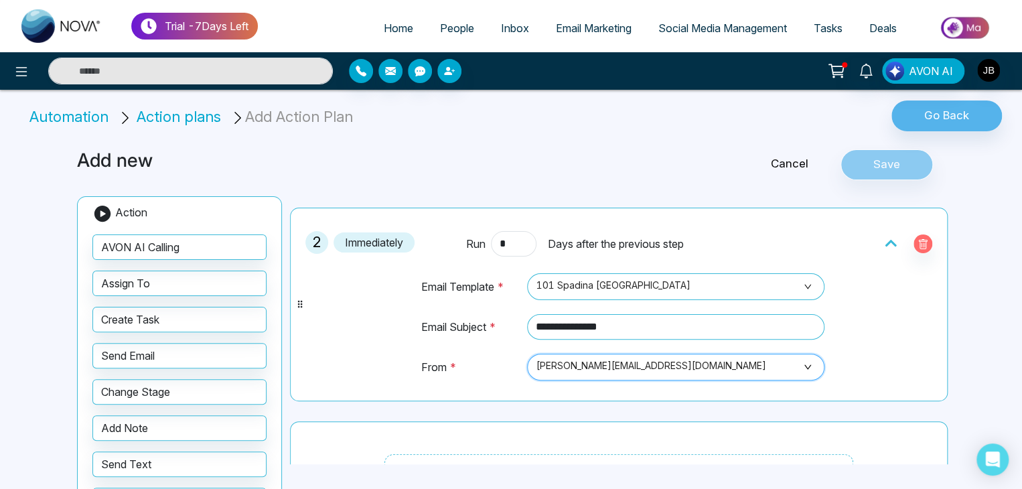
scroll to position [0, 0]
click at [289, 119] on li "Add Action Plan" at bounding box center [293, 117] width 127 height 22
click at [302, 118] on li "Add Action Plan" at bounding box center [293, 117] width 127 height 22
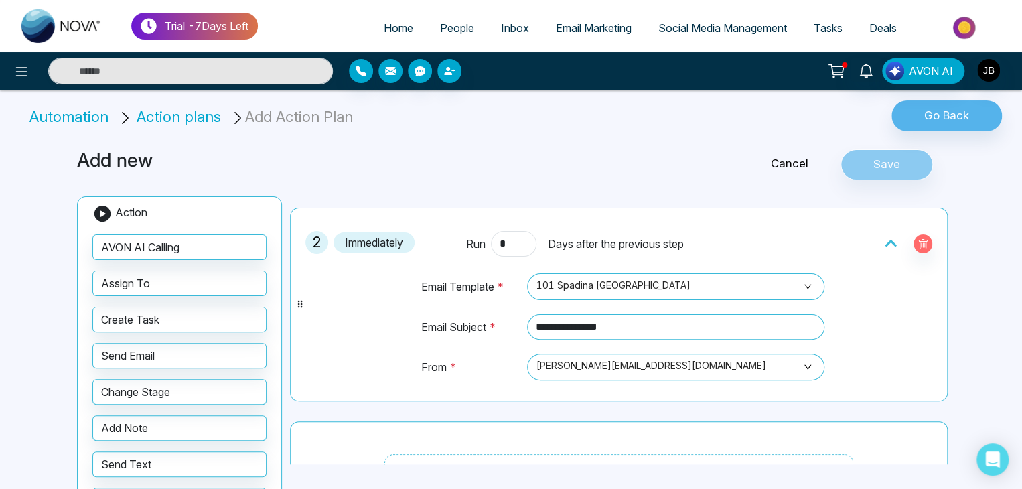
click at [351, 114] on li "Add Action Plan" at bounding box center [293, 117] width 127 height 22
click at [300, 304] on icon at bounding box center [300, 304] width 11 height 11
click at [507, 236] on input "*" at bounding box center [514, 243] width 46 height 25
type input "*"
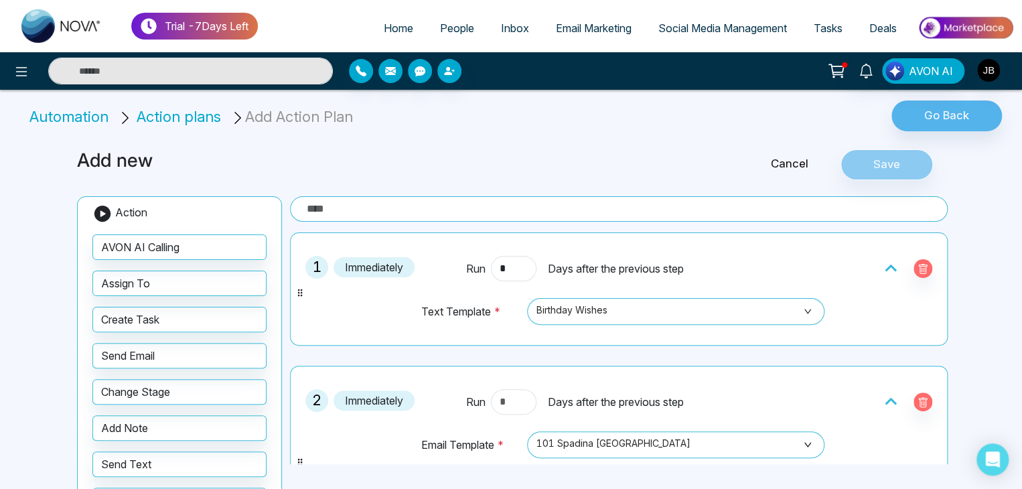
type input "*"
click at [584, 213] on input "text" at bounding box center [619, 208] width 658 height 25
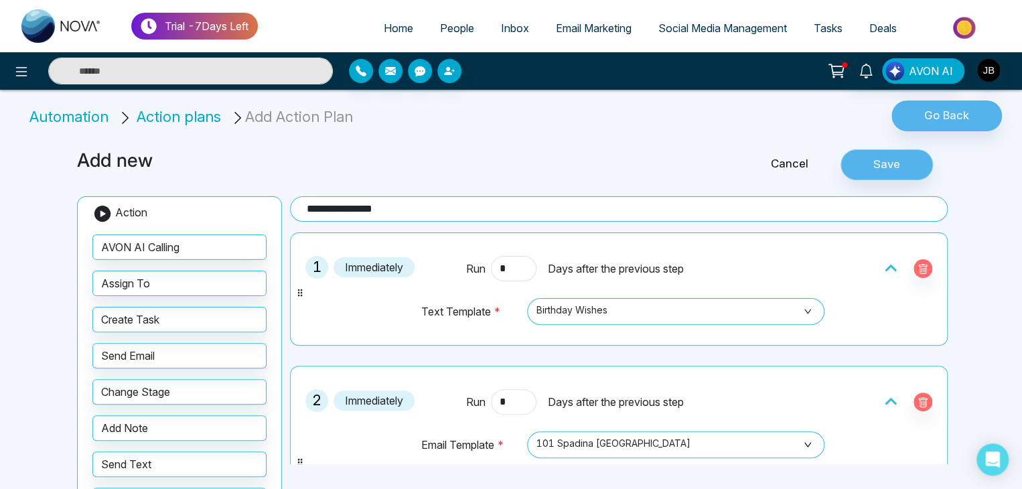
type input "**********"
click at [859, 158] on button "Save" at bounding box center [887, 164] width 92 height 31
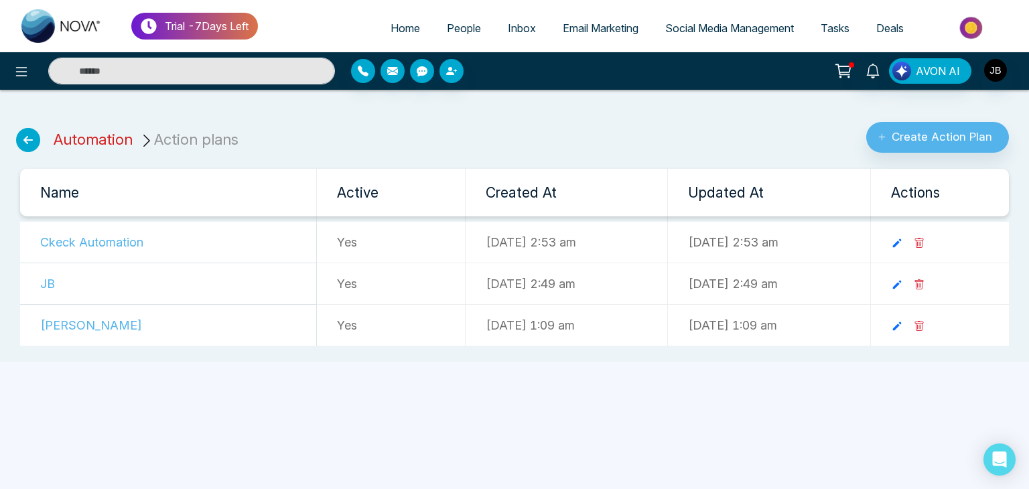
click at [95, 137] on link "Automation" at bounding box center [93, 139] width 79 height 17
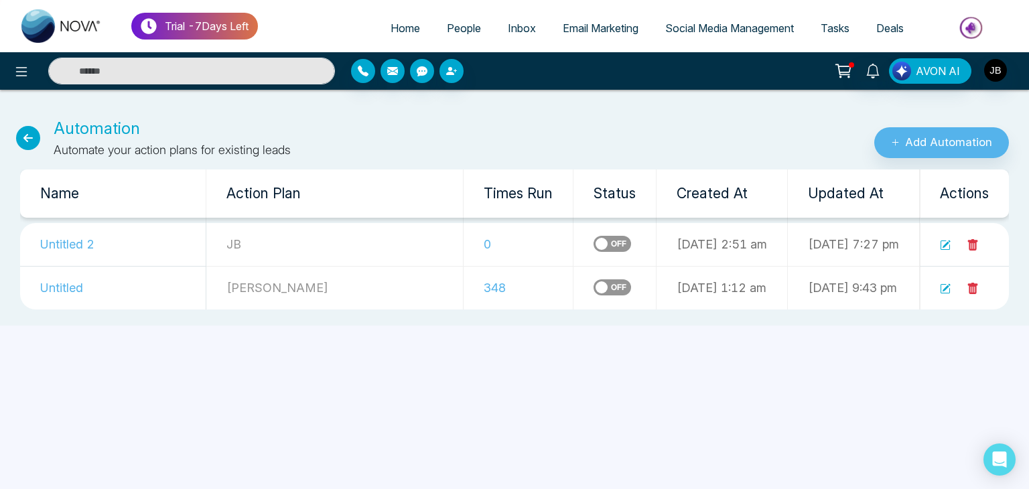
click at [594, 282] on label at bounding box center [613, 287] width 38 height 16
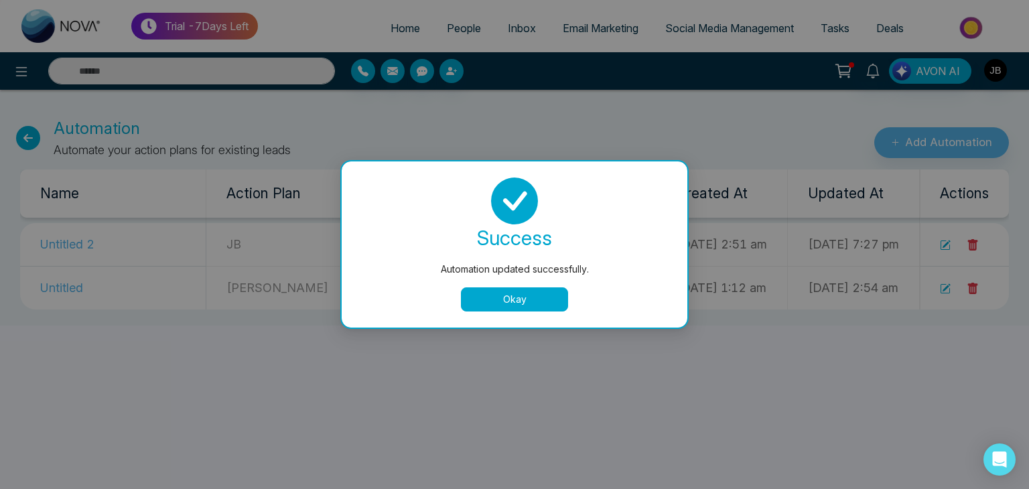
click at [512, 295] on button "Okay" at bounding box center [514, 299] width 107 height 24
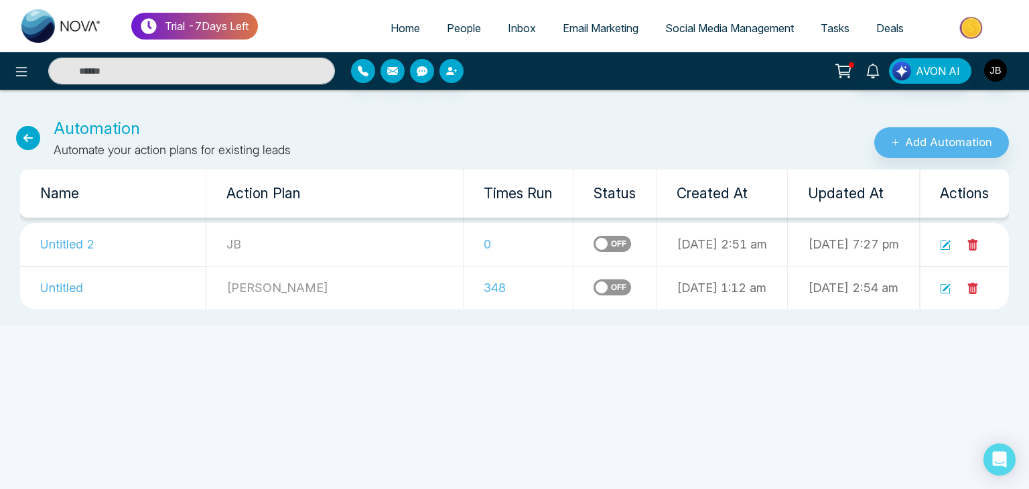
click at [464, 244] on td "0" at bounding box center [519, 245] width 110 height 44
click at [942, 238] on link at bounding box center [945, 244] width 11 height 14
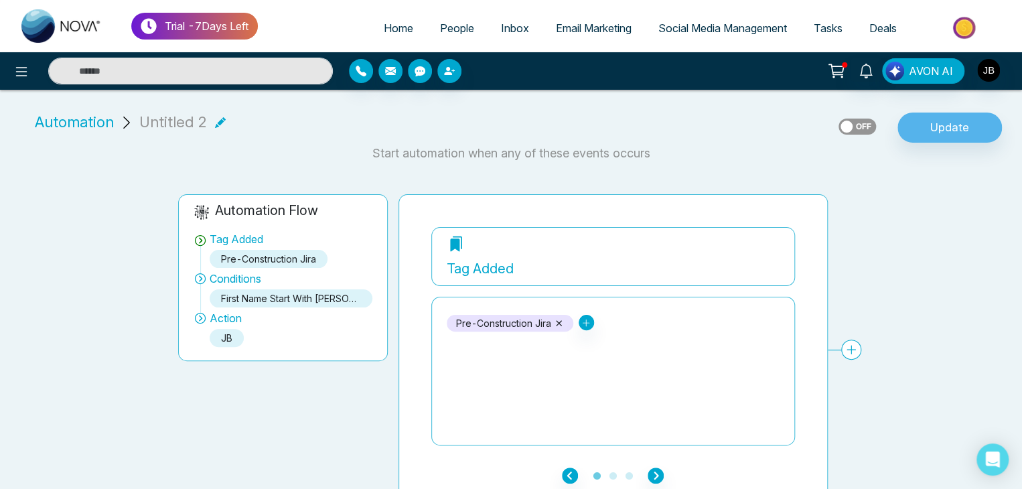
click at [62, 113] on span "Automation" at bounding box center [74, 122] width 79 height 22
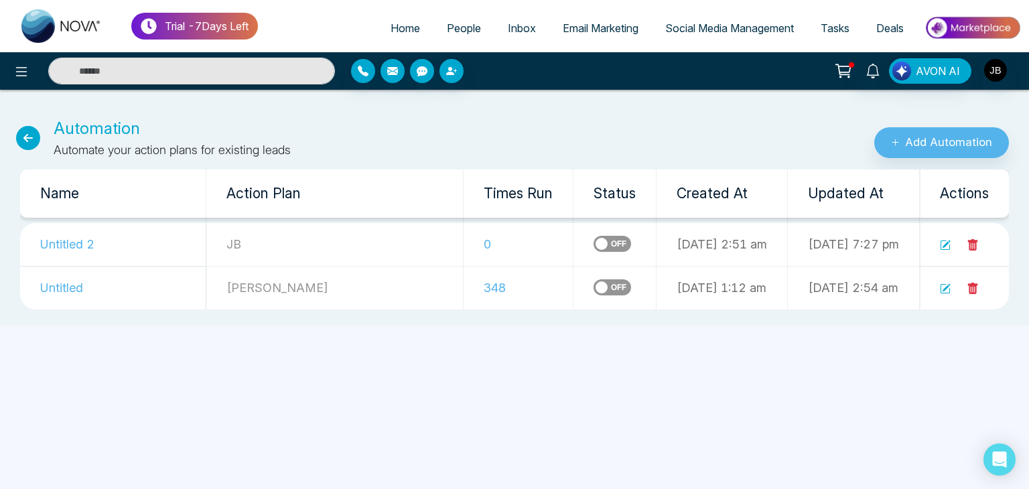
click at [24, 137] on icon at bounding box center [28, 138] width 24 height 24
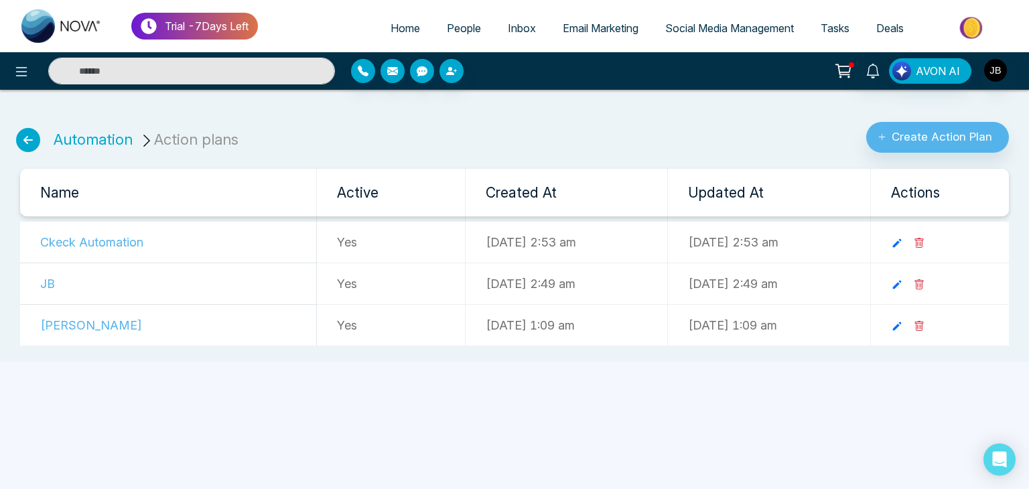
click at [117, 242] on td "Ckeck Automation" at bounding box center [168, 243] width 297 height 42
click at [902, 242] on icon at bounding box center [897, 243] width 9 height 9
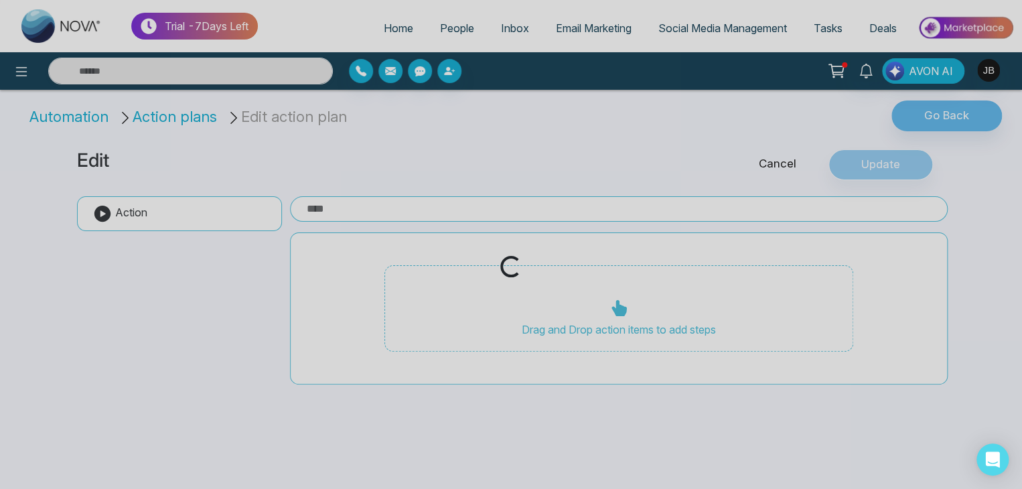
type input "**********"
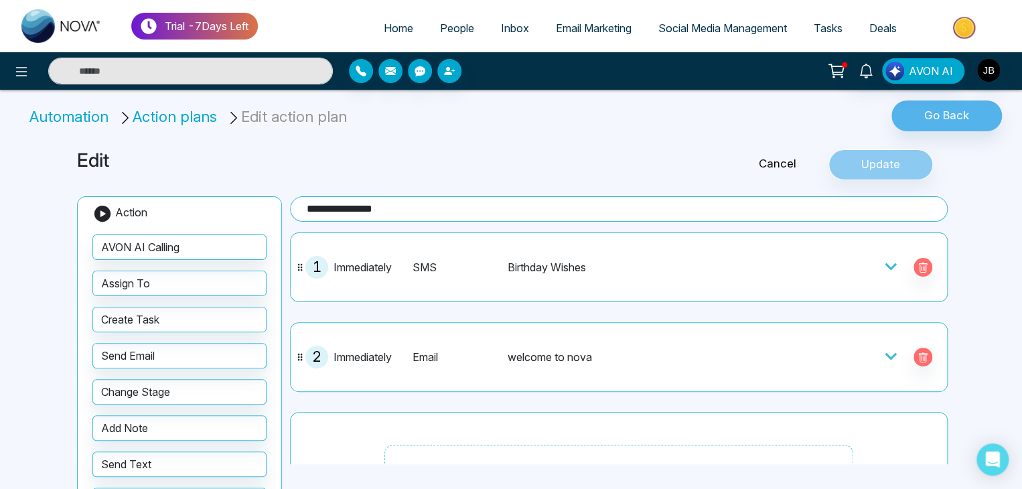
click at [76, 122] on li "Automation" at bounding box center [71, 117] width 84 height 22
click at [292, 119] on li "Edit action plan" at bounding box center [288, 117] width 125 height 22
click at [271, 119] on li "Edit action plan" at bounding box center [288, 117] width 125 height 22
click at [60, 119] on li "Automation" at bounding box center [71, 117] width 84 height 22
click at [62, 116] on li "Automation" at bounding box center [71, 117] width 84 height 22
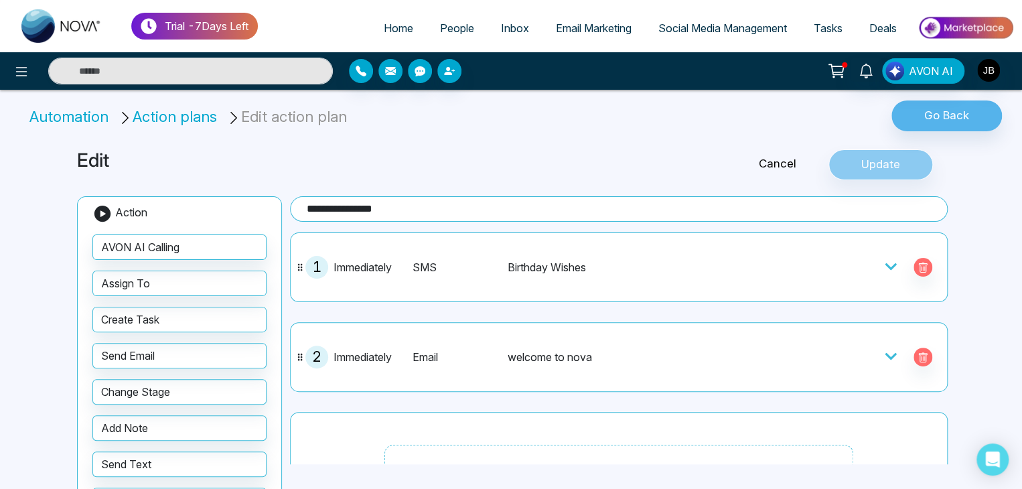
click at [153, 119] on li "Action plans" at bounding box center [170, 117] width 104 height 22
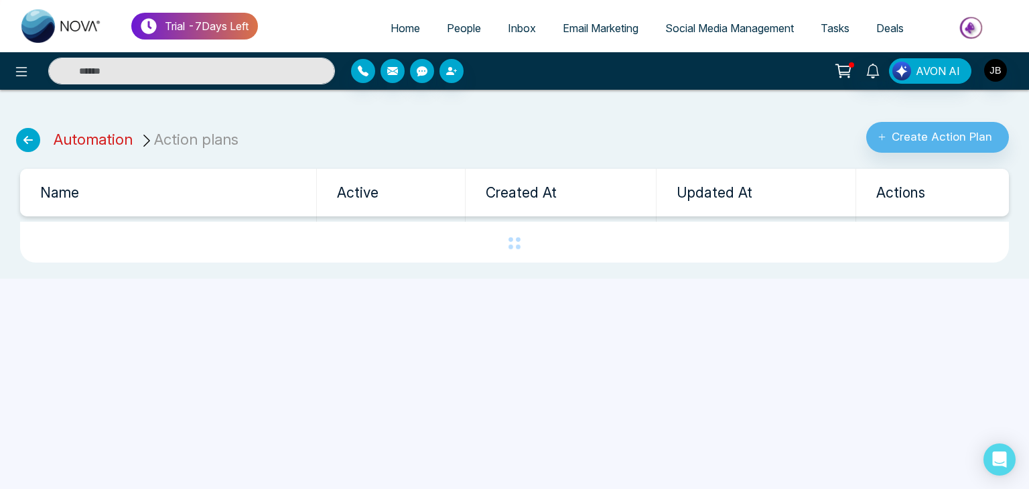
click at [84, 141] on link "Automation" at bounding box center [93, 139] width 79 height 17
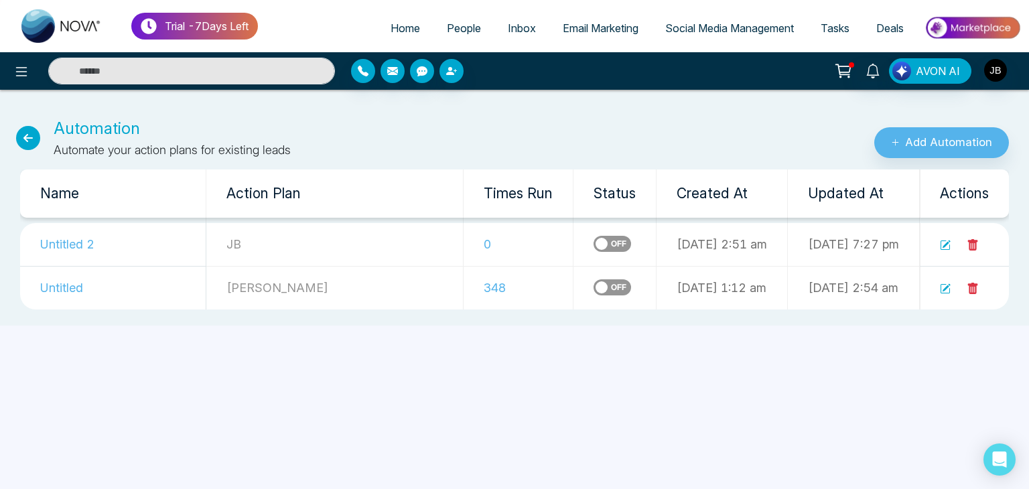
click at [29, 137] on icon at bounding box center [28, 138] width 24 height 24
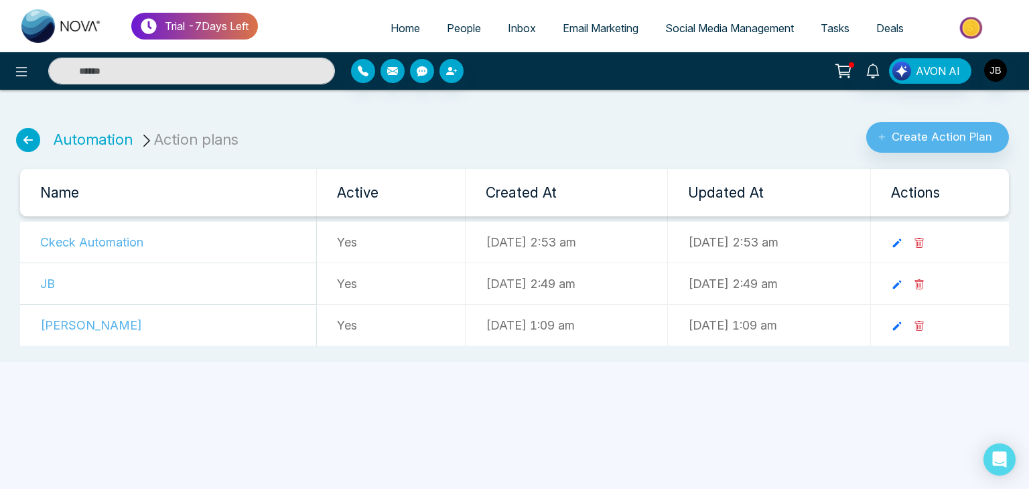
click at [73, 245] on td "Ckeck Automation" at bounding box center [168, 243] width 297 height 42
click at [92, 135] on link "Automation" at bounding box center [93, 139] width 79 height 17
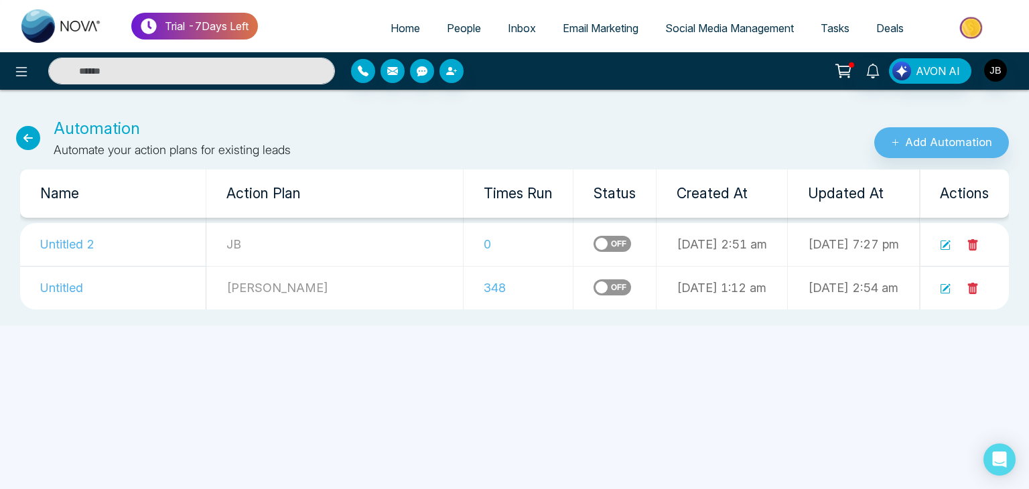
click at [28, 136] on icon at bounding box center [28, 138] width 24 height 24
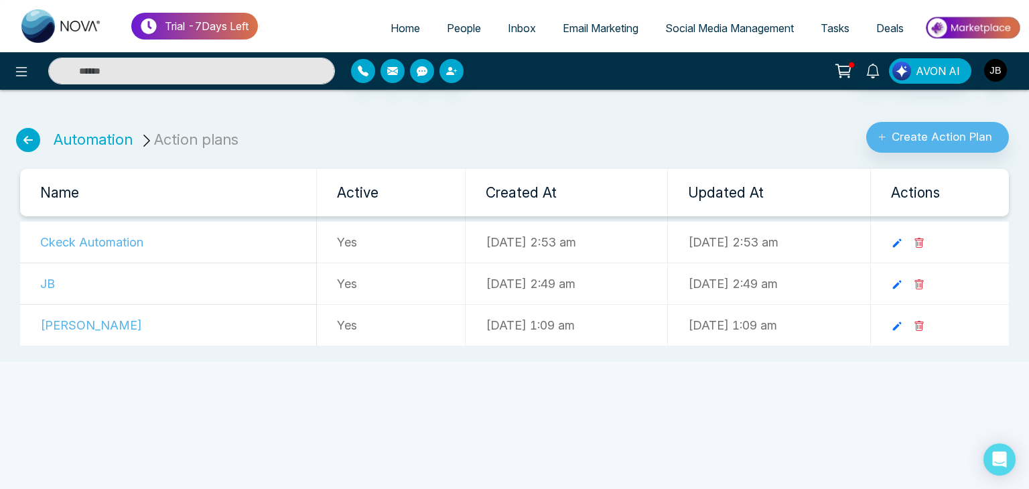
click at [88, 242] on td "Ckeck Automation" at bounding box center [168, 243] width 297 height 42
click at [752, 245] on td "18-09-2025 2:53 am" at bounding box center [769, 243] width 203 height 42
click at [903, 242] on icon at bounding box center [897, 243] width 12 height 12
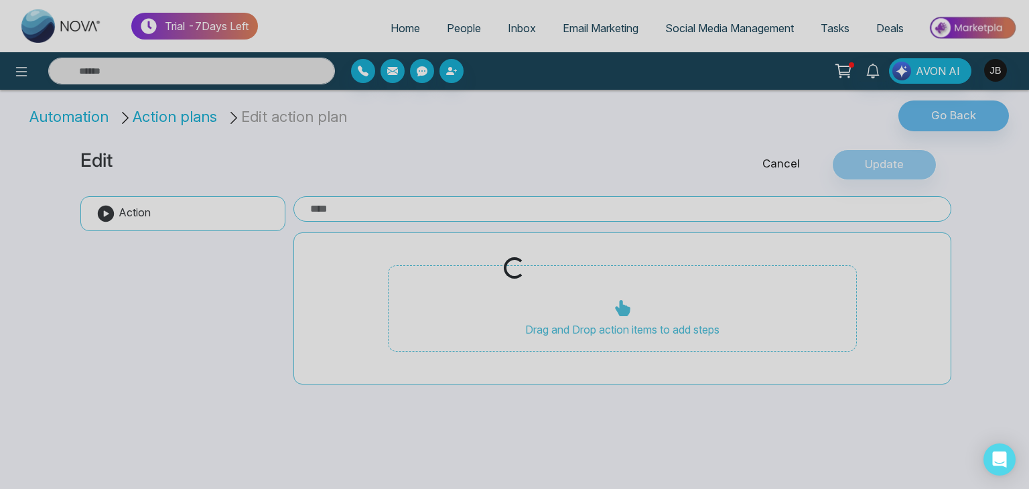
type input "**********"
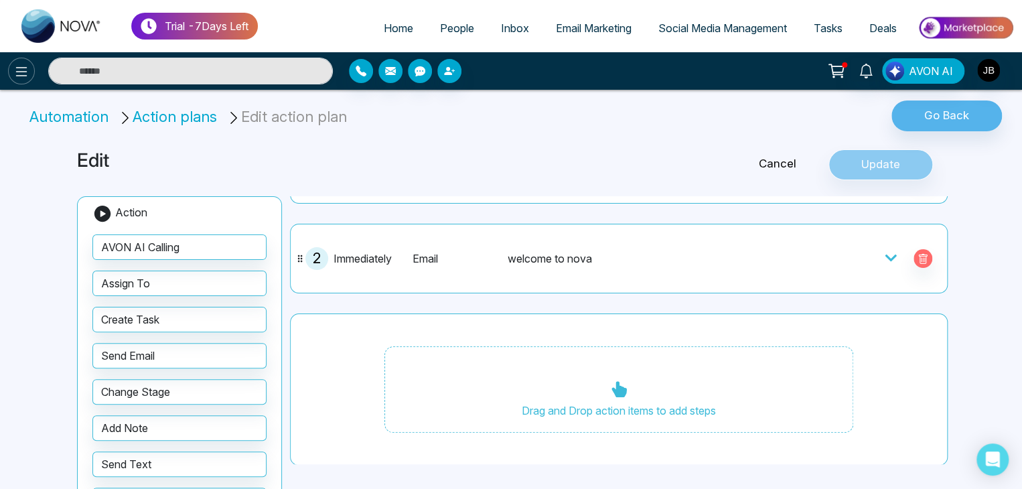
click at [13, 66] on icon at bounding box center [21, 72] width 16 height 16
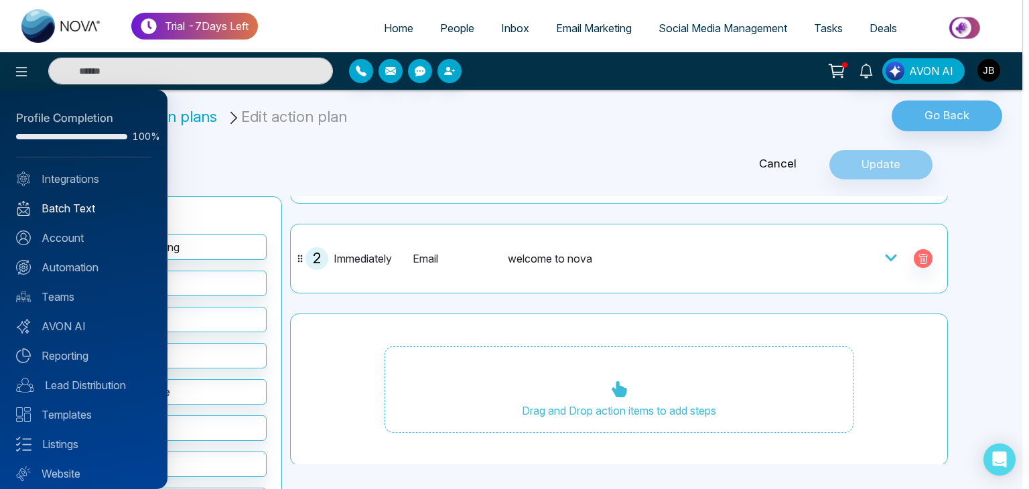
click at [72, 212] on link "Batch Text" at bounding box center [83, 208] width 135 height 16
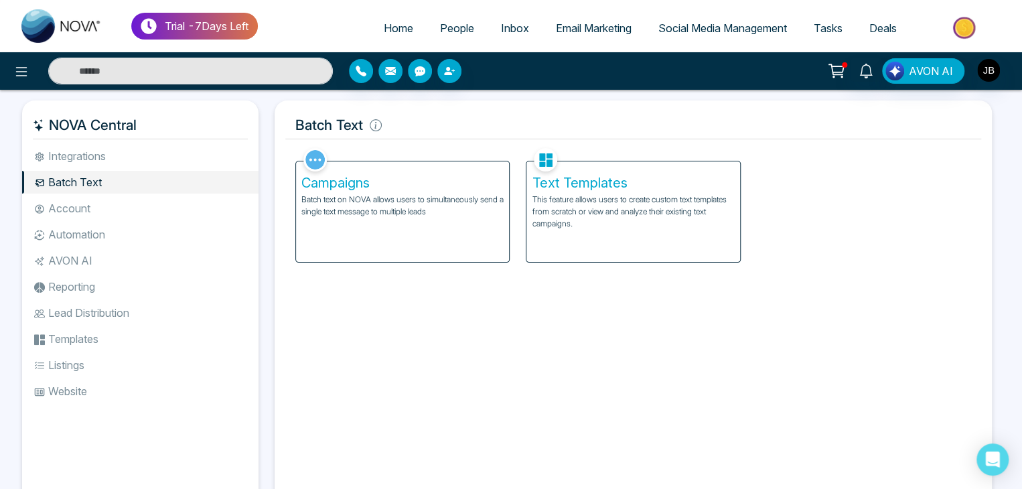
click at [596, 228] on p "This feature allows users to create custom text templates from scratch or view …" at bounding box center [633, 212] width 202 height 36
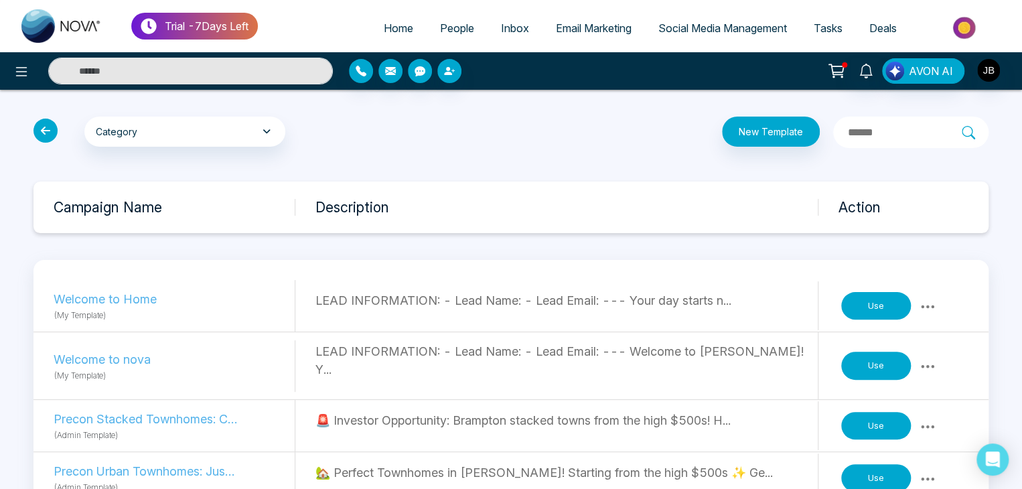
click at [876, 298] on button "Use" at bounding box center [877, 306] width 70 height 28
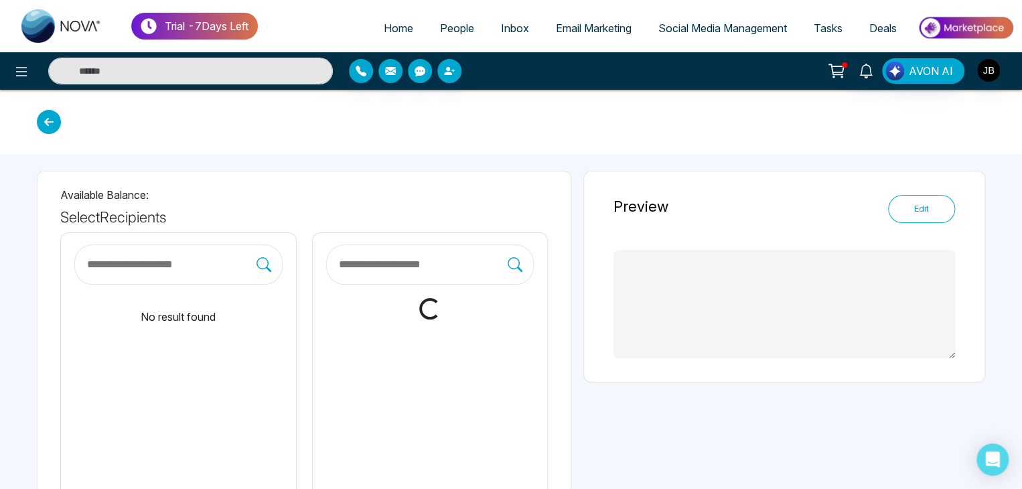
type textarea "**********"
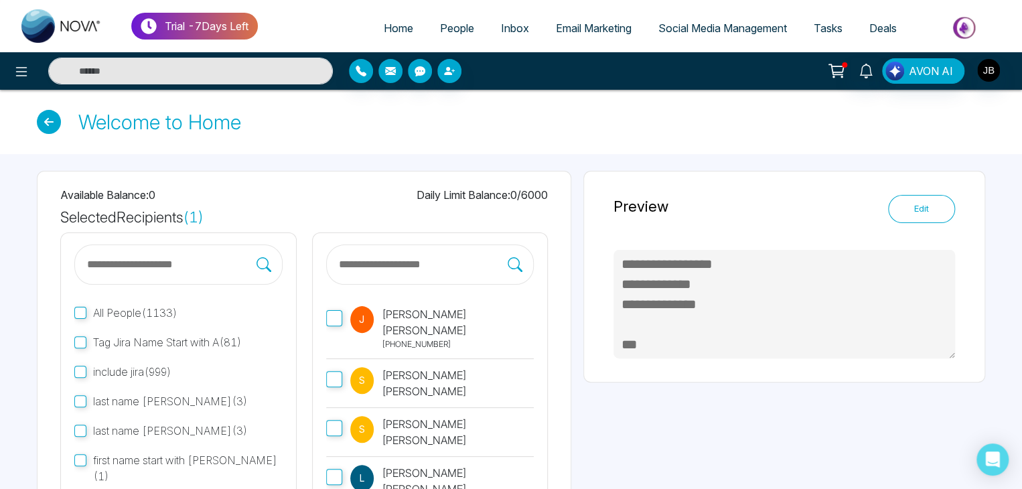
click at [369, 262] on input "text" at bounding box center [423, 264] width 171 height 17
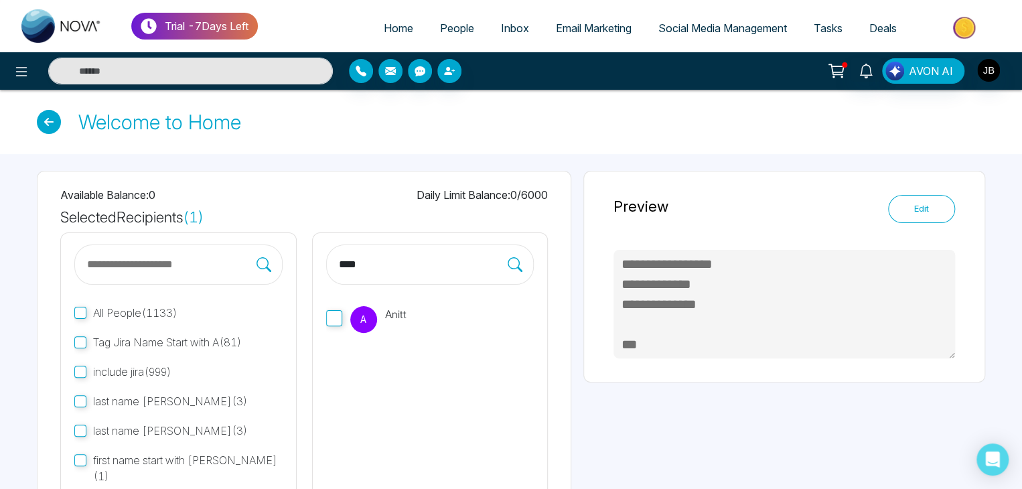
click at [391, 263] on input "****" at bounding box center [423, 264] width 171 height 17
type input "*"
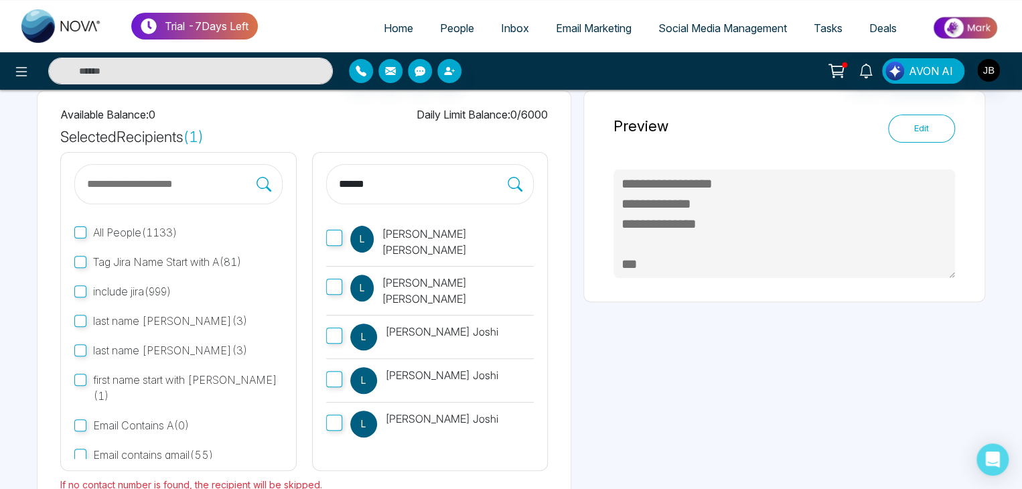
scroll to position [143, 0]
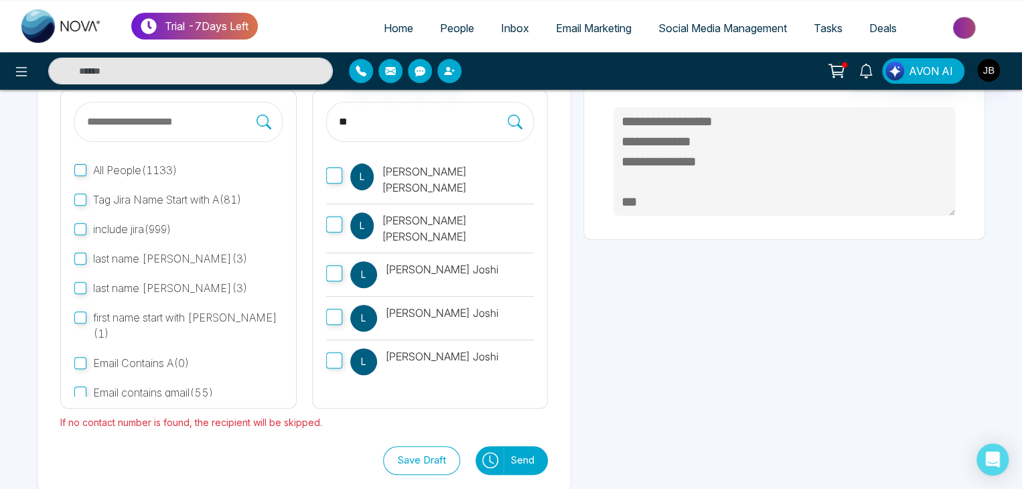
type input "*"
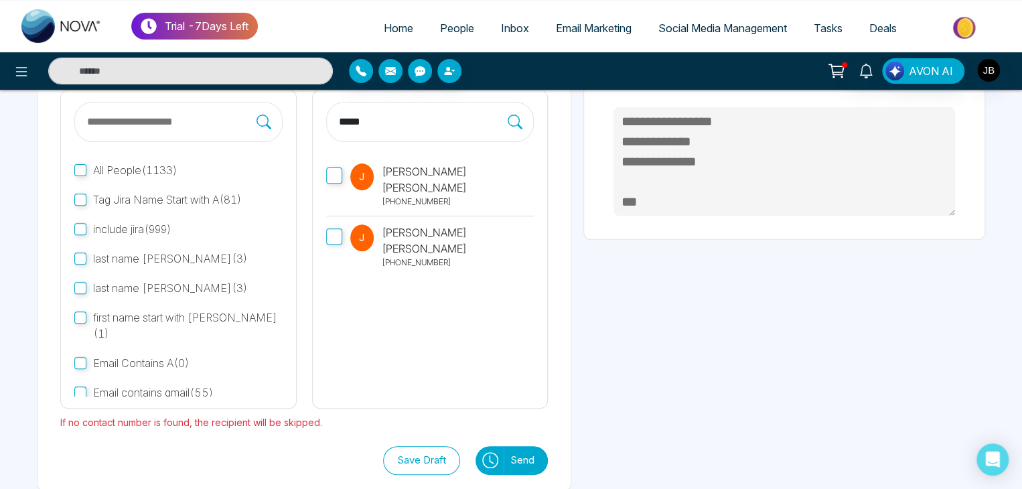
type input "*****"
click at [436, 241] on label "J Jayesh Badgujar +918208229191" at bounding box center [430, 246] width 208 height 60
click at [510, 462] on button "Send" at bounding box center [526, 460] width 44 height 29
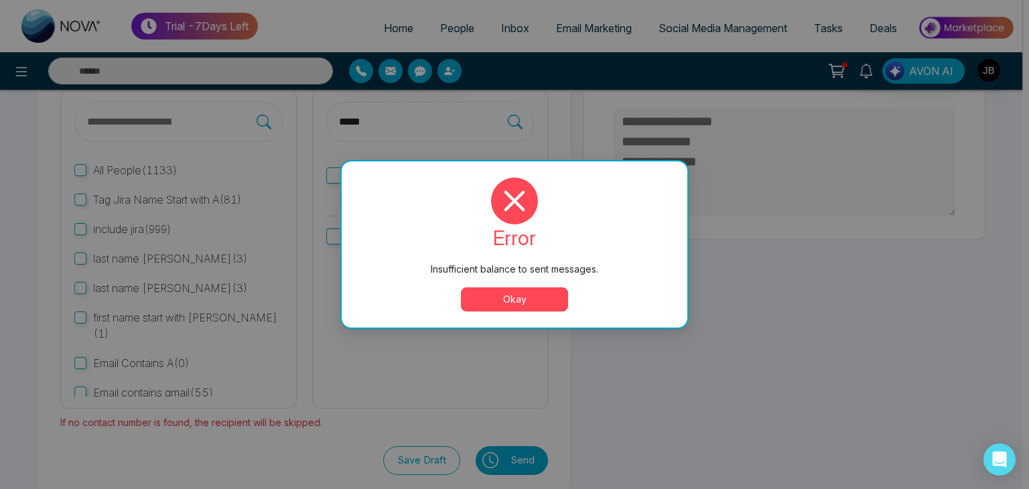
click at [507, 298] on button "Okay" at bounding box center [514, 299] width 107 height 24
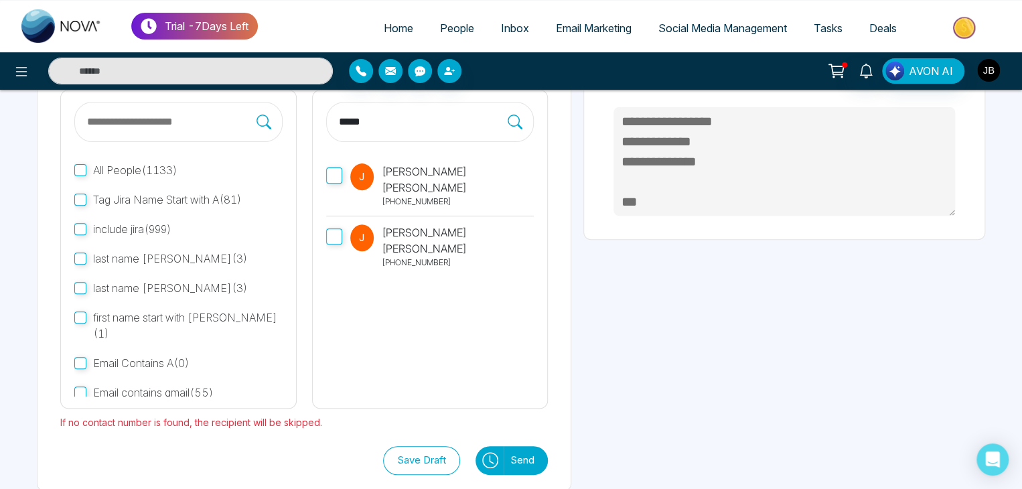
click at [997, 75] on img "button" at bounding box center [989, 70] width 23 height 23
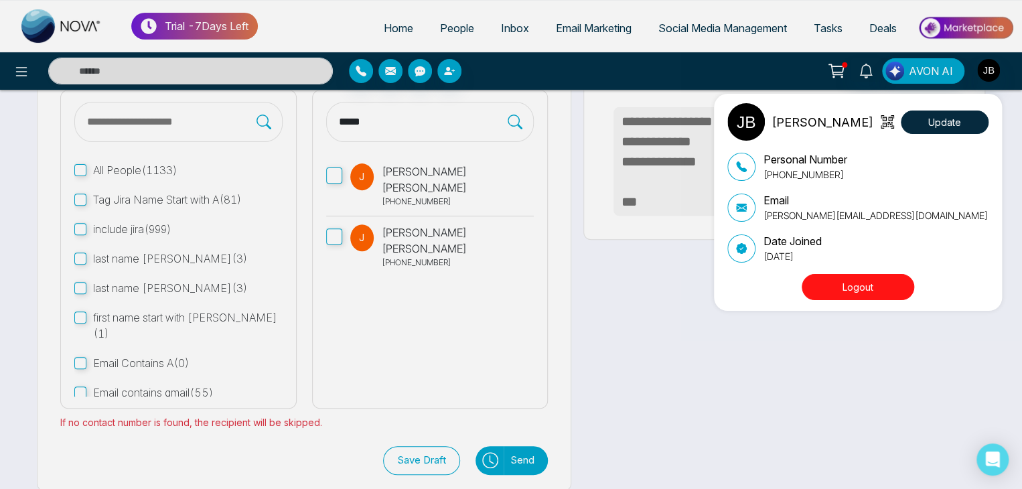
click at [874, 284] on button "Logout" at bounding box center [858, 287] width 113 height 26
